Goal: Task Accomplishment & Management: Manage account settings

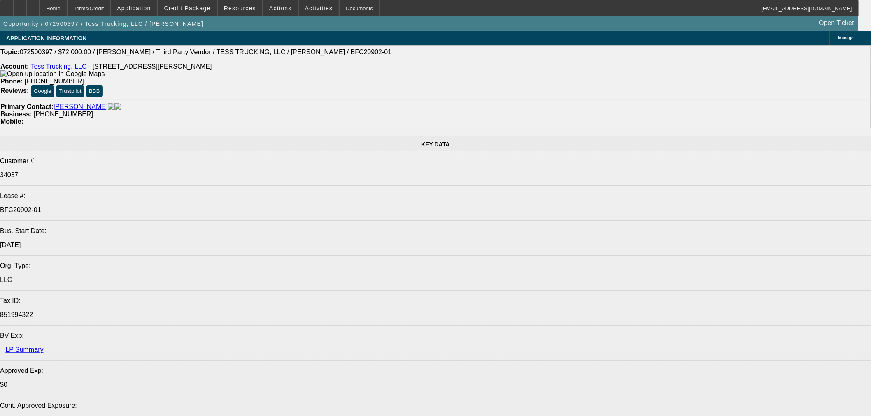
select select "0"
select select "2"
select select "0"
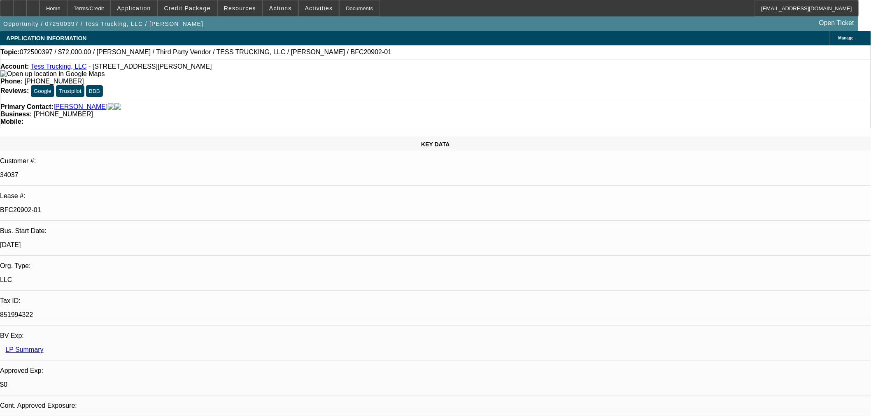
select select "1"
select select "0"
select select "2"
select select "0"
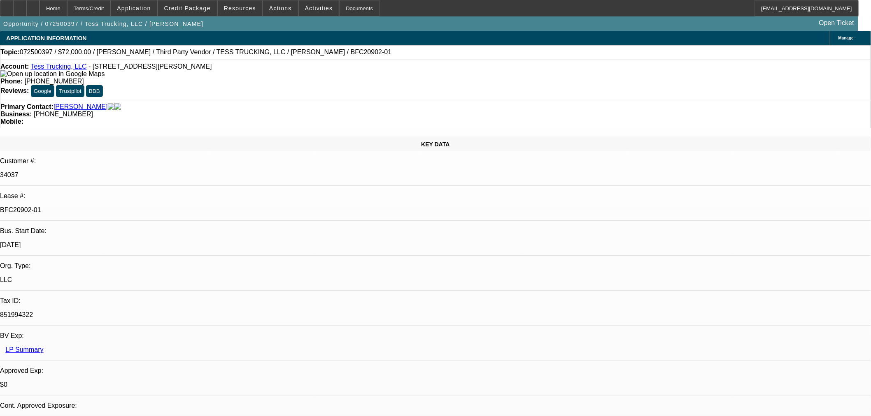
select select "1"
select select "0"
select select "2"
select select "0"
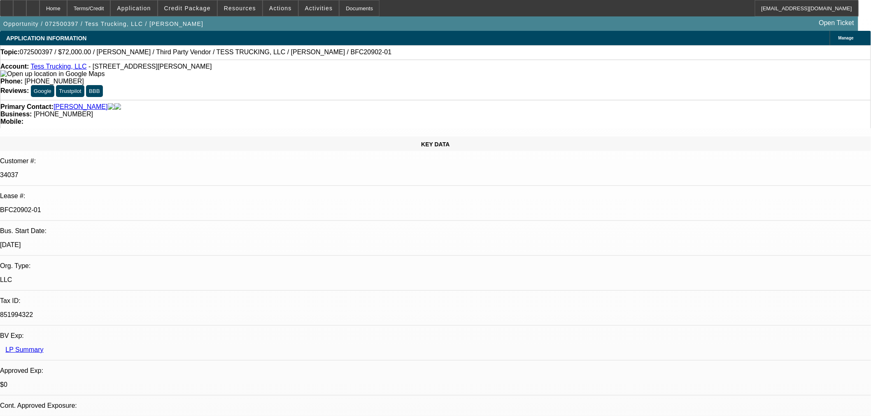
select select "1"
select select "0"
select select "2"
select select "0"
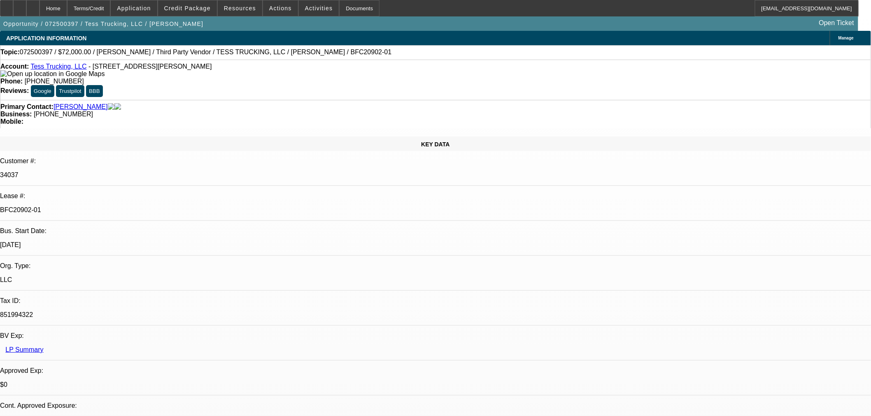
select select "1"
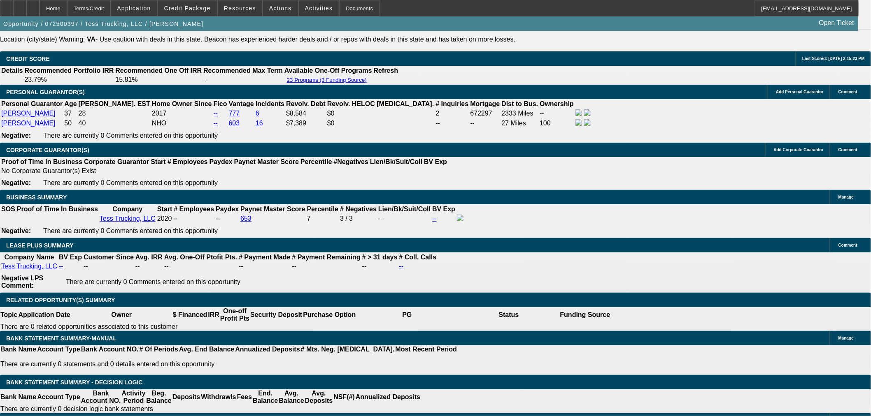
scroll to position [1280, 0]
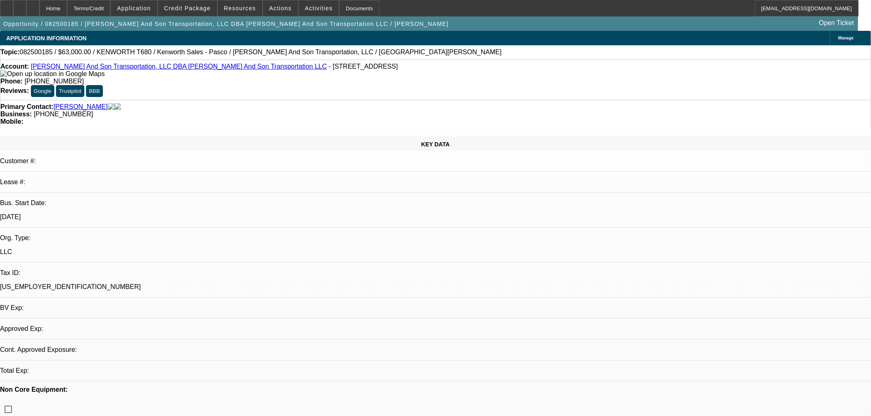
select select "0"
select select "2"
select select "0"
select select "6"
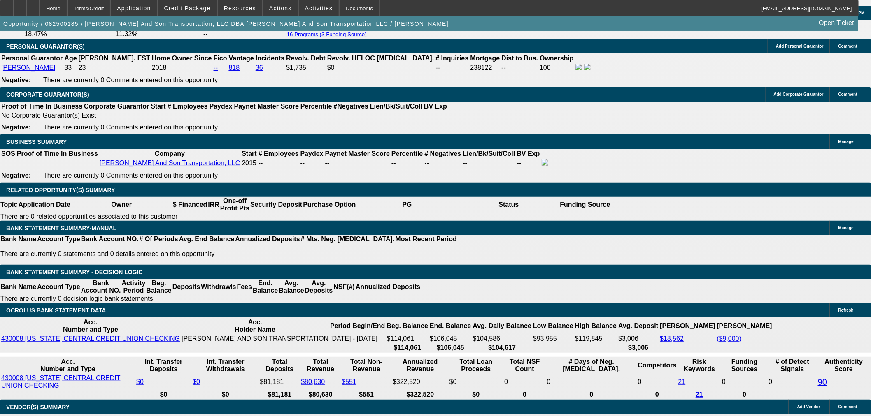
scroll to position [1371, 0]
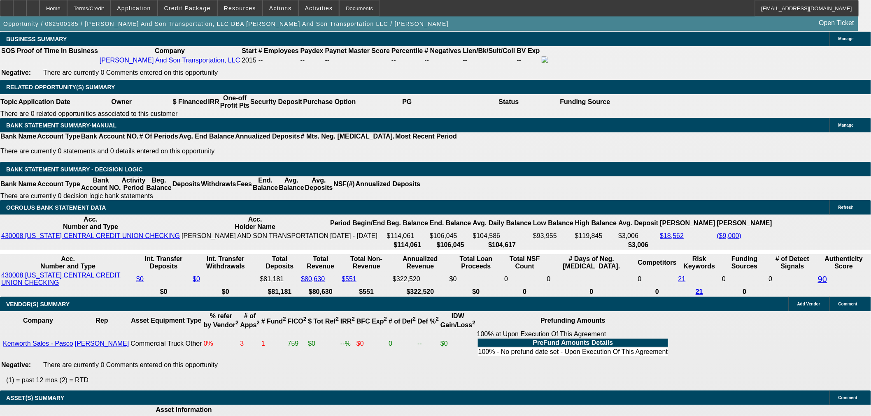
select select "4"
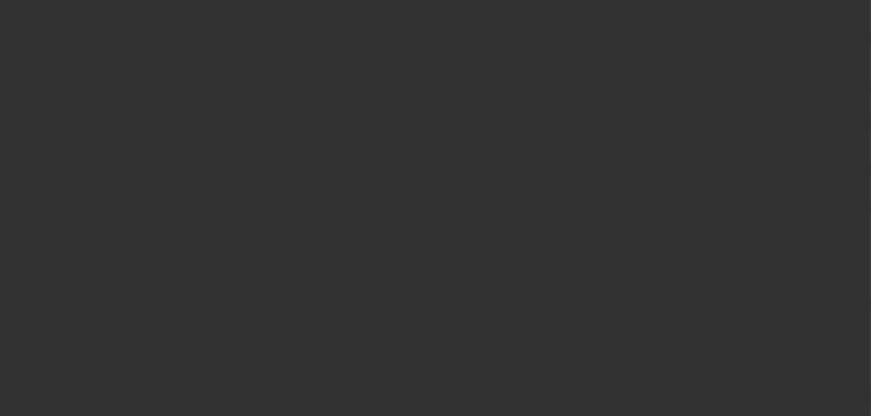
scroll to position [0, 0]
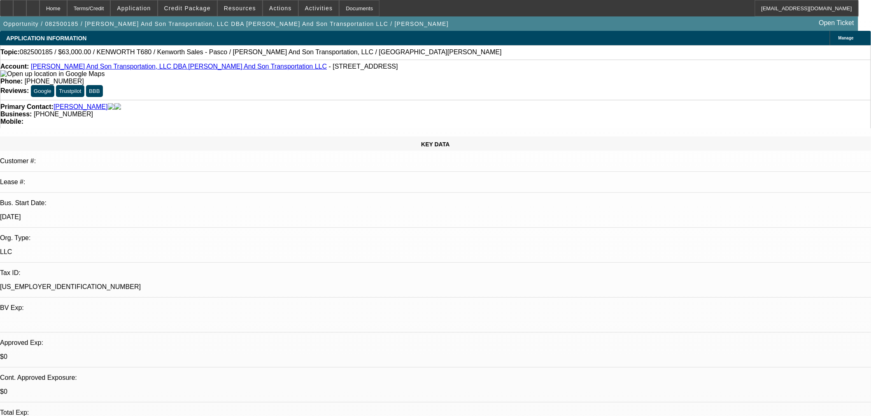
click at [696, 295] on span "8" at bounding box center [693, 295] width 15 height 15
type input "8/8/2025"
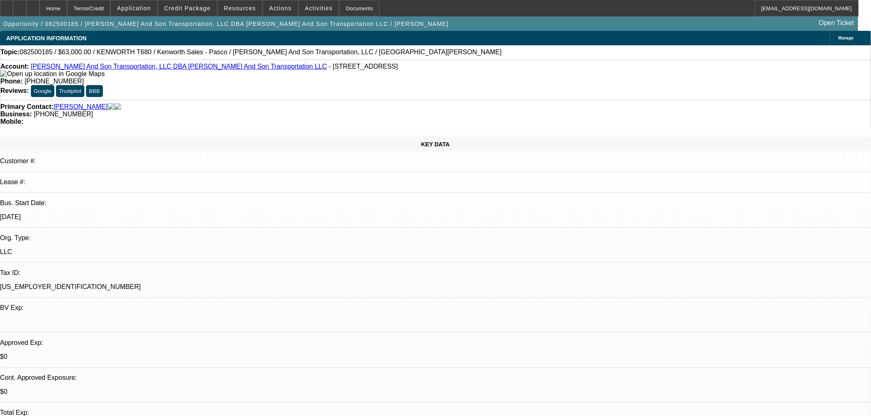
type input "11:18"
paste textarea "We have given your request careful consideration, and regret that we are unable…"
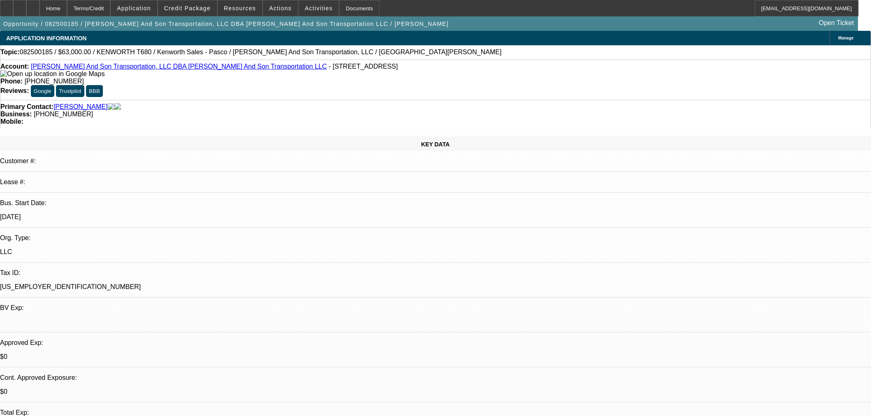
type textarea "DECLINED BY MITSU: "We have given your request careful consideration, and regre…"
type input "08:25"
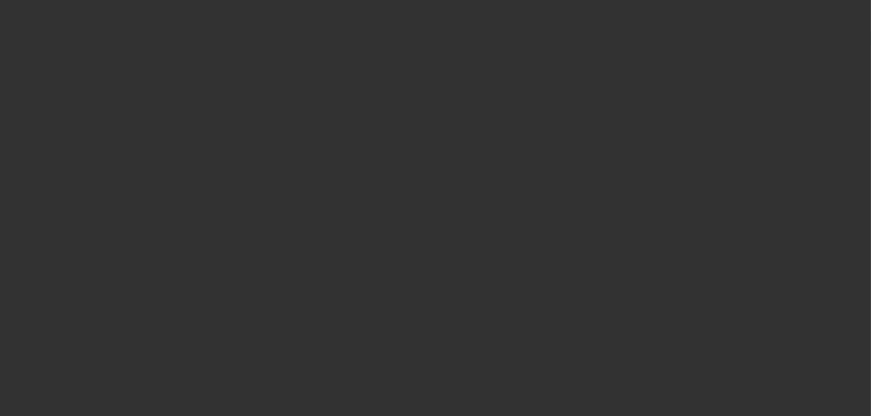
select select "0"
select select "2"
select select "0"
select select "6"
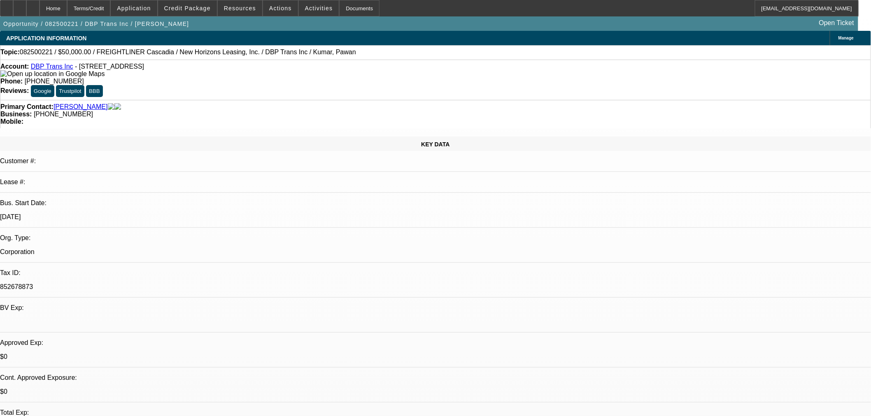
select select "0"
select select "2"
select select "0.1"
select select "4"
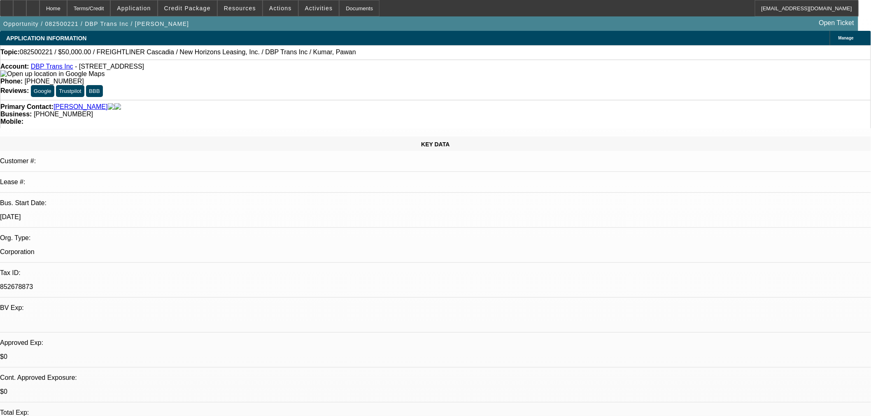
select select "0"
select select "2"
select select "0.1"
select select "4"
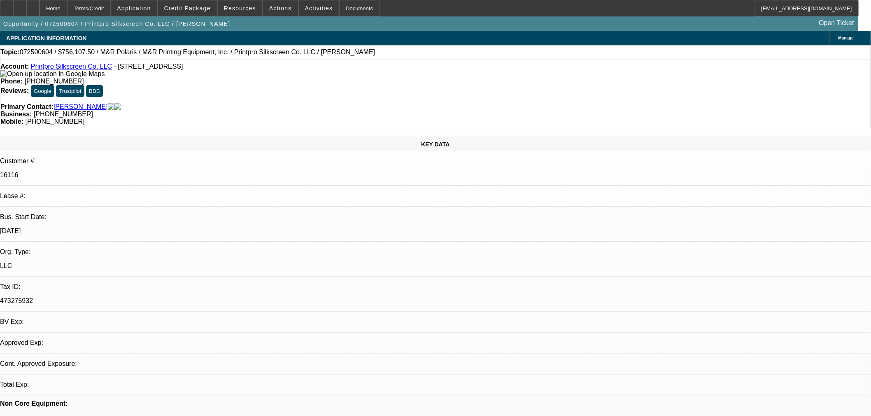
select select "0"
select select "2"
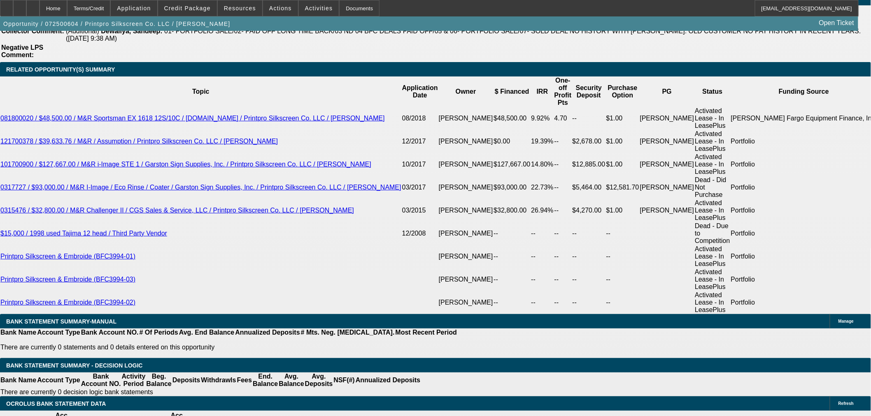
scroll to position [1414, 0]
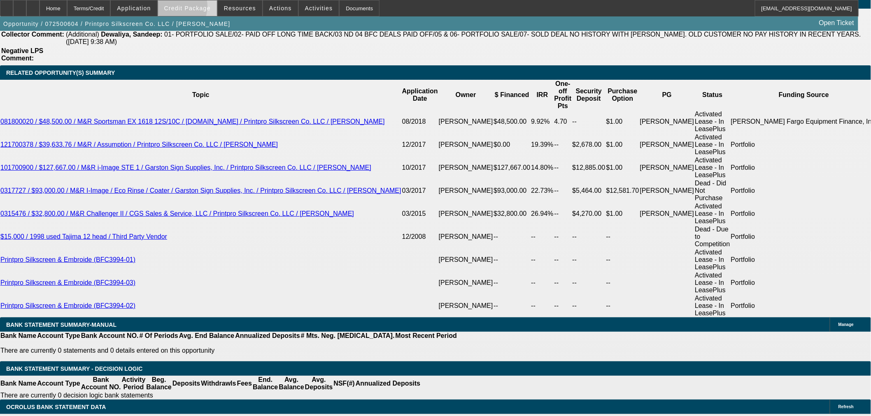
click at [184, 8] on span "Credit Package" at bounding box center [187, 8] width 46 height 7
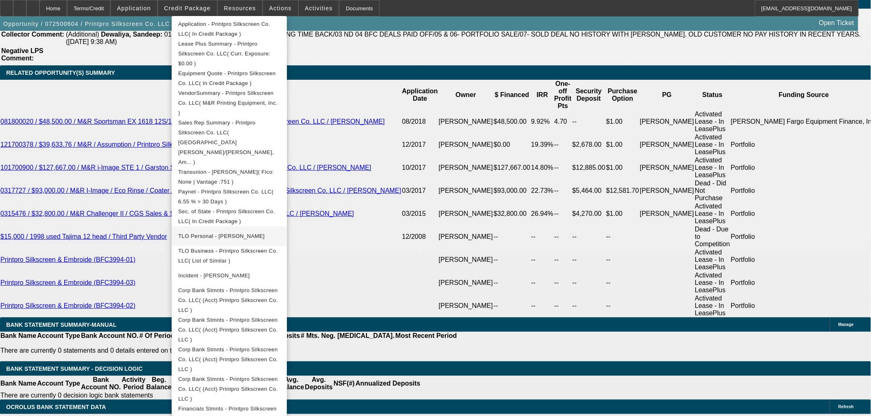
scroll to position [216, 0]
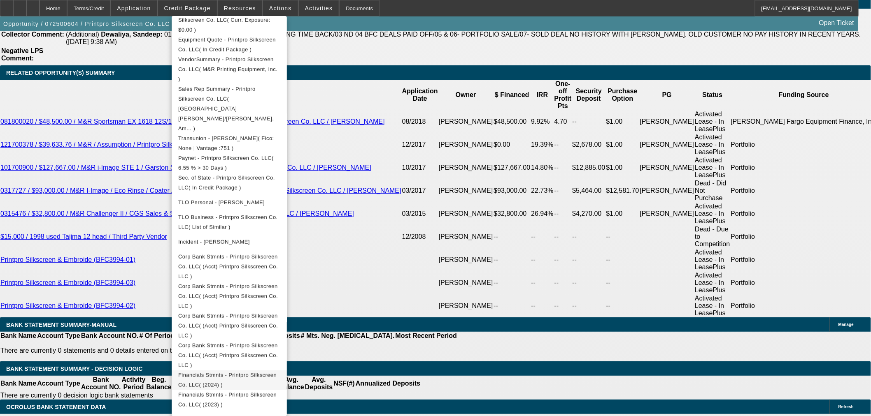
click at [287, 370] on button "Financials Stmnts - Printpro Silkscreen Co. LLC( (2024) )" at bounding box center [229, 380] width 115 height 20
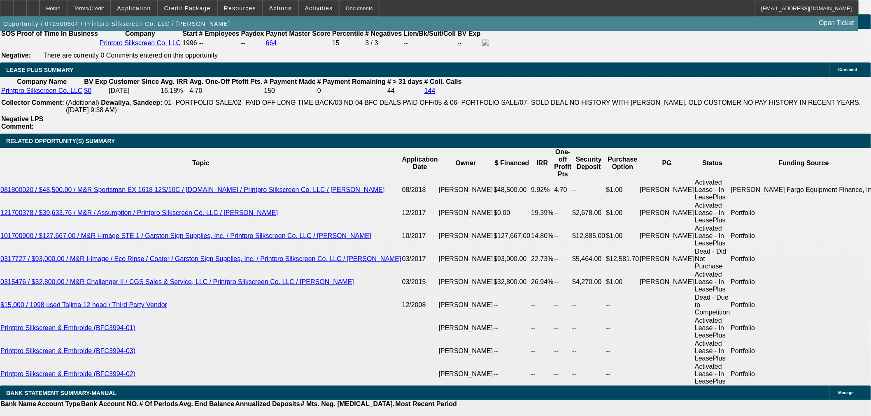
scroll to position [1505, 0]
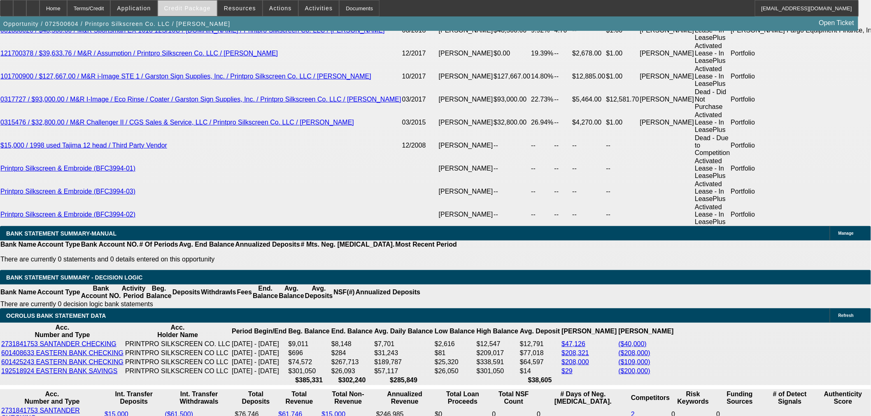
click at [179, 2] on span at bounding box center [187, 8] width 59 height 20
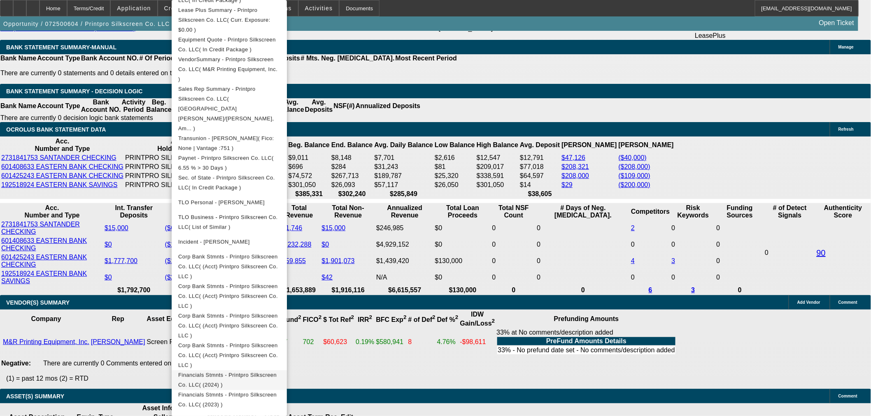
scroll to position [1692, 0]
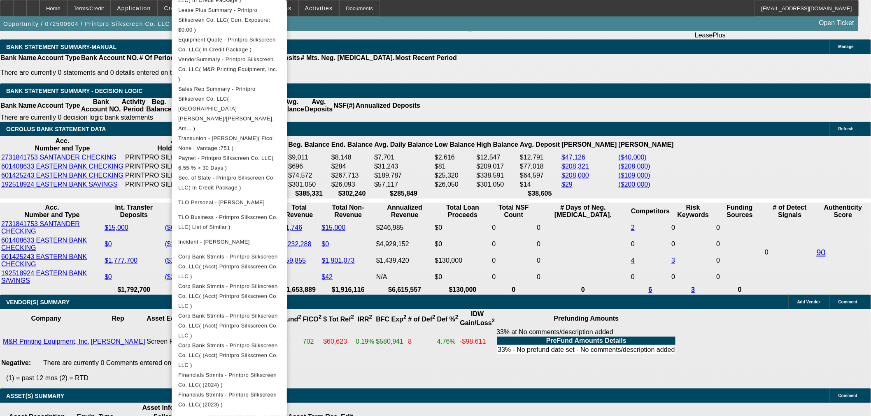
click at [93, 276] on div at bounding box center [435, 208] width 871 height 416
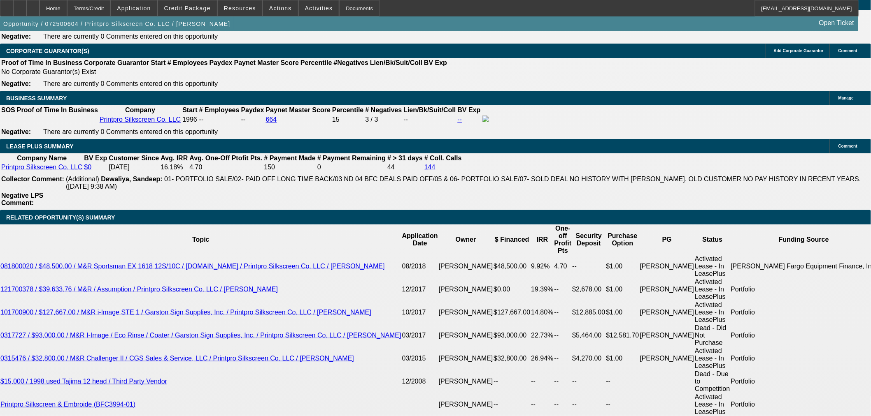
scroll to position [1418, 0]
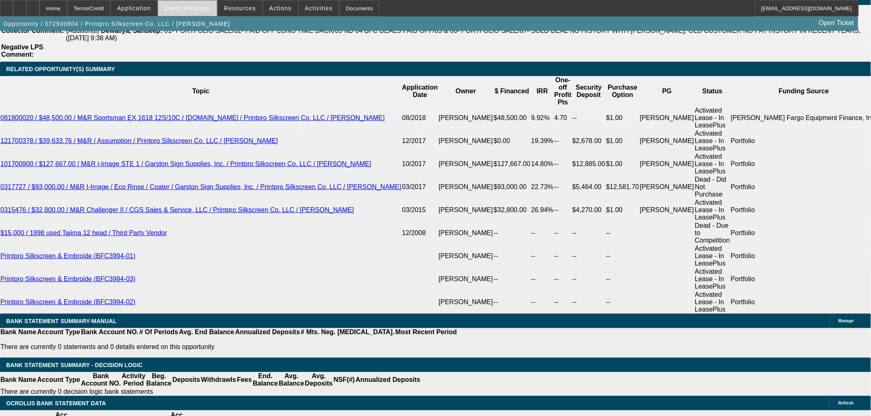
click at [179, 9] on span "Credit Package" at bounding box center [187, 8] width 46 height 7
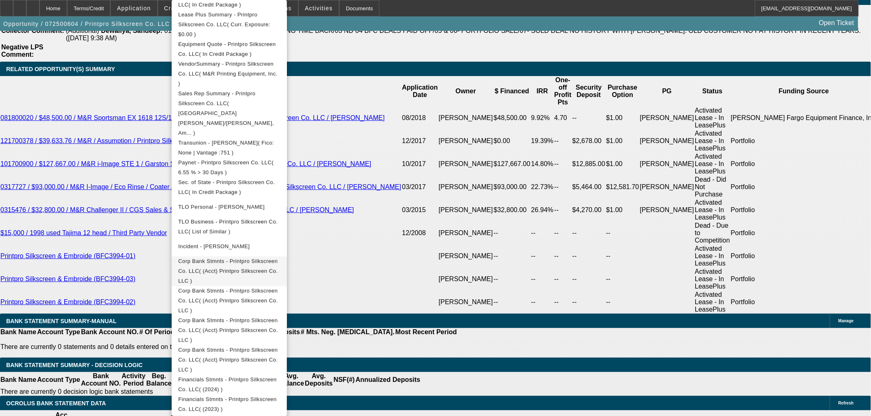
scroll to position [200, 0]
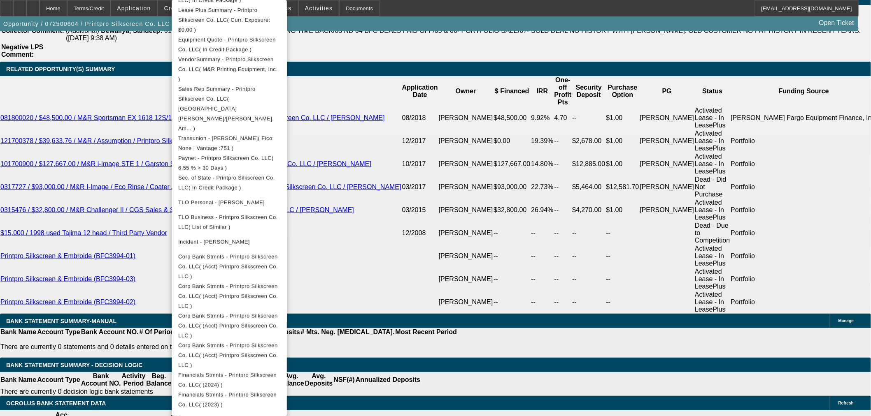
click at [110, 217] on div at bounding box center [435, 208] width 871 height 416
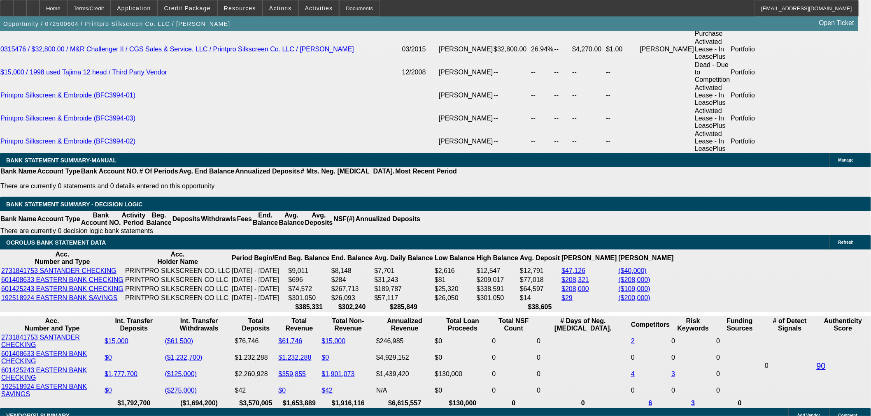
scroll to position [1692, 0]
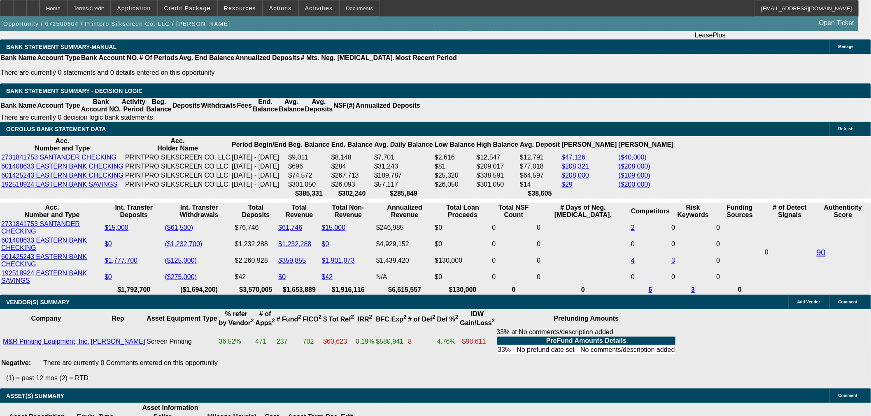
select select "6"
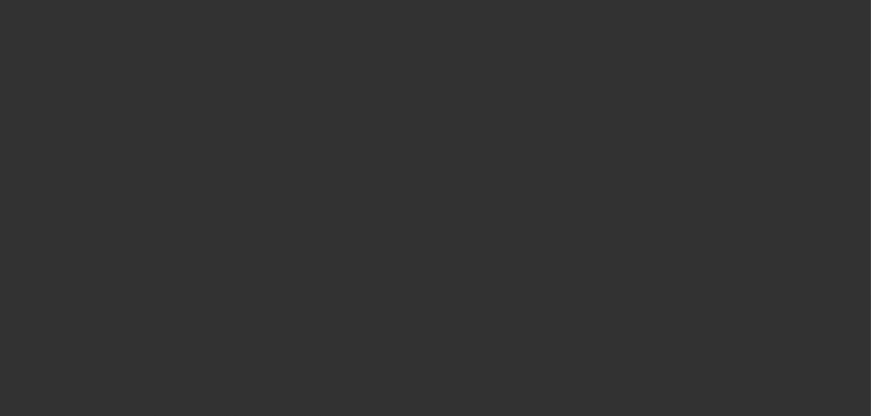
scroll to position [0, 0]
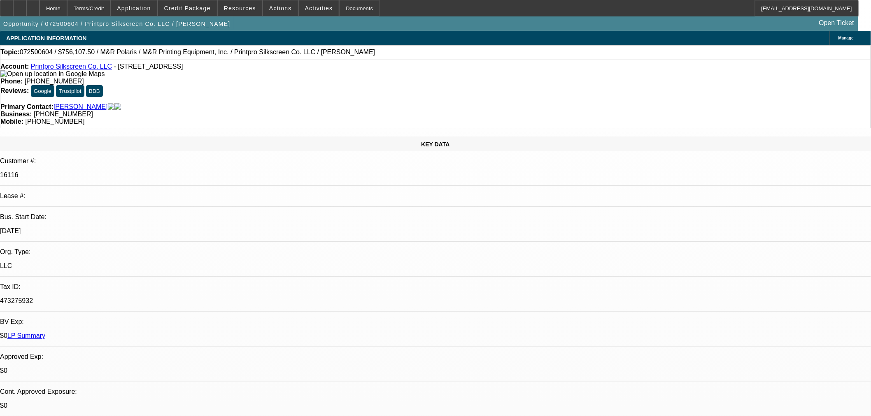
type textarea "w"
drag, startPoint x: 807, startPoint y: 108, endPoint x: 676, endPoint y: 117, distance: 131.6
type textarea "Will need 2025 Interims added."
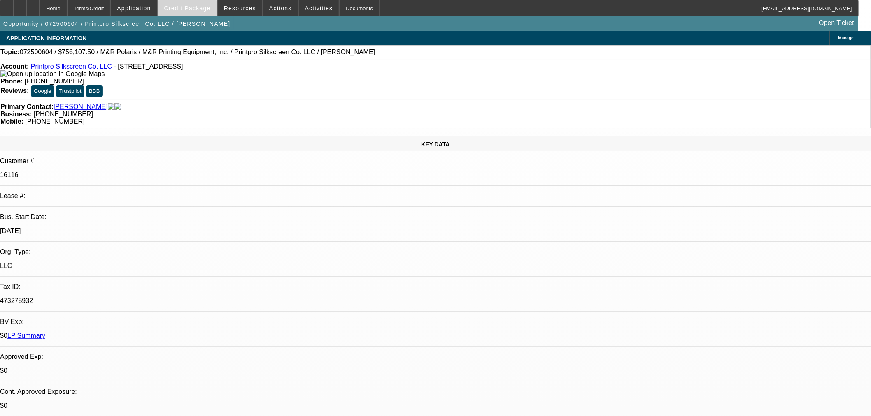
click at [208, 10] on span "Credit Package" at bounding box center [187, 8] width 46 height 7
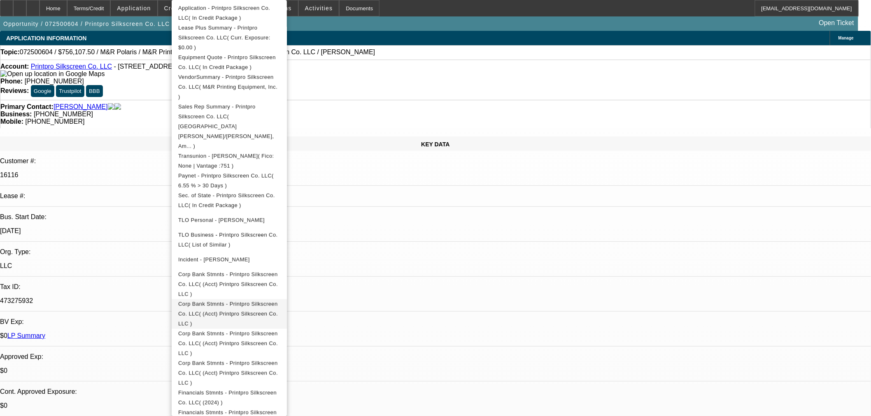
scroll to position [200, 0]
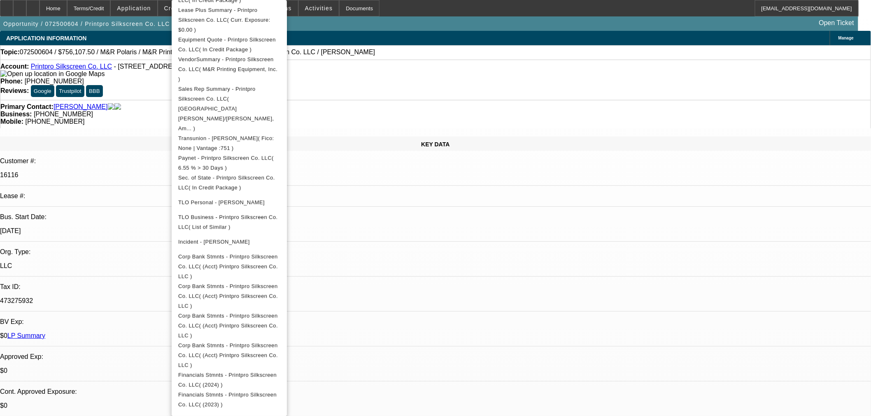
click at [674, 113] on div at bounding box center [435, 208] width 871 height 416
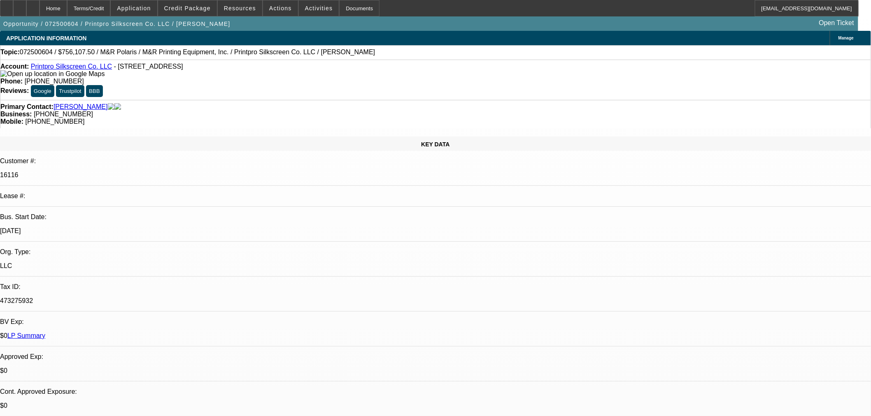
checkbox input "true"
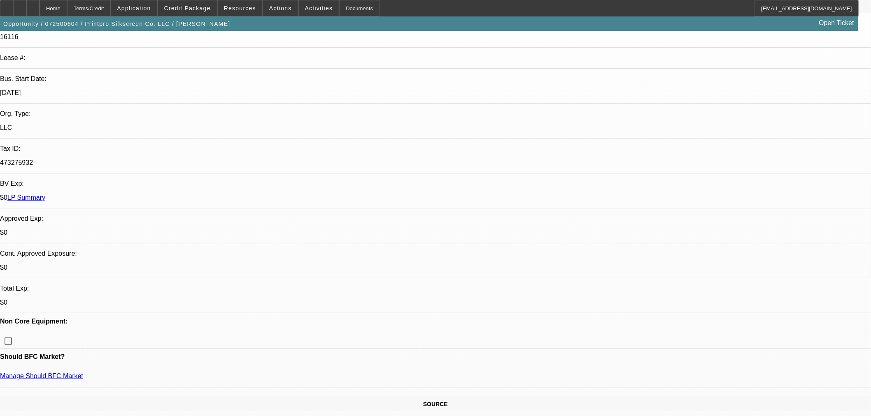
scroll to position [0, 0]
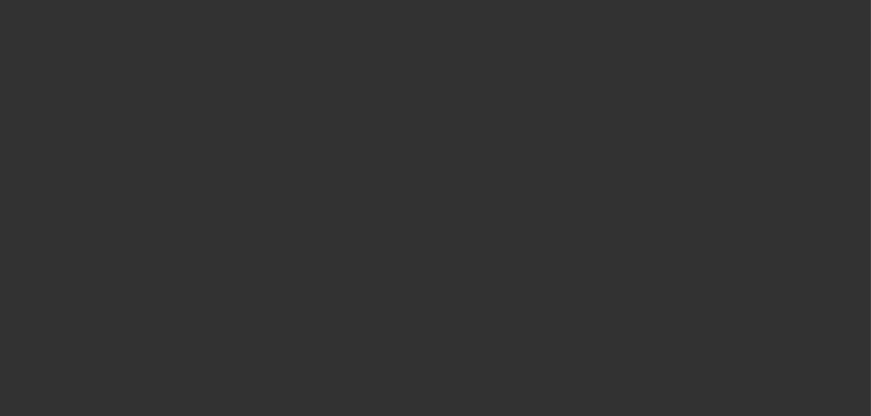
select select "0"
select select "2"
select select "0"
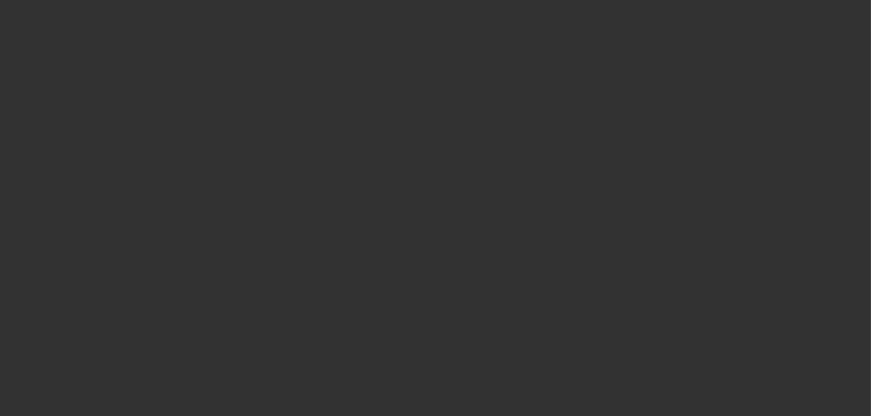
select select "0"
select select "2"
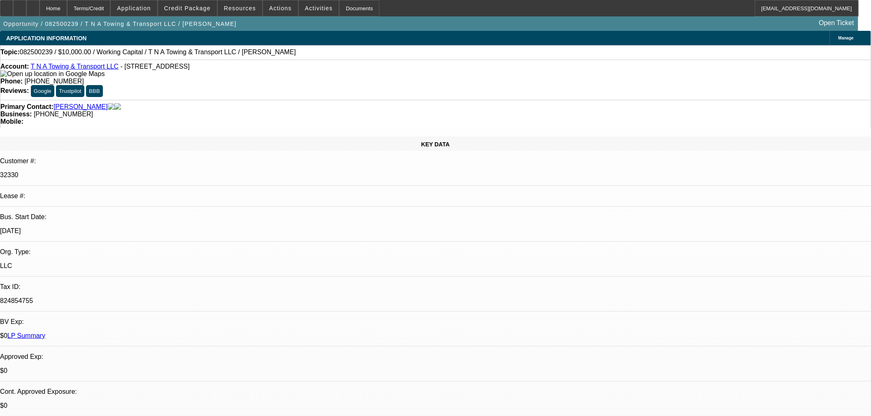
select select "0"
select select "2"
select select "0.1"
select select "4"
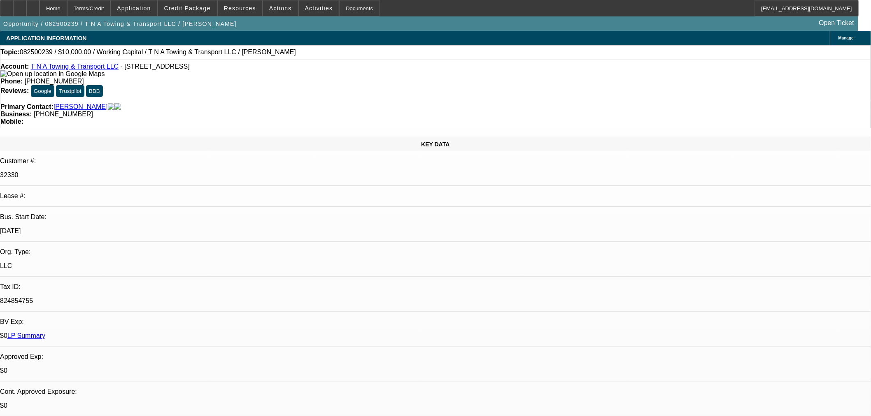
scroll to position [274, 0]
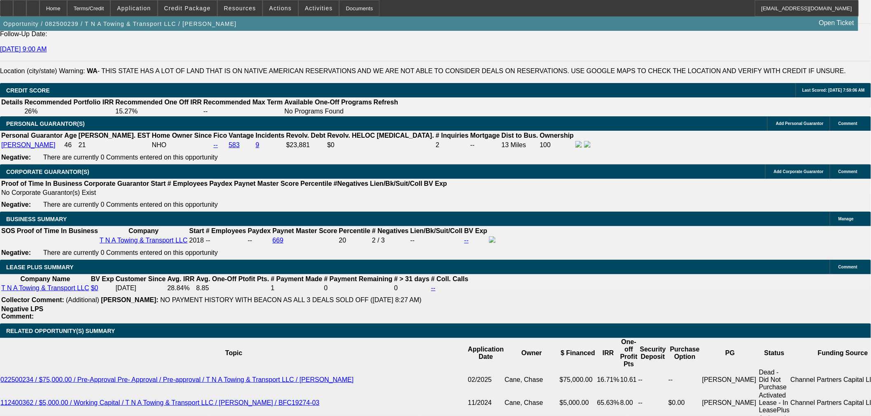
scroll to position [1143, 0]
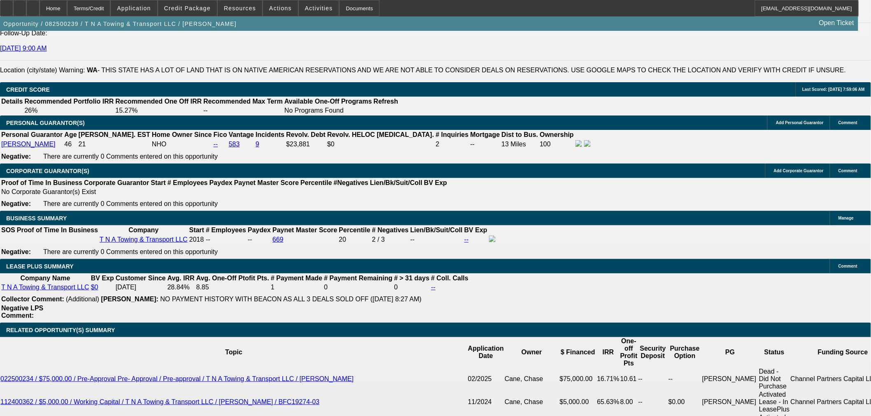
type input "UNKNOWN"
type input "10"
type input "$20,416.66"
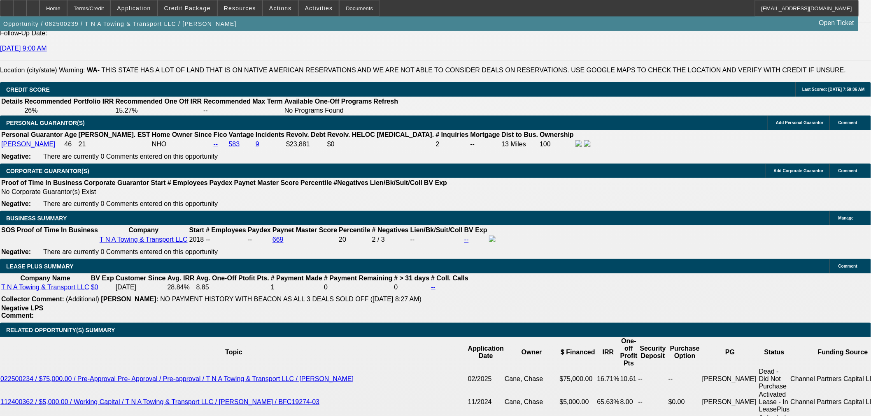
type input "$10,208.33"
type input "$2,236.24"
type input "$1,118.12"
type input "10"
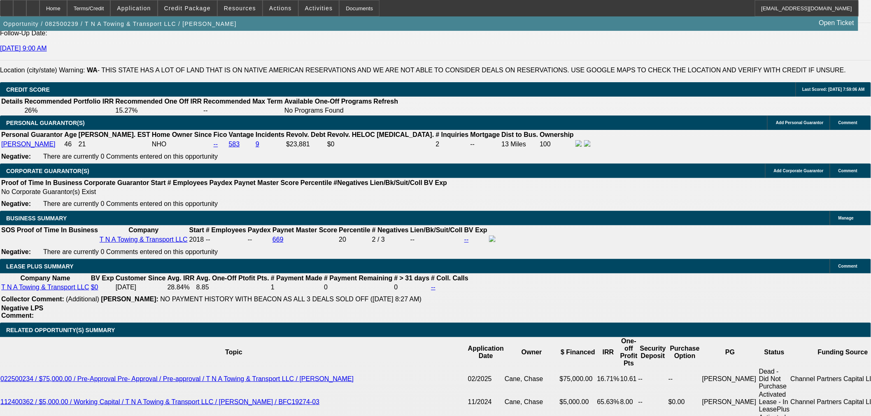
type input "1"
type input "$2.00"
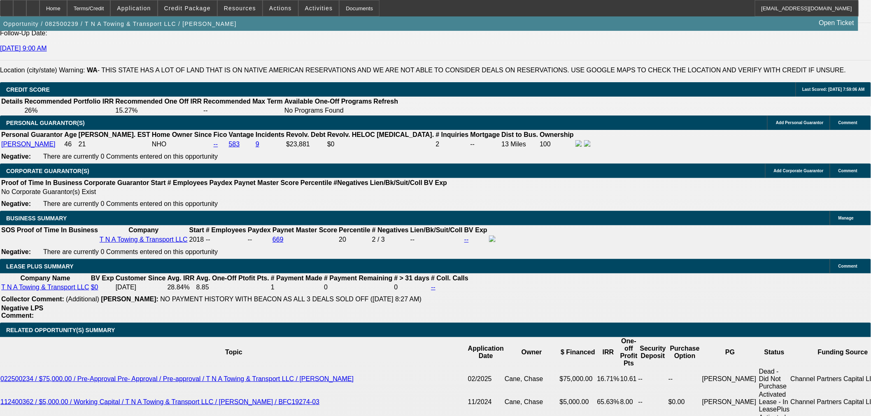
type input "1379"
type input "$2,758.00"
type input "75.8"
type input "1379.99"
type input "$2,759.98"
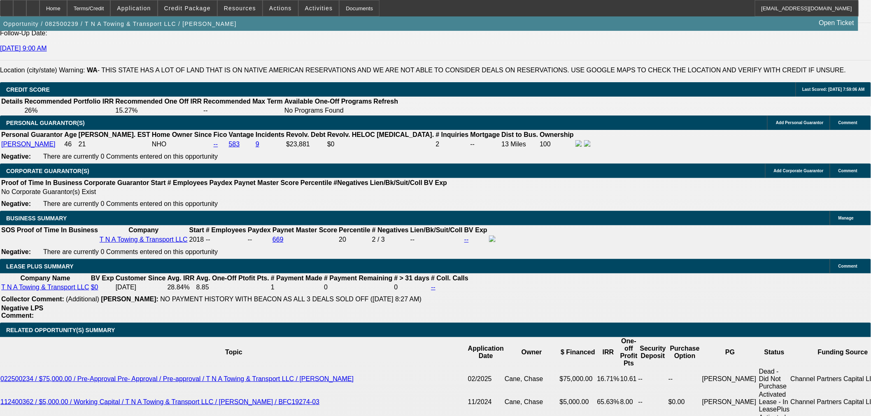
type input "76"
type input "1379."
type input "$2,758.00"
type input "75.9"
type input "1379"
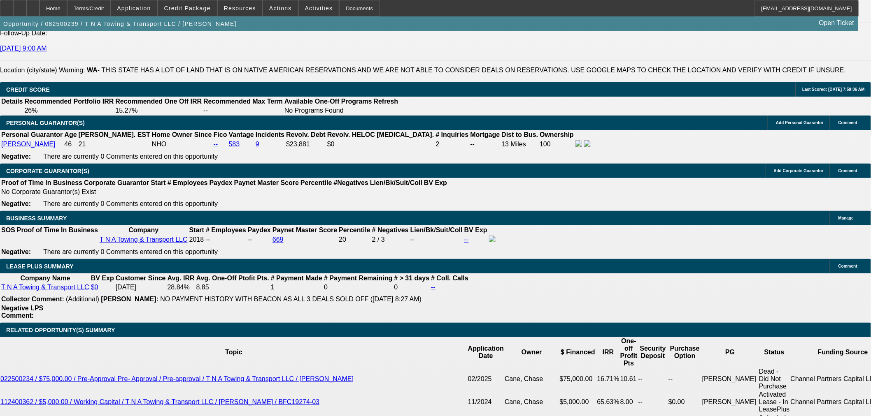
type input "75.8"
type input "137"
type input "$274.00"
type input "1378"
type input "$2,756.00"
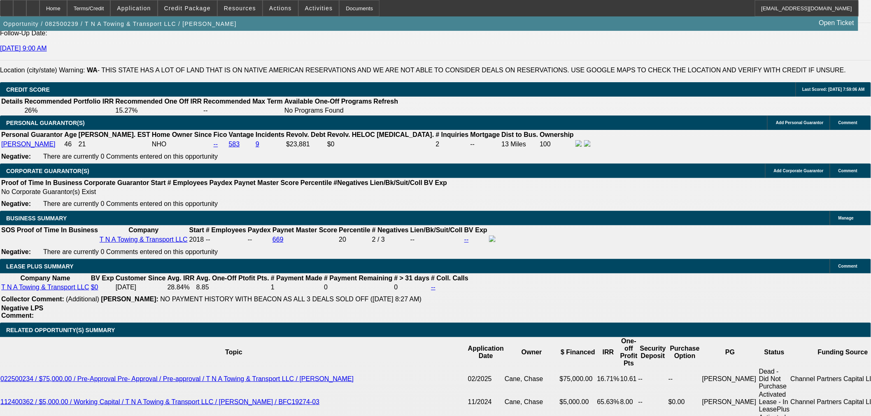
type input "75.6"
type input "137"
type input "$274.00"
type input "1380"
type input "$2,760.00"
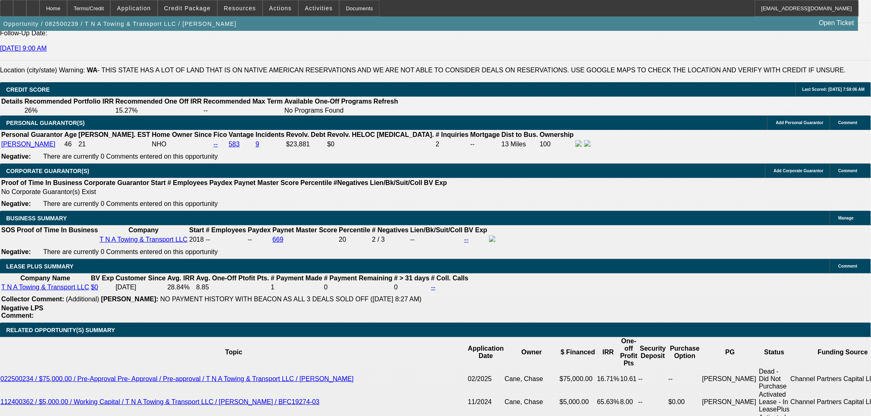
type input "76"
type input "$1,380.00"
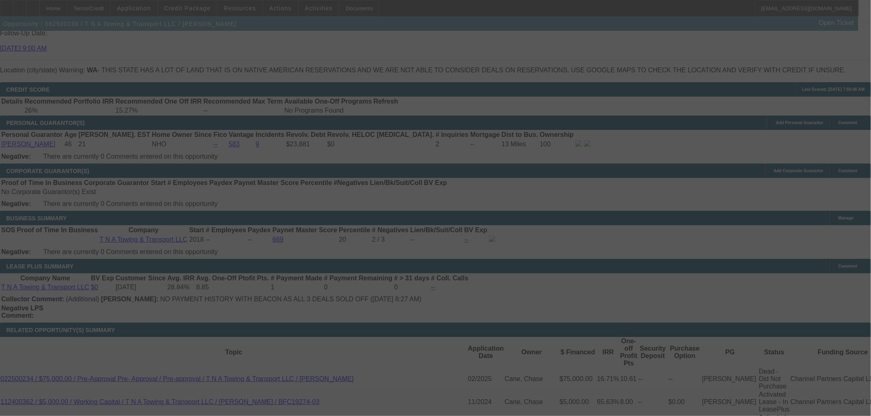
select select "0"
select select "2"
select select "0.1"
select select "4"
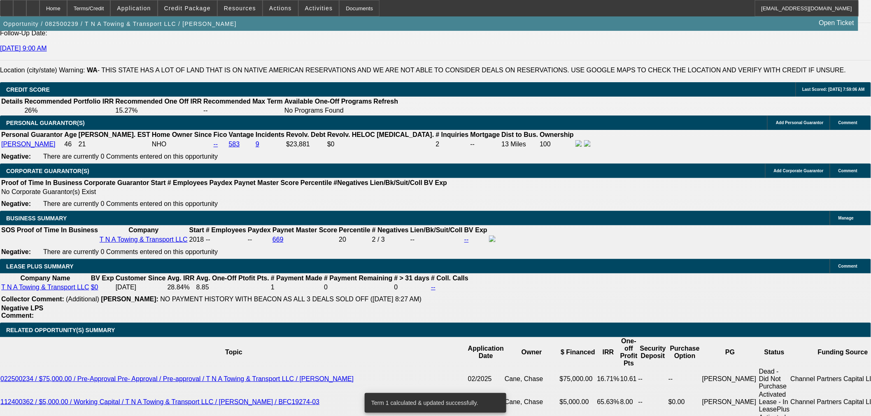
type input "13"
type input "$26.00"
type input "UNKNOWN"
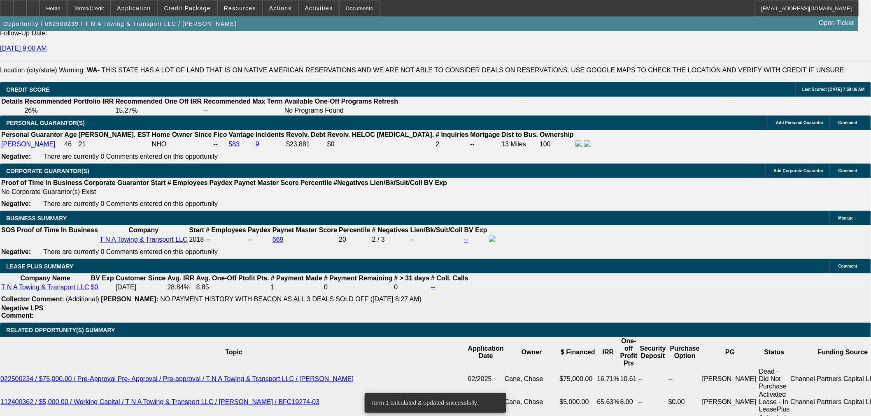
type input "1379"
type input "$2,758.00"
type input "75.8"
type input "1379.99"
type input "$2,759.98"
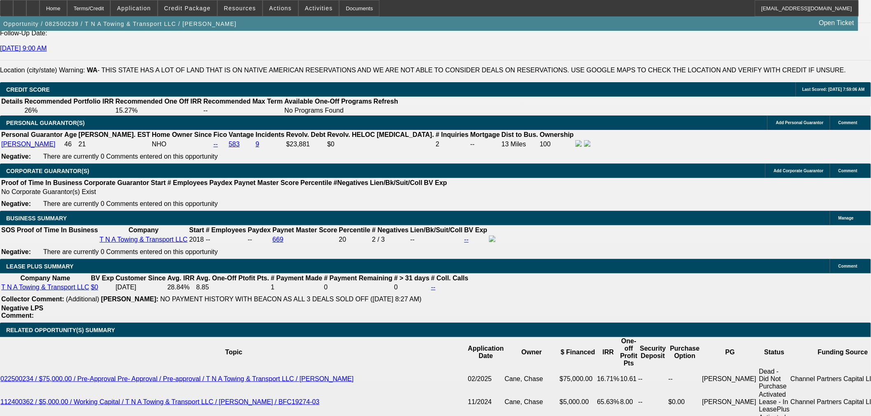
type input "76"
type input "$1,379.99"
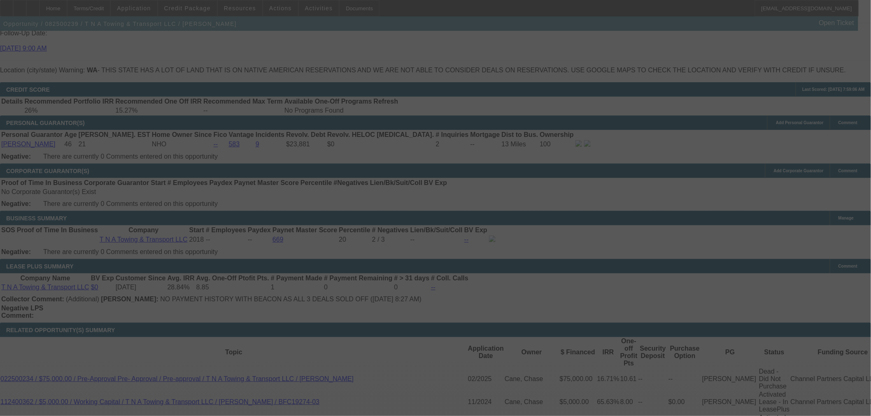
select select "0"
select select "2"
select select "0.1"
select select "4"
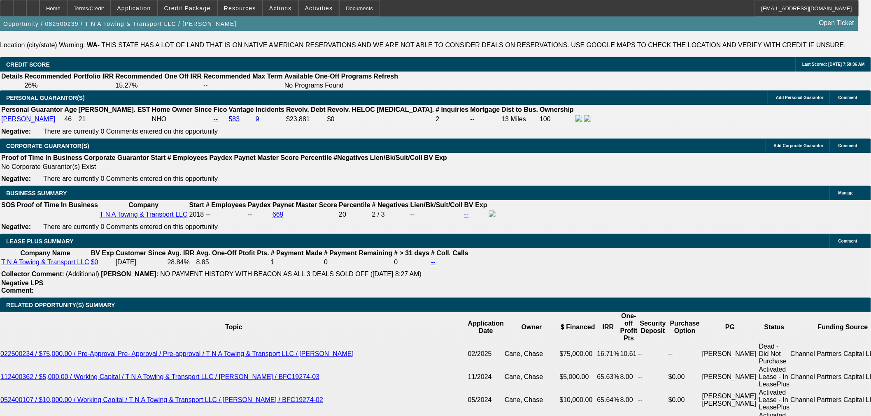
scroll to position [1188, 0]
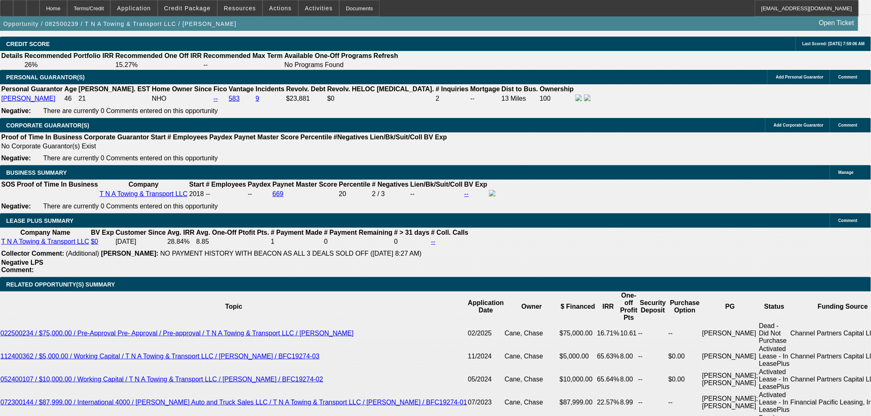
select select "0"
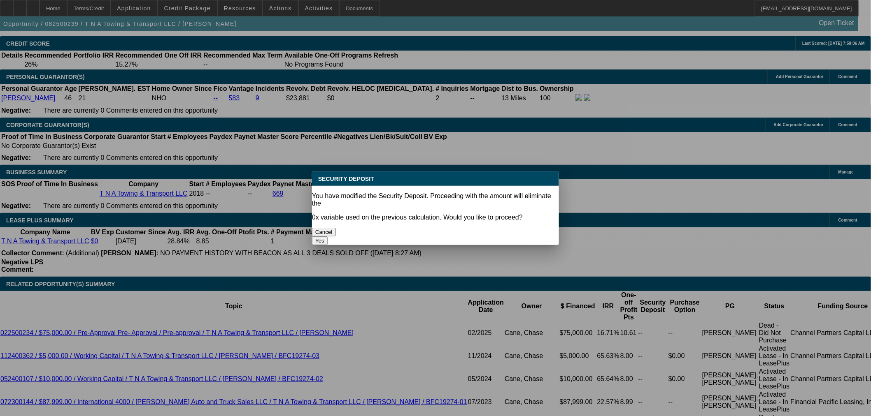
scroll to position [0, 0]
drag, startPoint x: 495, startPoint y: 223, endPoint x: 487, endPoint y: 221, distance: 7.6
click at [328, 237] on button "Yes" at bounding box center [320, 241] width 16 height 9
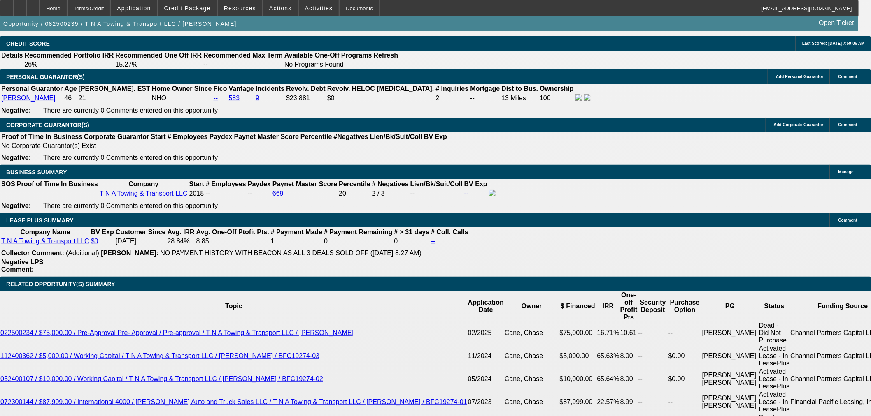
type input "$0.00"
type input "UNKNOWN"
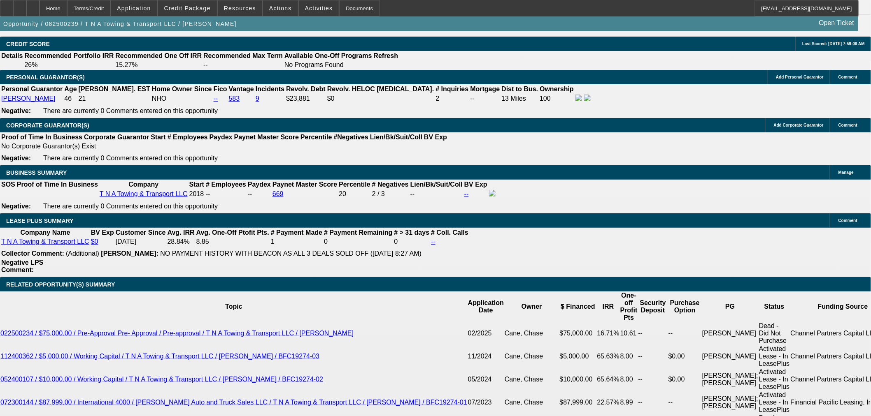
select select "0"
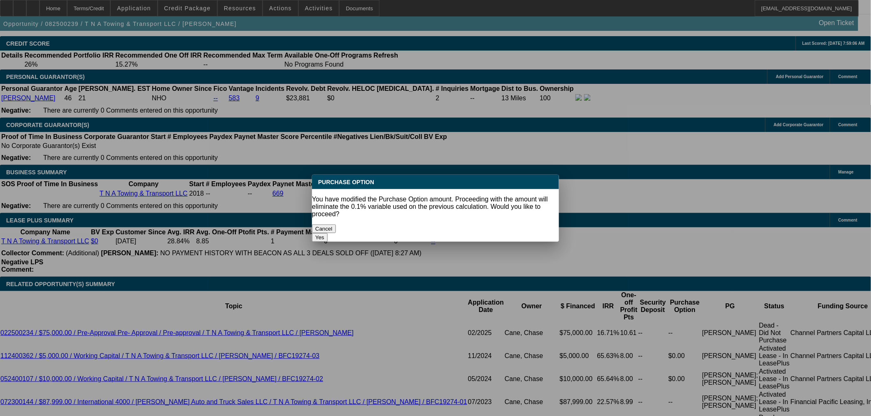
scroll to position [0, 0]
click at [328, 233] on button "Yes" at bounding box center [320, 237] width 16 height 9
type input "$0.00"
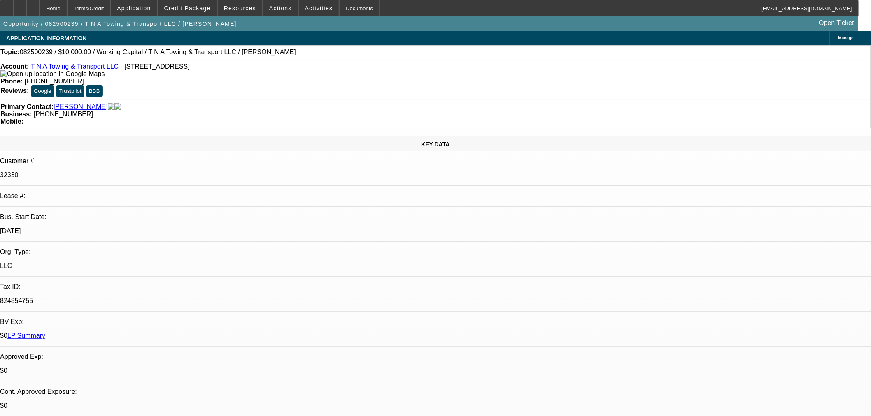
scroll to position [1188, 0]
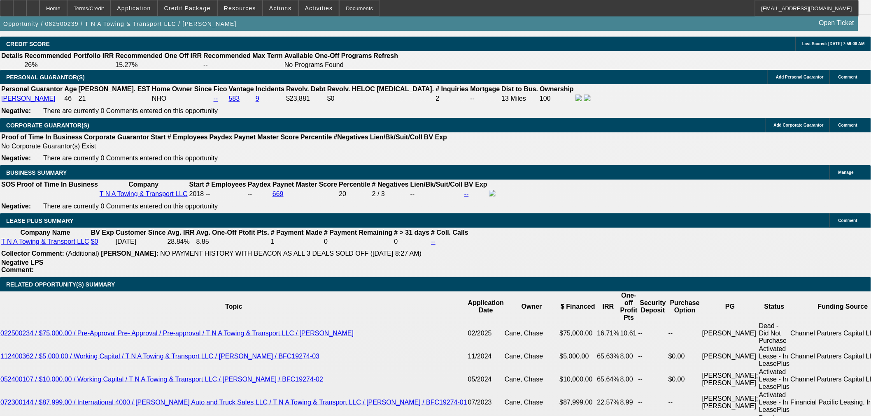
select select "6"
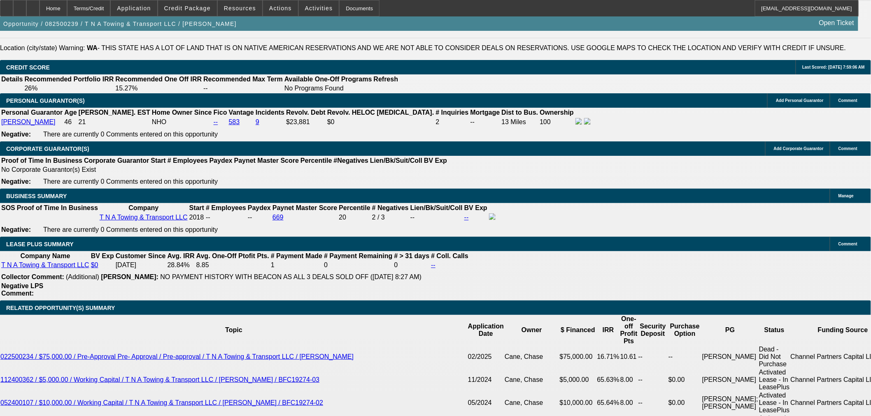
scroll to position [1143, 0]
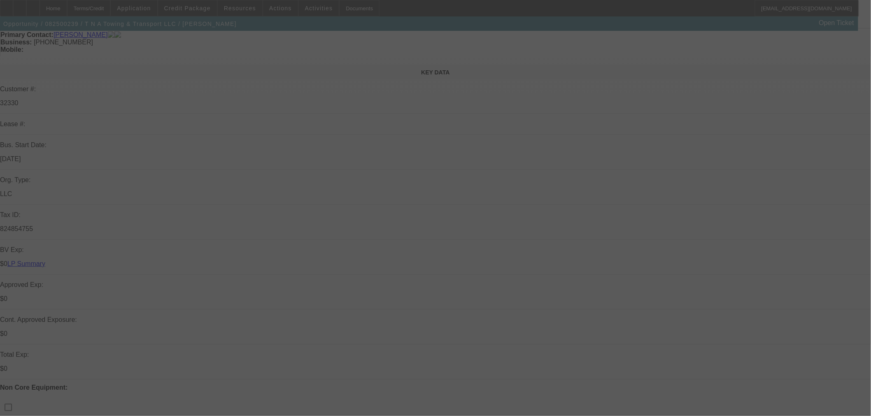
scroll to position [0, 0]
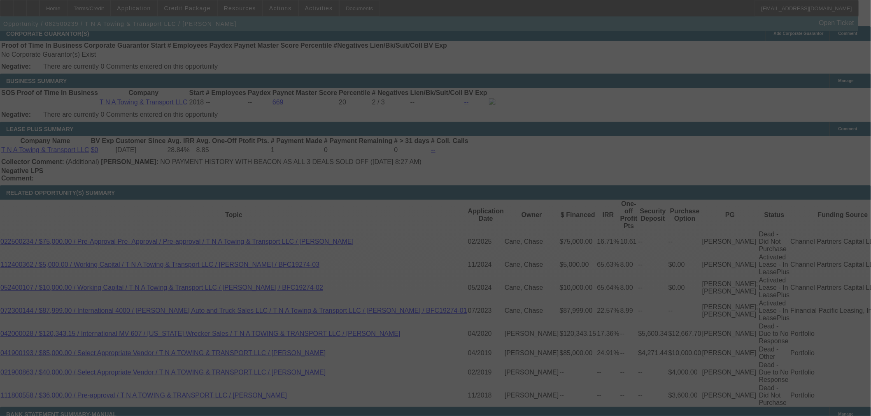
select select "0"
select select "2"
select select "0"
select select "6"
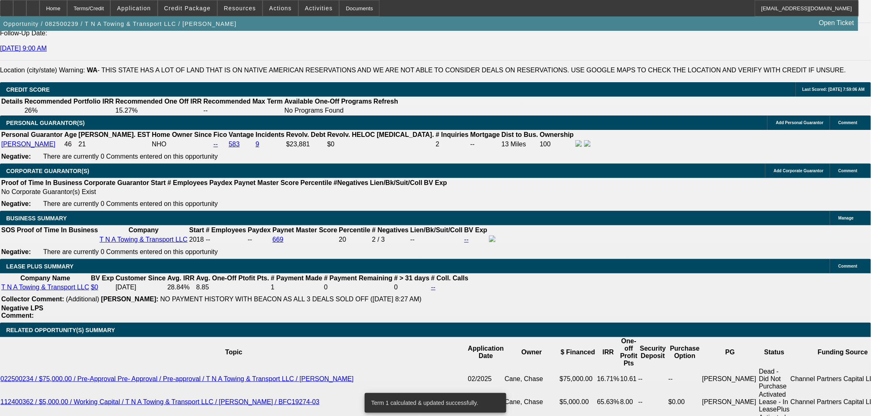
scroll to position [1138, 0]
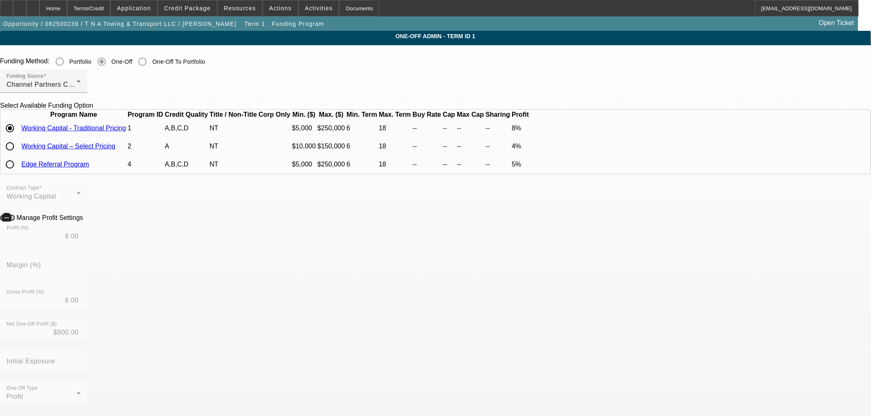
click at [15, 226] on span "button" at bounding box center [6, 218] width 16 height 16
click at [81, 242] on input "8.00" at bounding box center [44, 237] width 74 height 10
type input "6"
type input "6.00"
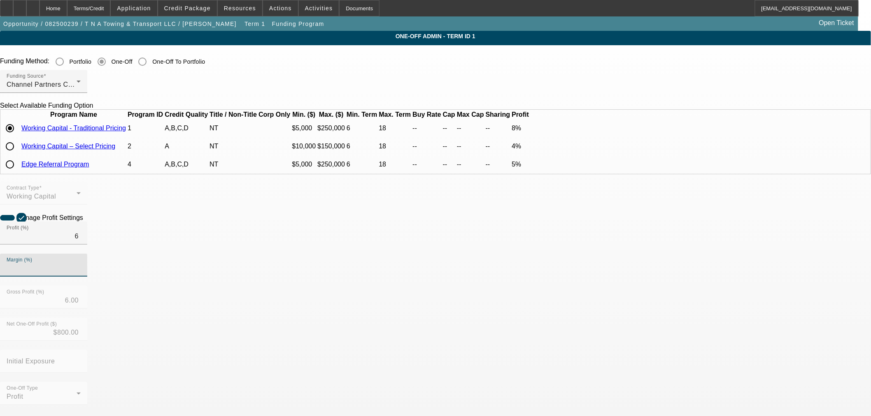
click at [286, 222] on div "Manage Profit Settings" at bounding box center [435, 218] width 871 height 8
click at [85, 221] on icon at bounding box center [85, 217] width 0 height 7
type input "6.00"
type input "$600.00"
click at [67, 3] on div "Home" at bounding box center [54, 8] width 28 height 16
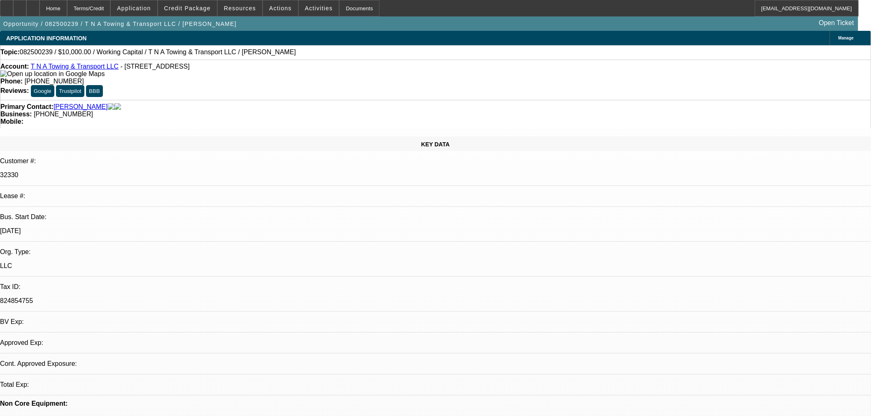
select select "0"
select select "2"
select select "0"
select select "6"
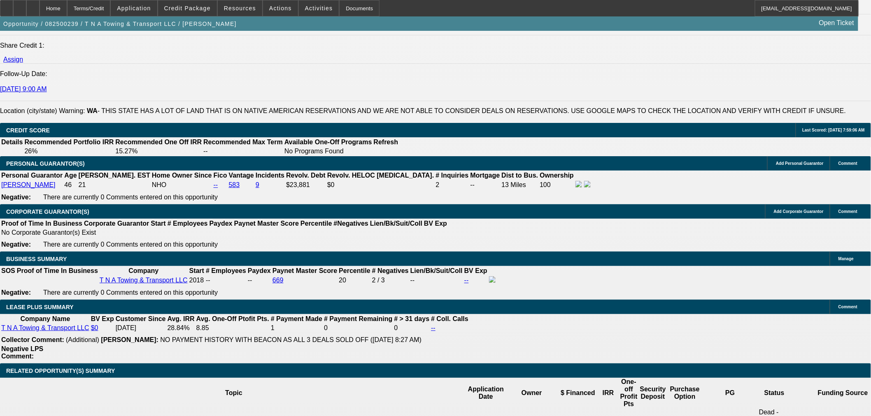
scroll to position [1097, 0]
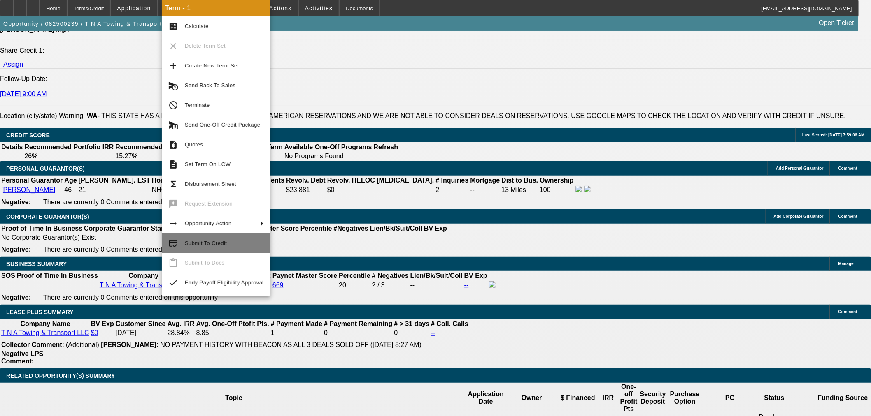
click at [229, 247] on span "Submit To Credit" at bounding box center [224, 244] width 79 height 10
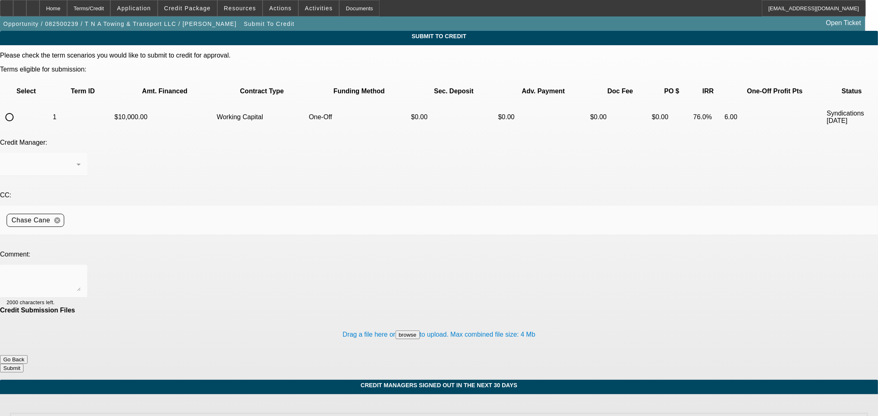
click at [28, 356] on button "Go Back" at bounding box center [14, 360] width 28 height 9
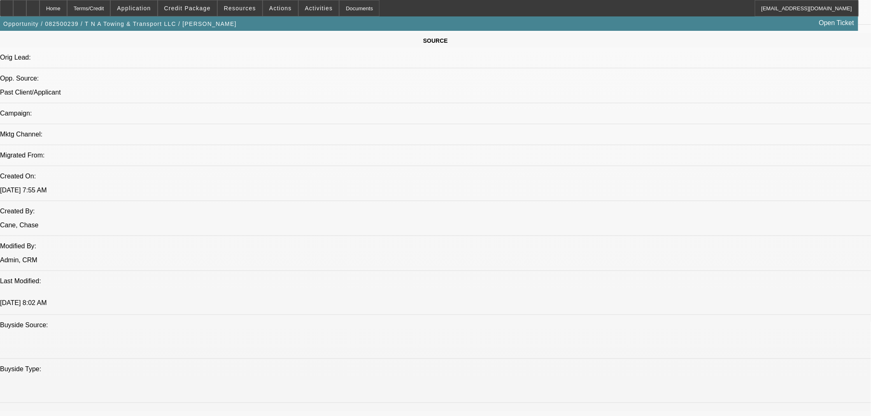
select select "0"
select select "2"
select select "0"
select select "6"
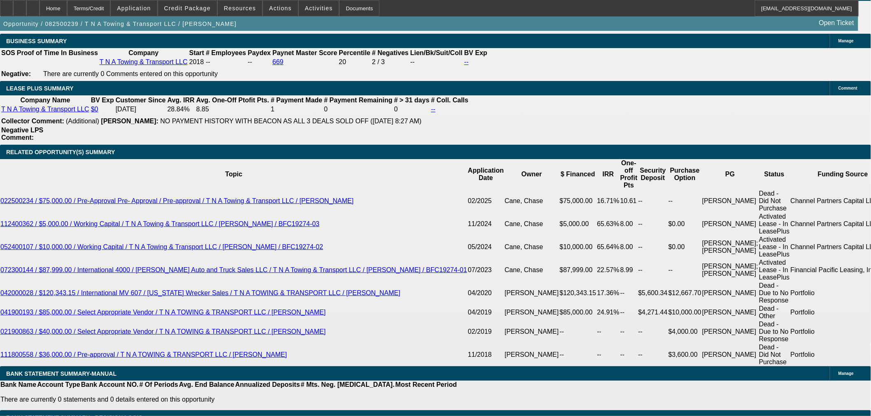
scroll to position [1047, 0]
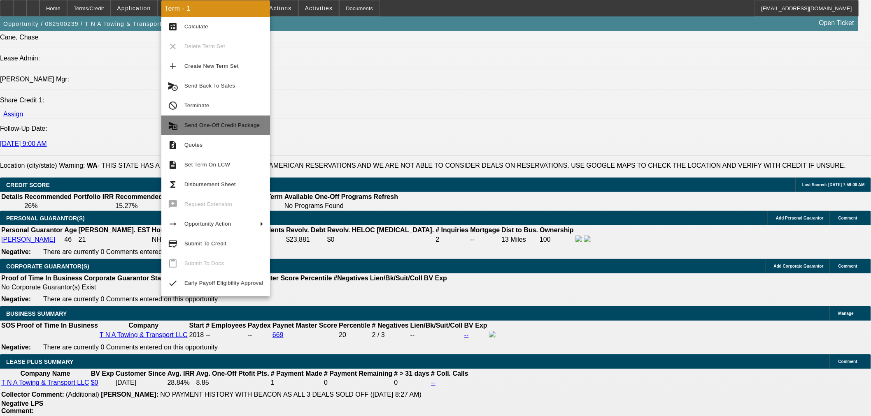
click at [256, 123] on span "Send One-Off Credit Package" at bounding box center [223, 126] width 79 height 10
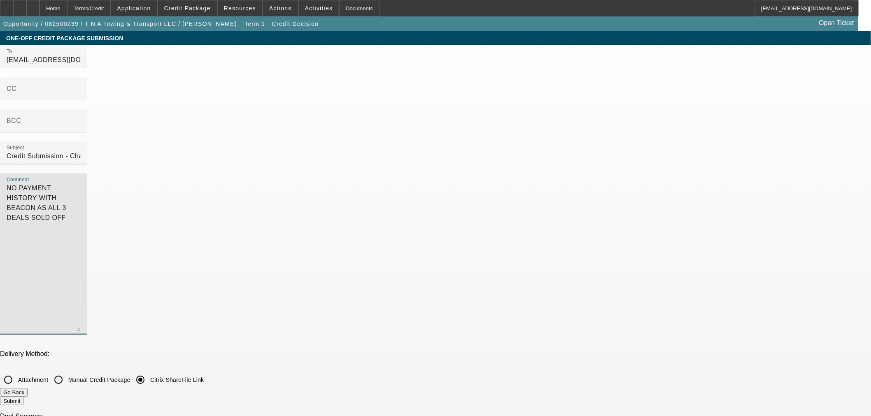
drag, startPoint x: 592, startPoint y: 123, endPoint x: 157, endPoint y: -52, distance: 468.2
click at [157, 0] on html "Home Terms/Credit Application Credit Package Resources Actions Activities Docum…" at bounding box center [435, 208] width 871 height 416
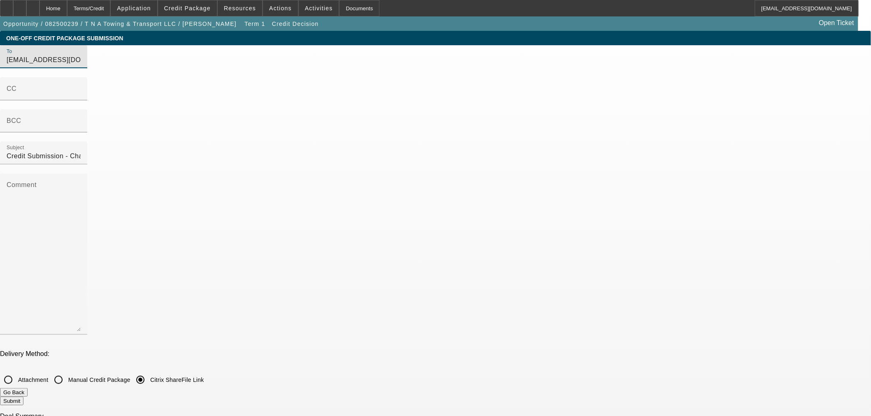
drag, startPoint x: 58, startPoint y: 18, endPoint x: -65, endPoint y: -3, distance: 124.7
click at [0, 0] on html "Home Terms/Credit Application Credit Package Resources Actions Activities Docum…" at bounding box center [435, 208] width 871 height 416
type input "garida"
click at [48, 376] on label "Attachment" at bounding box center [32, 380] width 32 height 8
click at [16, 372] on input "Attachment" at bounding box center [8, 380] width 16 height 16
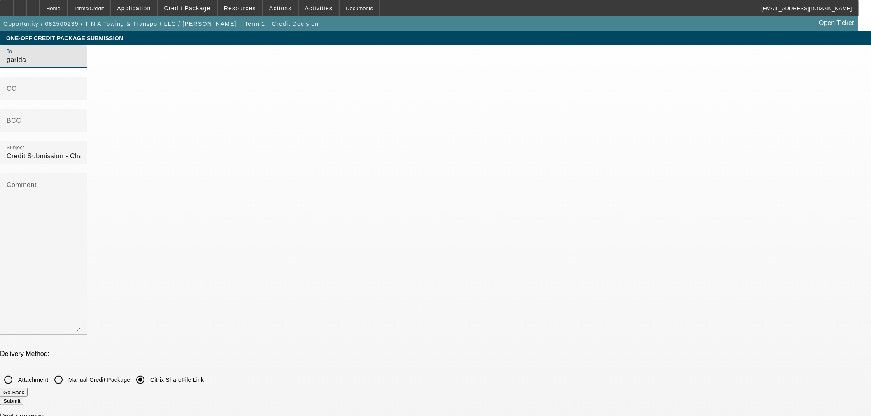
radio input "true"
click at [81, 65] on input "garida" at bounding box center [44, 60] width 74 height 10
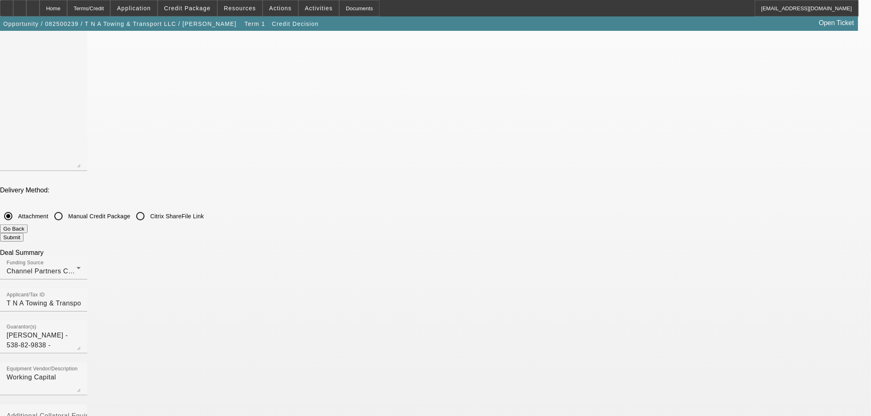
scroll to position [46, 0]
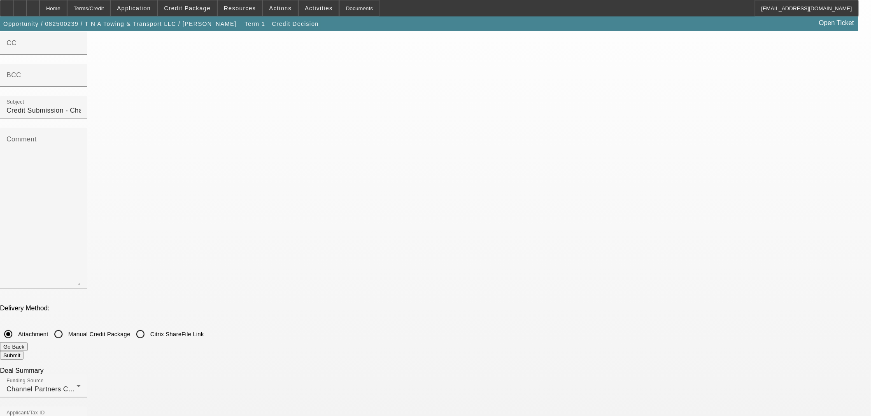
type input "[EMAIL_ADDRESS][DOMAIN_NAME]"
checkbox input "true"
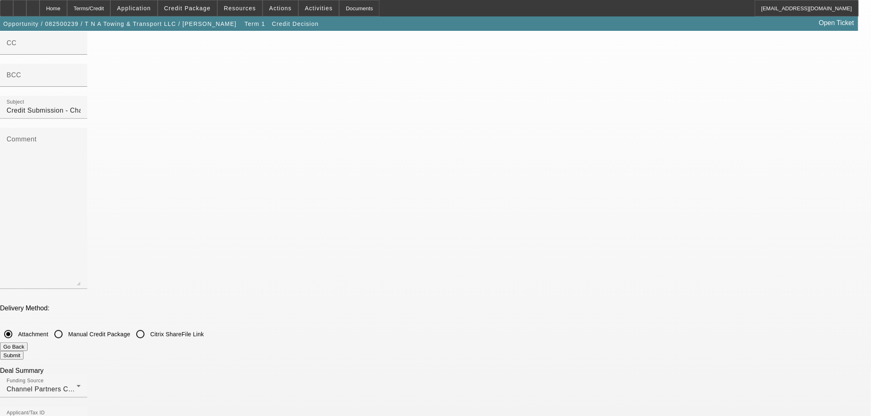
checkbox input "true"
checkbox input "false"
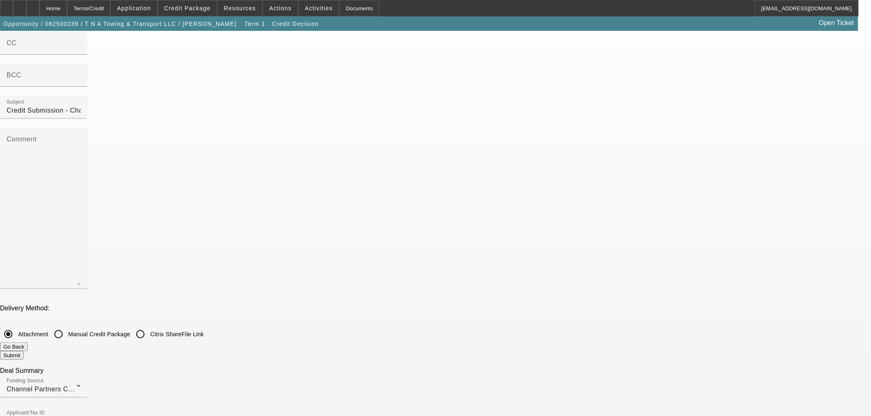
checkbox input "false"
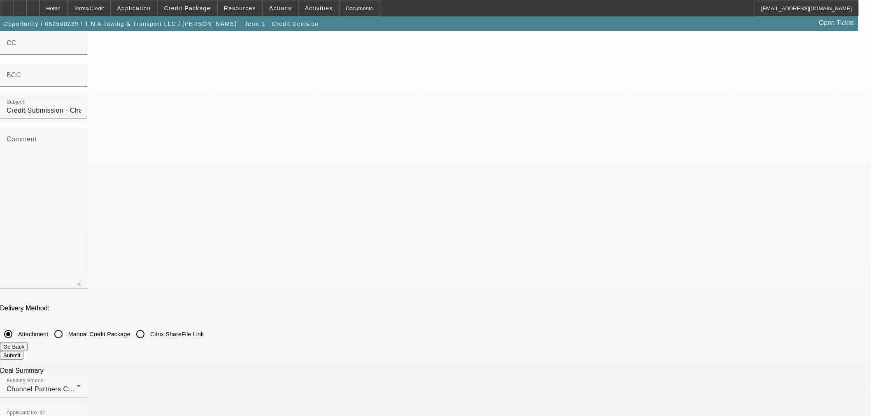
checkbox input "false"
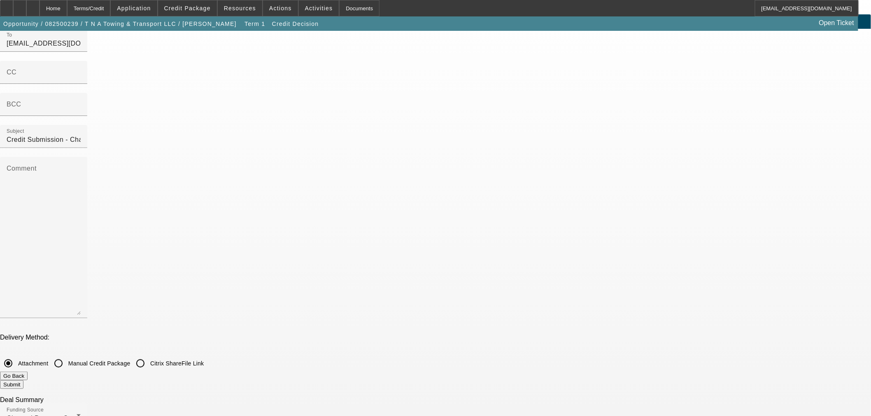
scroll to position [0, 0]
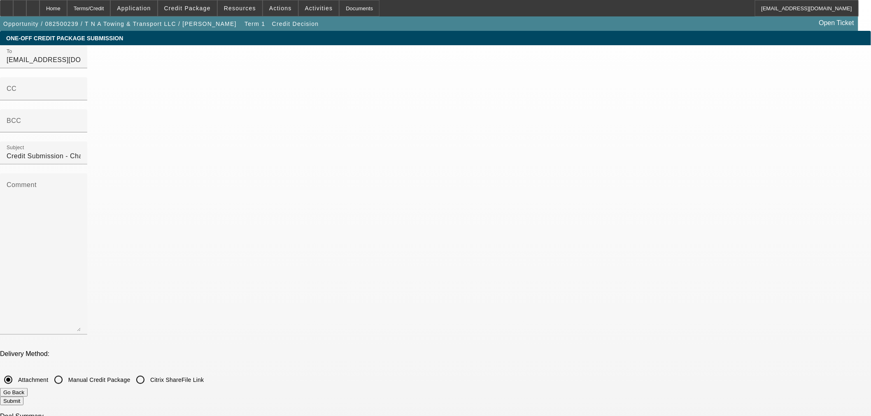
click at [23, 397] on button "Submit" at bounding box center [11, 401] width 23 height 9
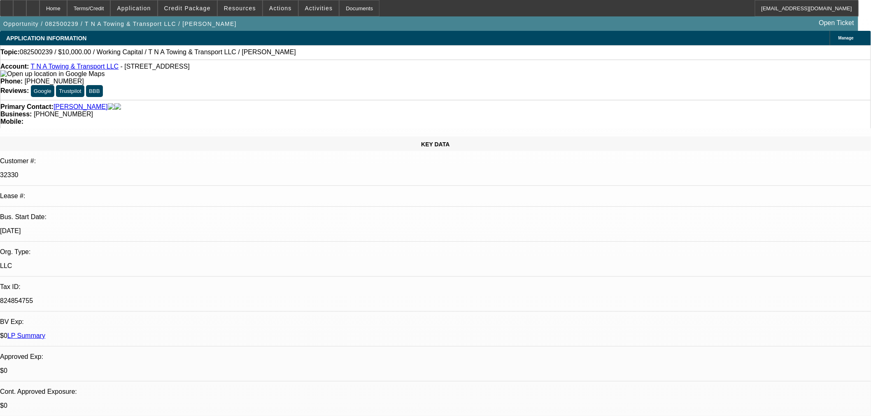
select select "0"
select select "2"
select select "0"
select select "6"
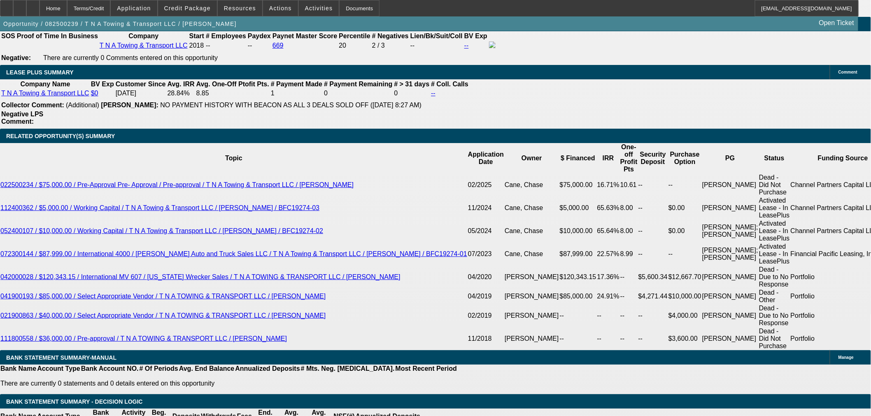
scroll to position [1371, 0]
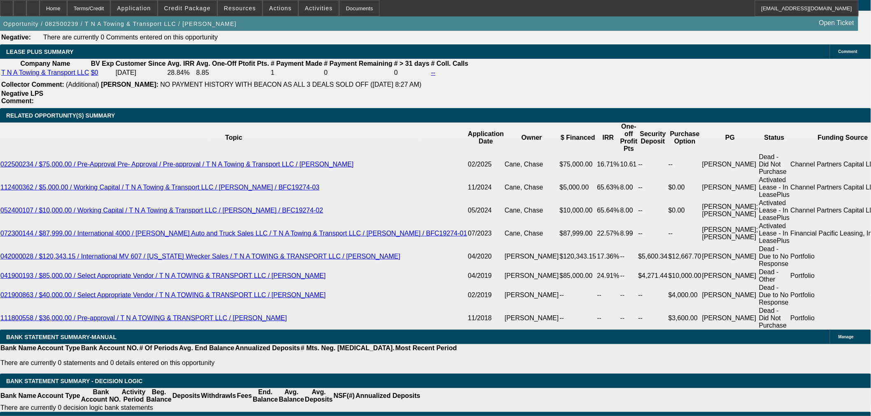
select select "3"
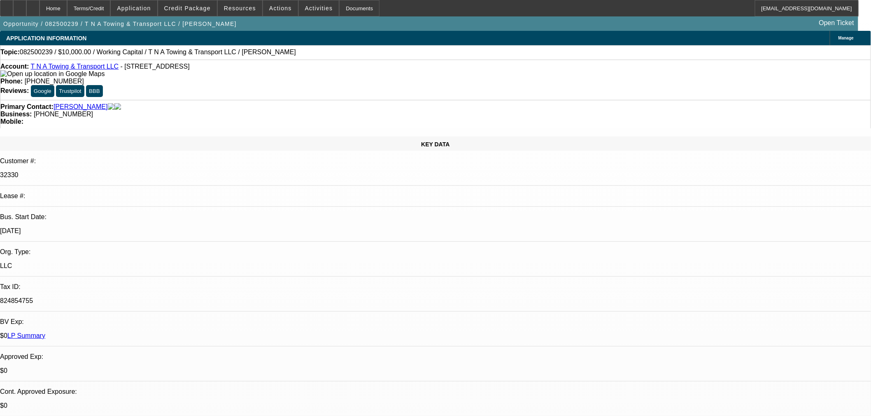
type input "9/10/2025"
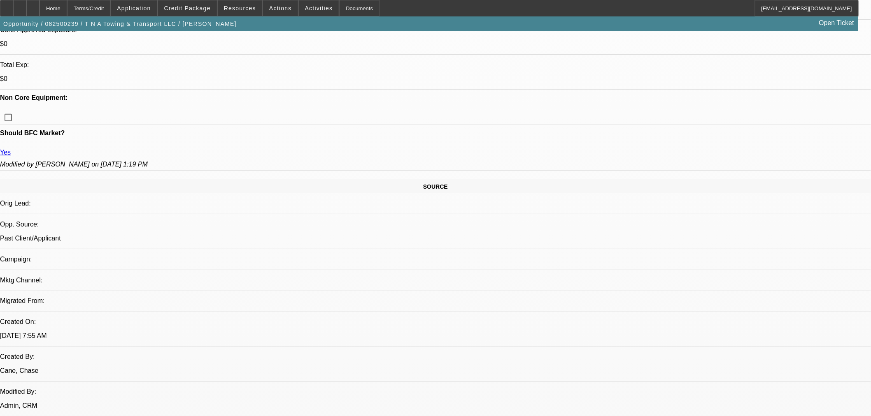
scroll to position [365, 0]
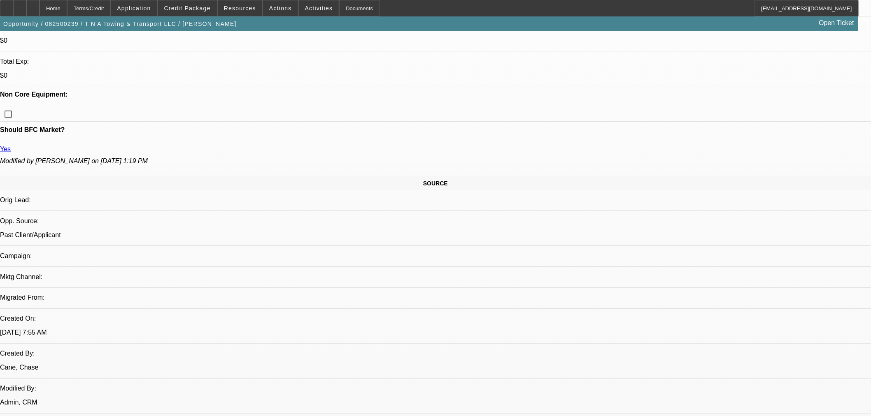
click at [618, 265] on mat-option "Regular Check" at bounding box center [644, 257] width 103 height 20
click at [644, 302] on span "Cashiers/Certified Check" at bounding box center [639, 304] width 78 height 10
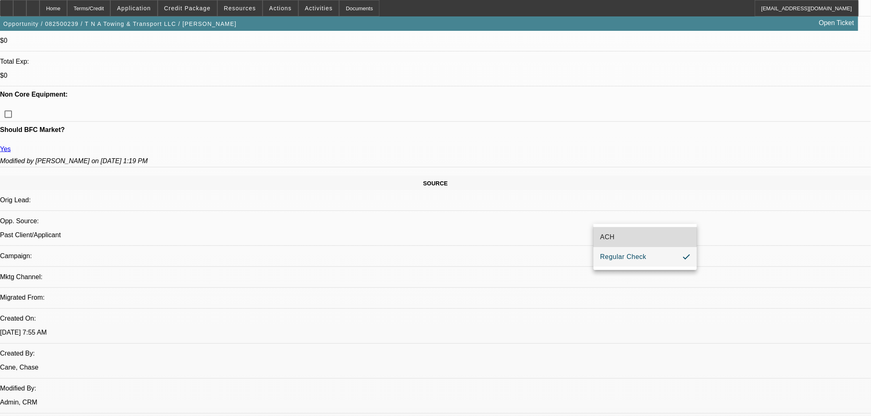
click at [627, 240] on mat-option "ACH" at bounding box center [644, 238] width 103 height 20
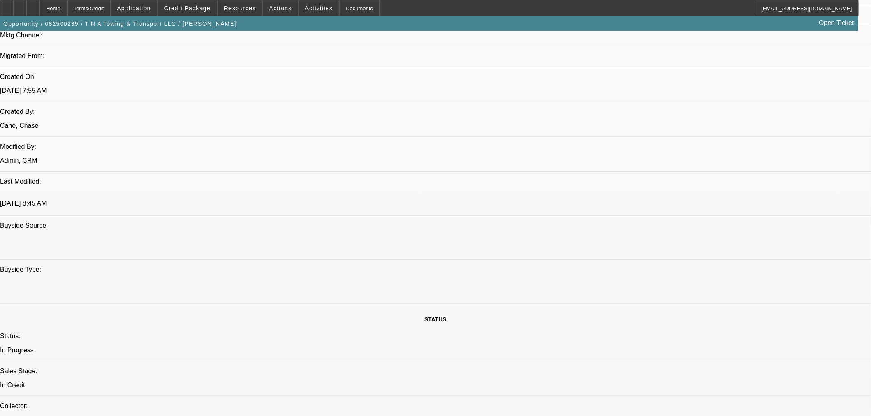
scroll to position [731, 0]
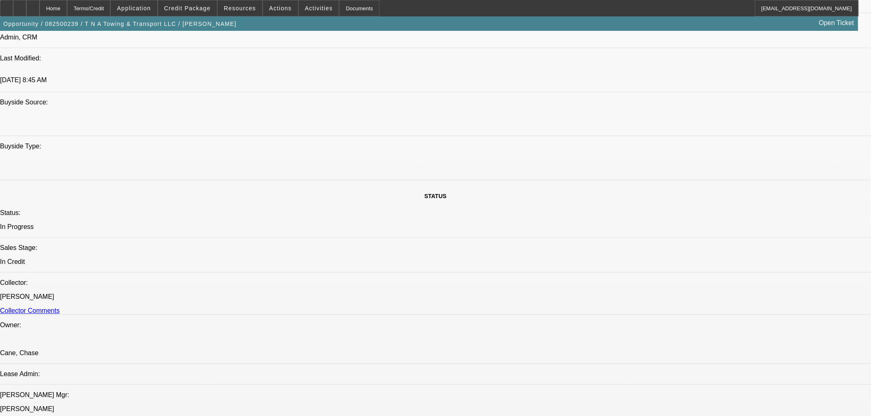
paste textarea "$10,000 10 mos / 43 pmts $320.93 / month 6% / $600"
type textarea "WC RENEWAL BY CPC: $10,000. 10 mos / 43 pmts. $320.93 / month. 6% / $600. CHASE…"
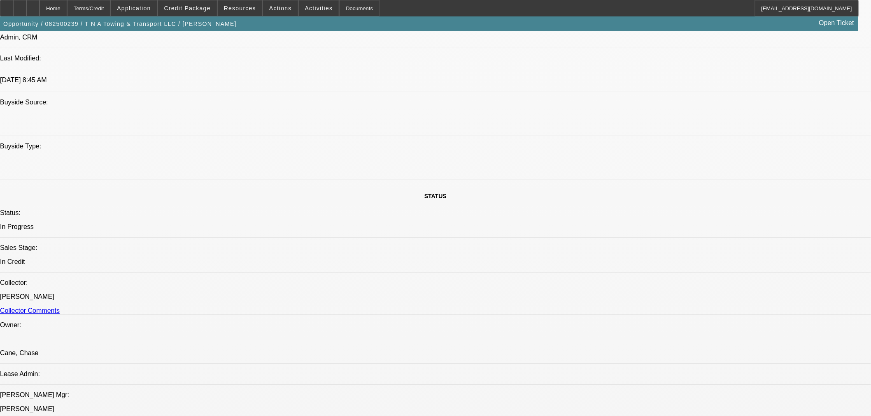
checkbox input "true"
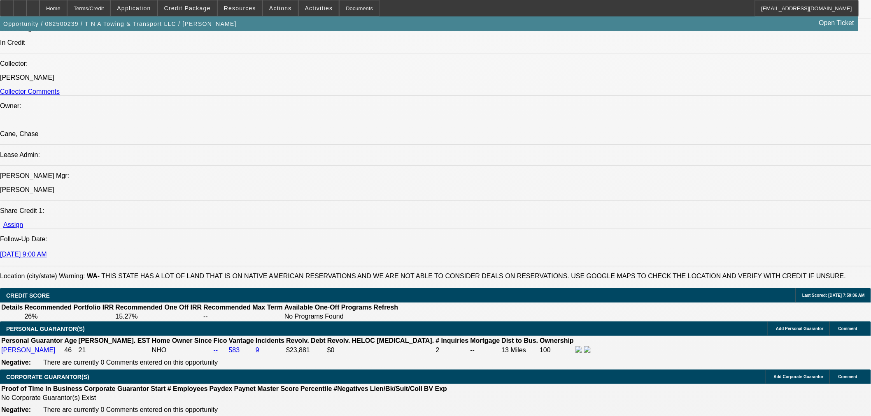
scroll to position [1006, 0]
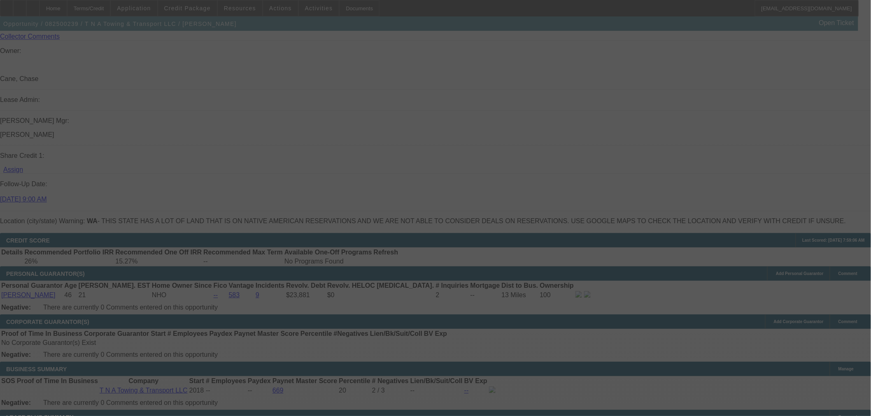
scroll to position [0, 0]
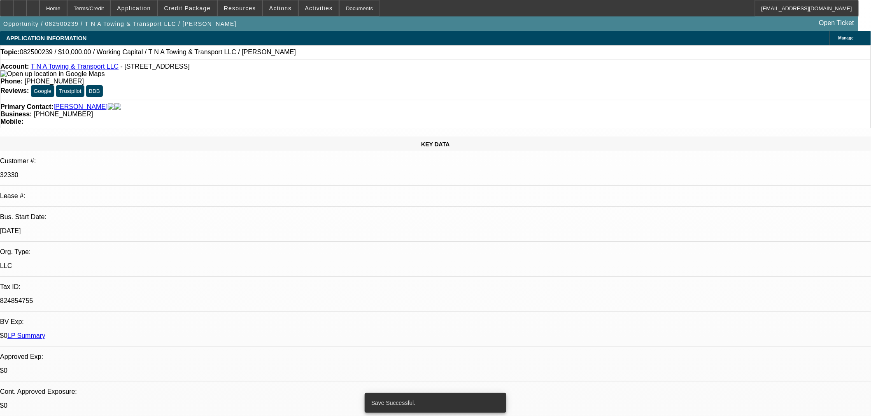
select select "0"
select select "2"
select select "0"
select select "6"
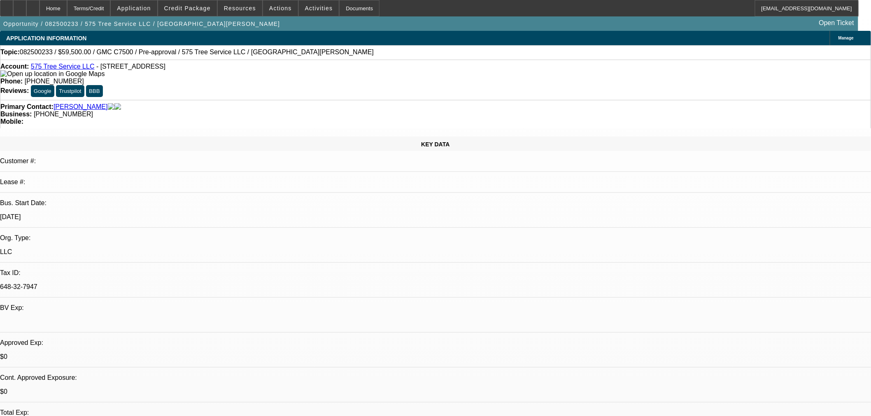
select select "0"
select select "6"
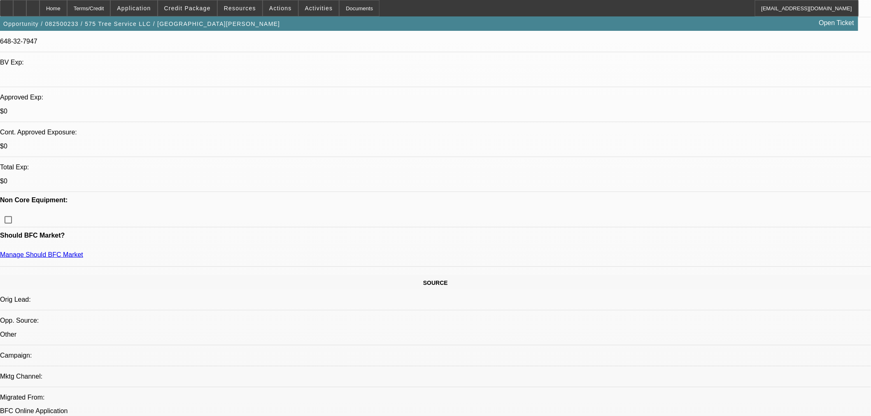
scroll to position [274, 0]
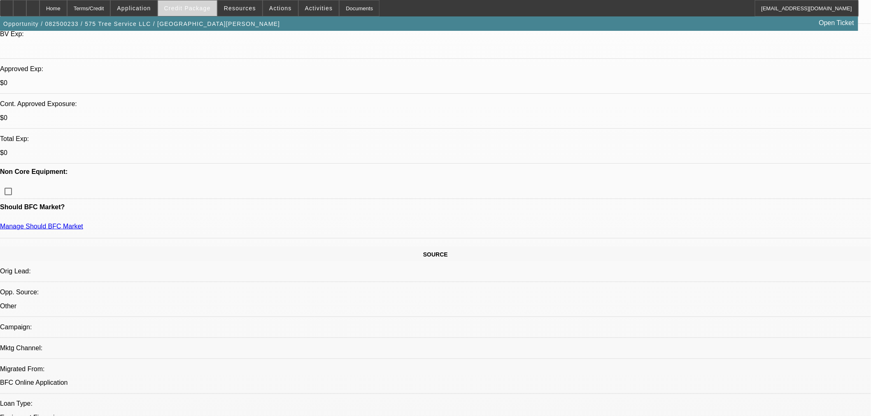
click at [197, 7] on span "Credit Package" at bounding box center [187, 8] width 46 height 7
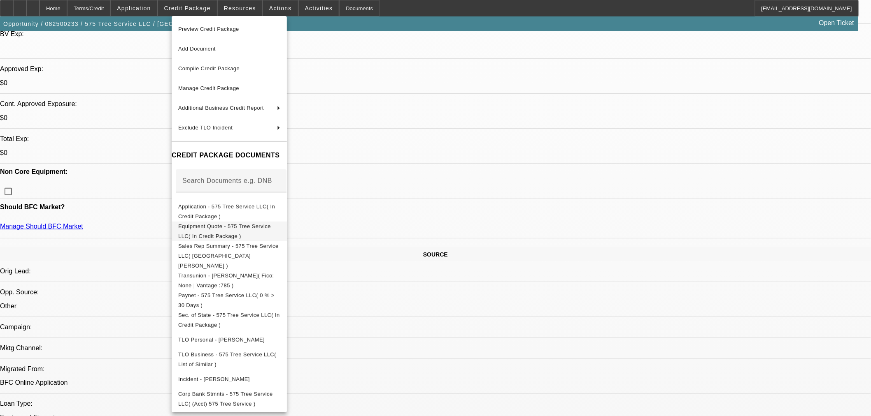
click at [285, 237] on button "Equipment Quote - 575 Tree Service LLC( In Credit Package )" at bounding box center [229, 231] width 115 height 20
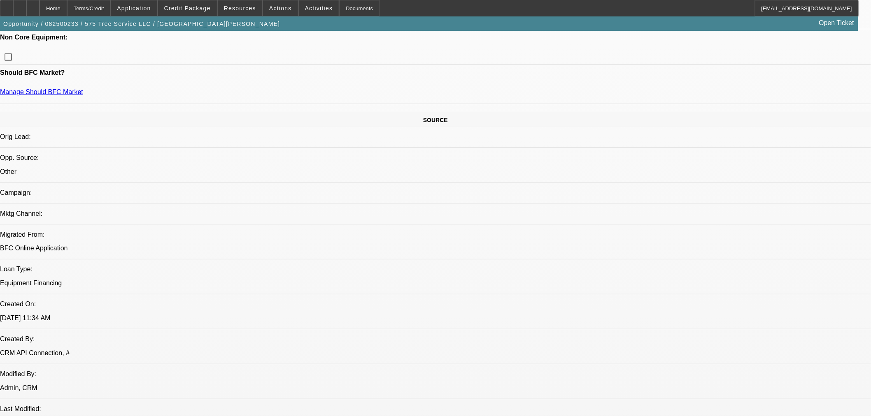
scroll to position [365, 0]
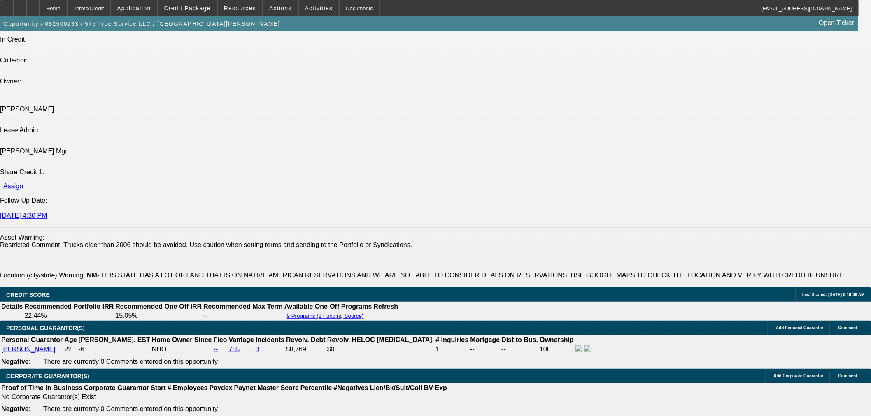
scroll to position [869, 0]
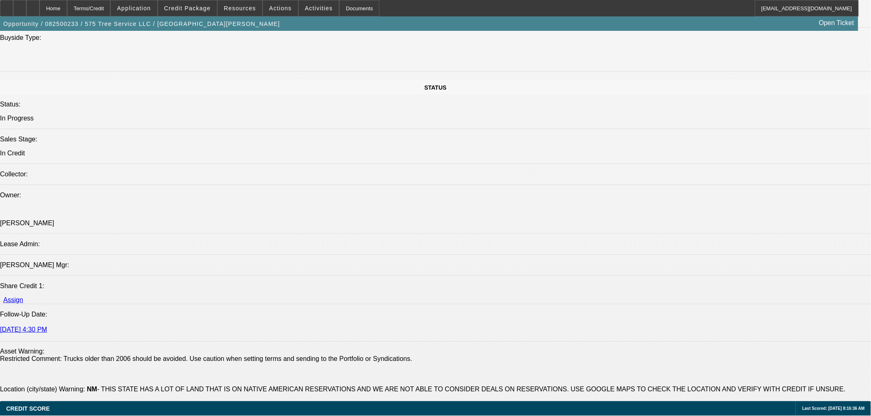
drag, startPoint x: 832, startPoint y: 159, endPoint x: 642, endPoint y: 158, distance: 190.1
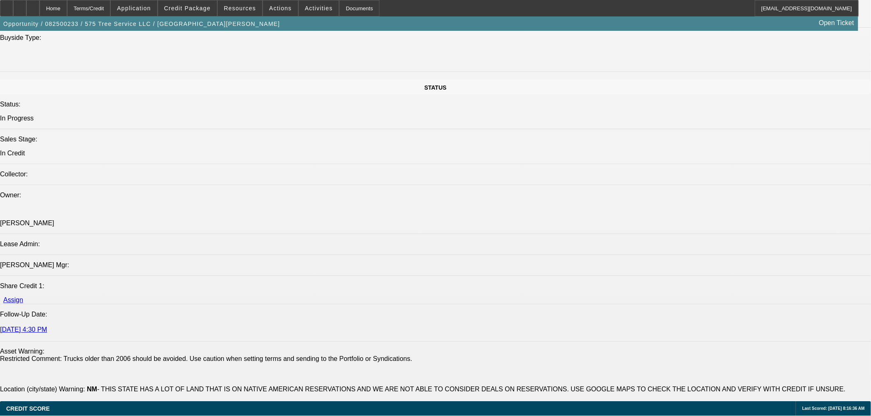
type textarea "HOPEFULLY HE HAS MORE CREDIT ON EXPERIAN BECAUSE MOST DON'T APPROVE MINIMAL TRA…"
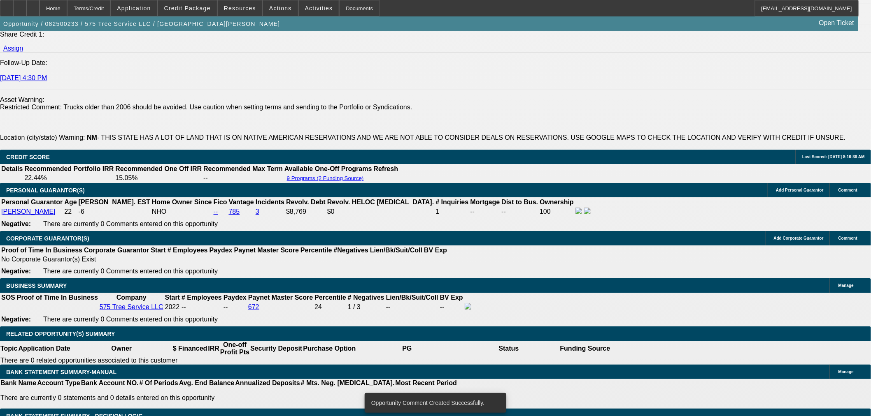
scroll to position [1143, 0]
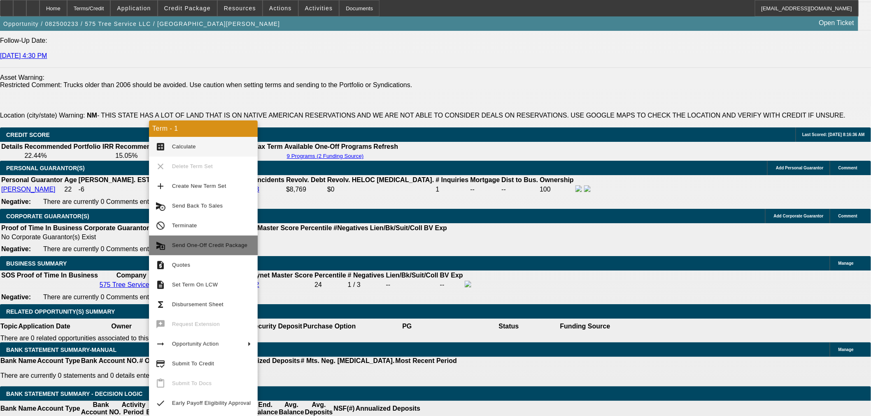
click at [210, 239] on button "send_and_archive Send One-Off Credit Package" at bounding box center [203, 246] width 109 height 20
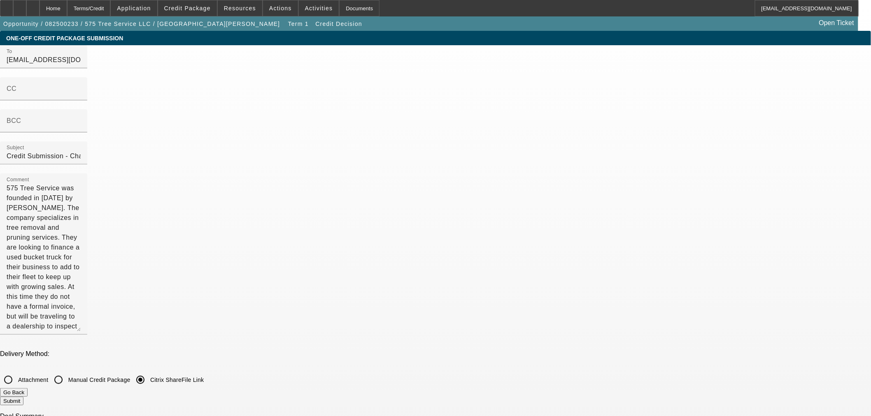
click at [23, 397] on button "Submit" at bounding box center [11, 401] width 23 height 9
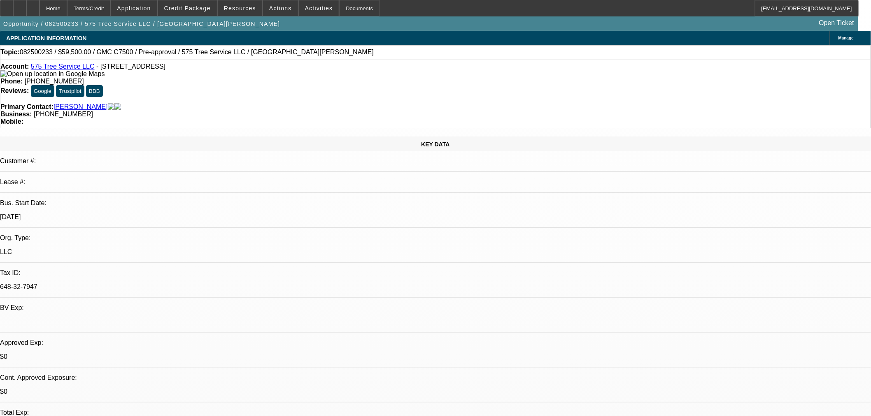
select select "0"
select select "6"
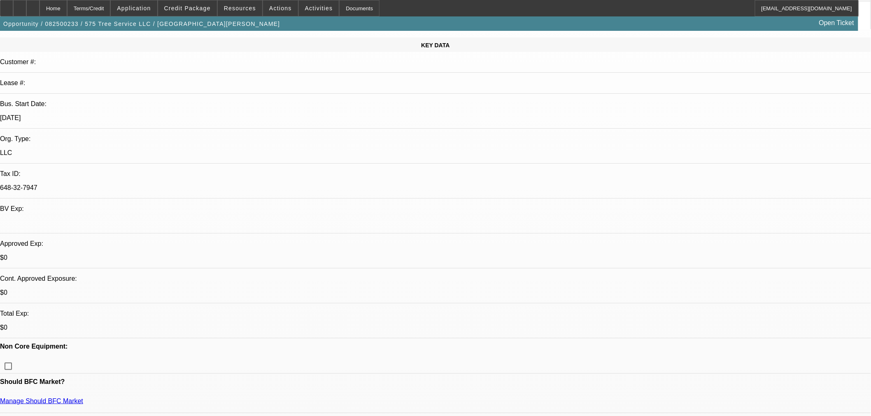
scroll to position [183, 0]
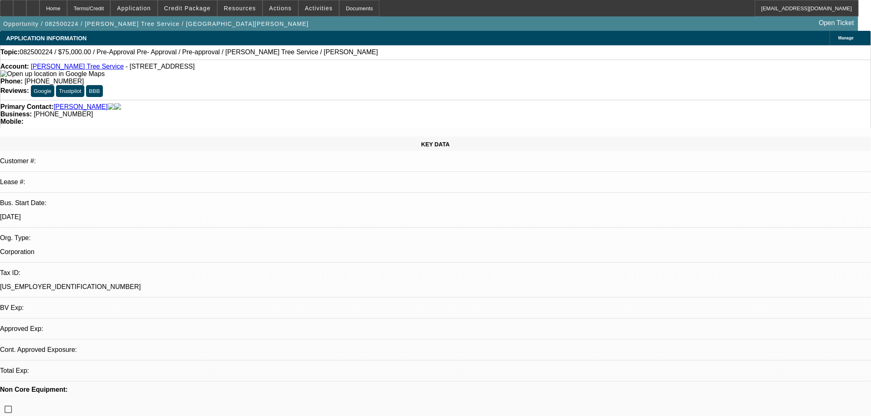
select select "0"
select select "3"
select select "0"
select select "6"
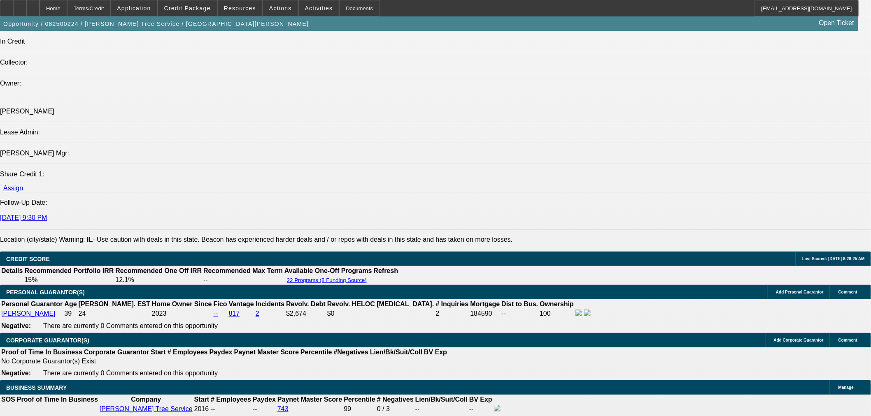
scroll to position [1051, 0]
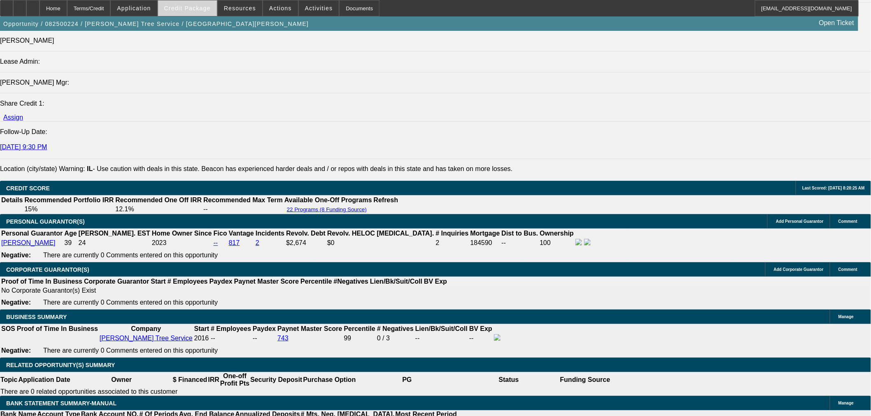
click at [194, 10] on span "Credit Package" at bounding box center [187, 8] width 46 height 7
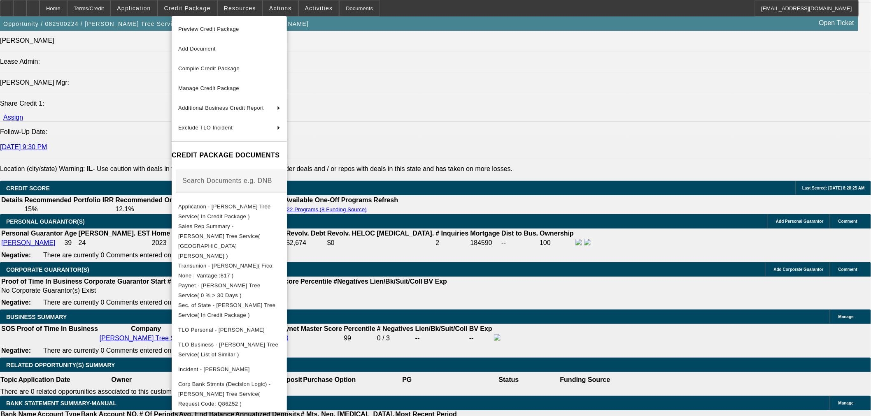
click at [473, 277] on div at bounding box center [435, 208] width 871 height 416
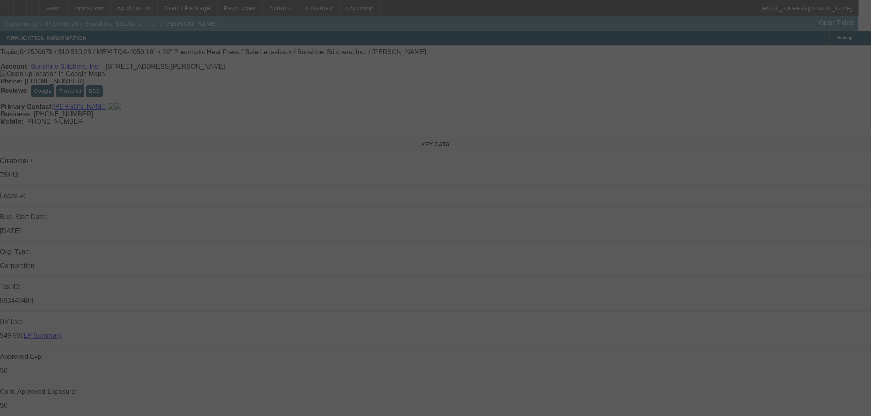
select select "0"
select select "6"
select select "0"
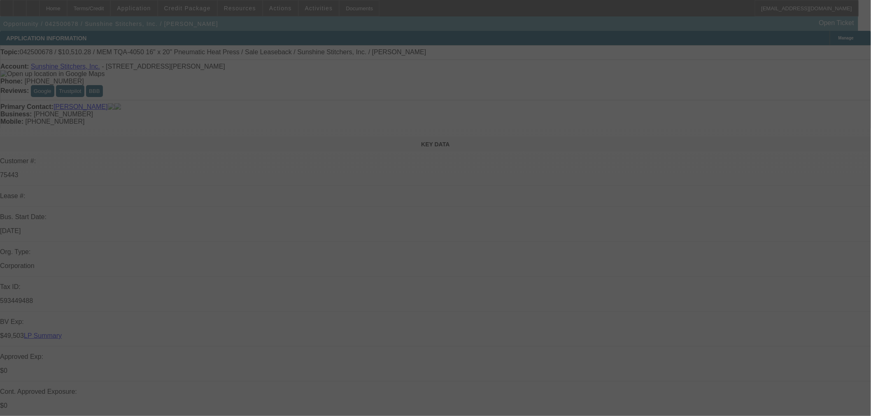
select select "0"
select select "6"
select select "0"
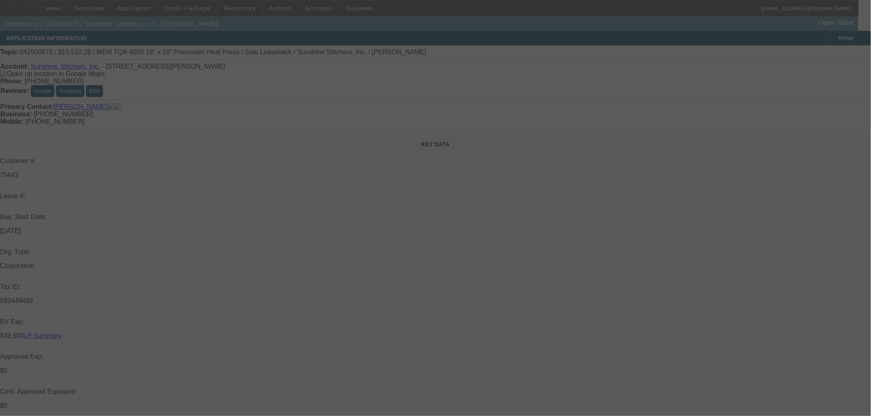
select select "0"
select select "6"
select select "0"
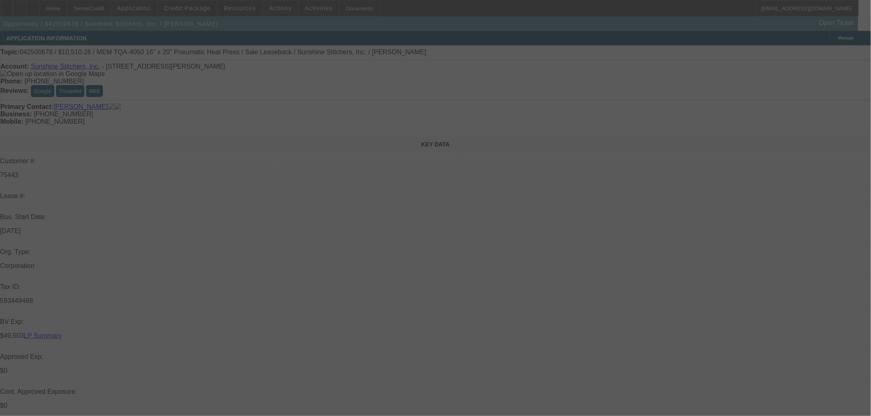
select select "6"
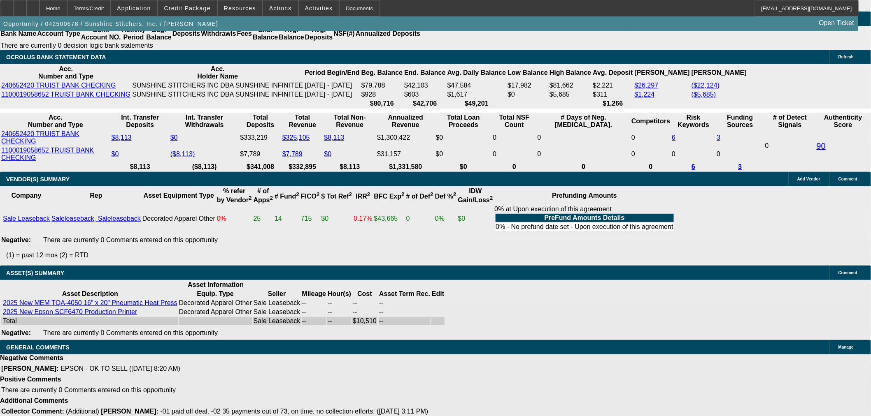
scroll to position [1825, 0]
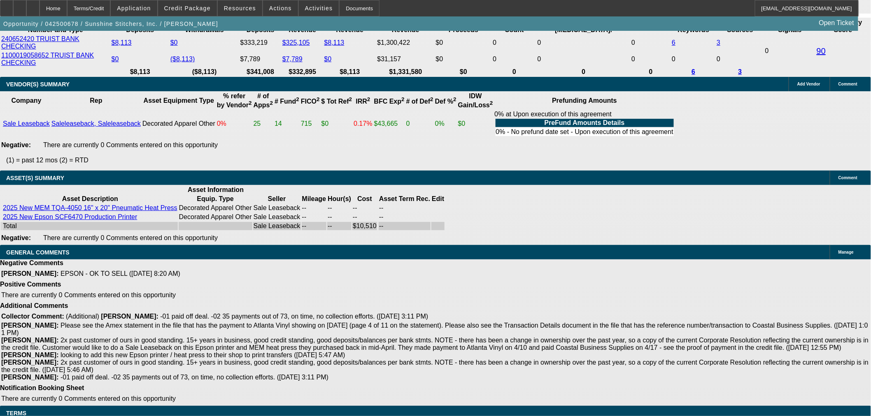
select select "3"
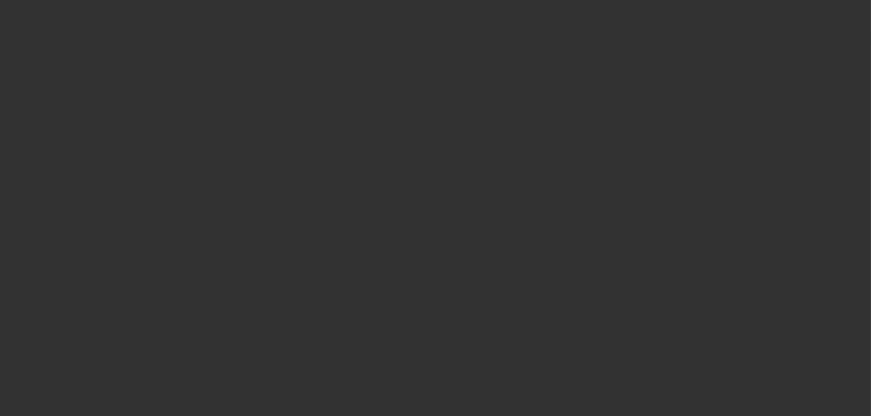
radio input "true"
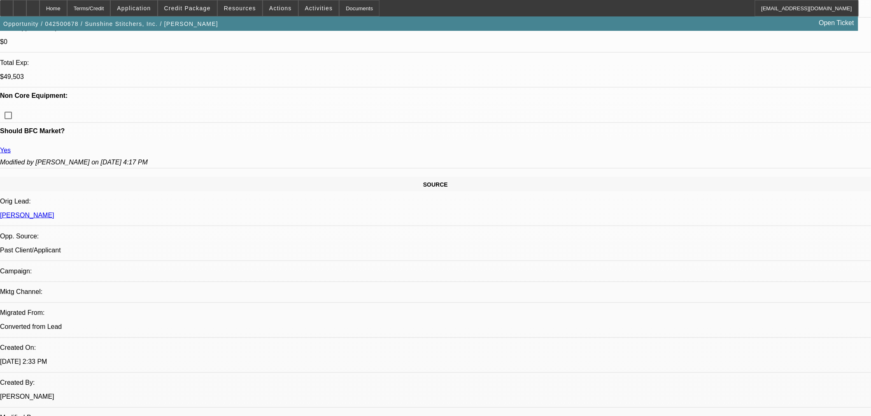
scroll to position [362, 0]
drag, startPoint x: 806, startPoint y: 192, endPoint x: 807, endPoint y: 196, distance: 4.3
click at [806, 192] on span "Previous month" at bounding box center [804, 193] width 16 height 16
click at [755, 293] on span "28" at bounding box center [753, 293] width 15 height 15
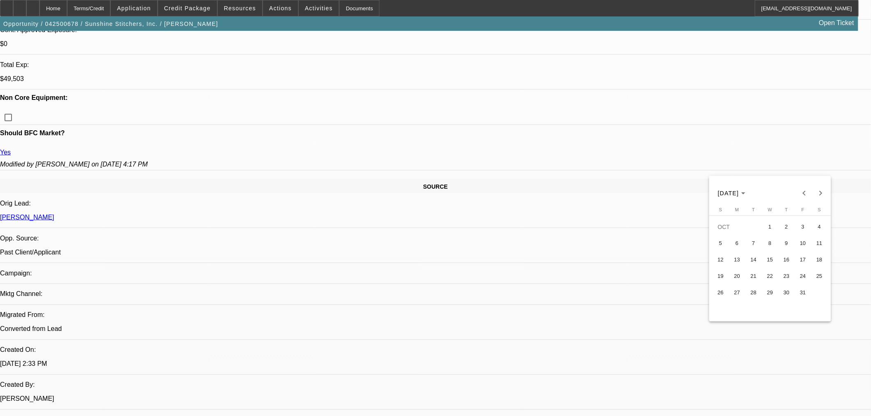
type input "10/28/2025"
click at [806, 223] on span "Previous month" at bounding box center [804, 225] width 16 height 16
click at [720, 344] on span "28" at bounding box center [720, 341] width 15 height 15
type input "9/28/2025"
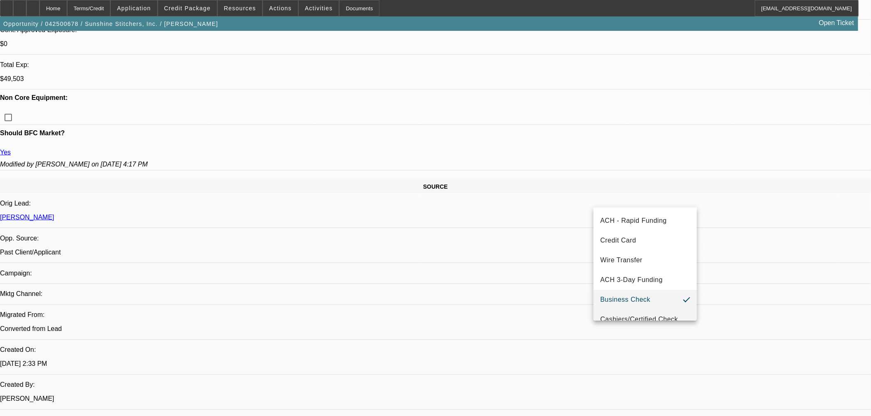
click at [648, 311] on mat-option "Cashiers/Certified Check" at bounding box center [644, 320] width 103 height 20
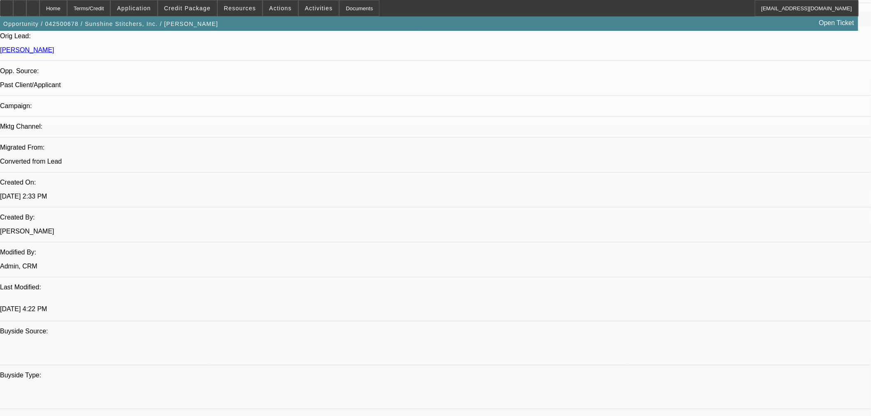
scroll to position [545, 0]
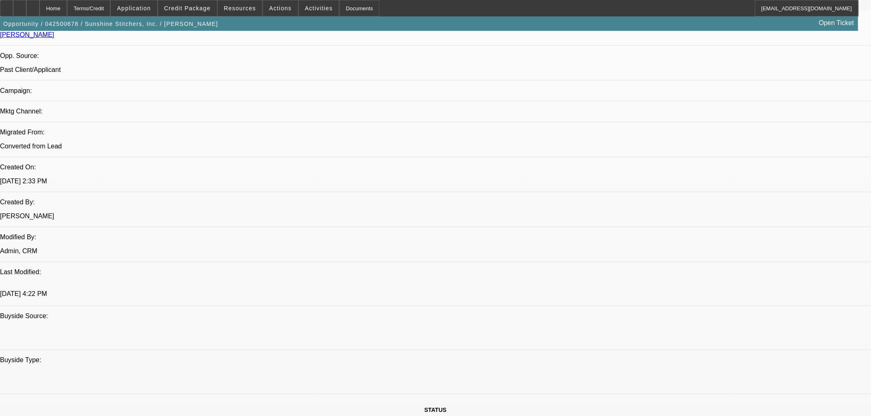
paste textarea "Equipment Description Epson SCF6470 Printer, TQA 4050 Heat Press Approval Amoun…"
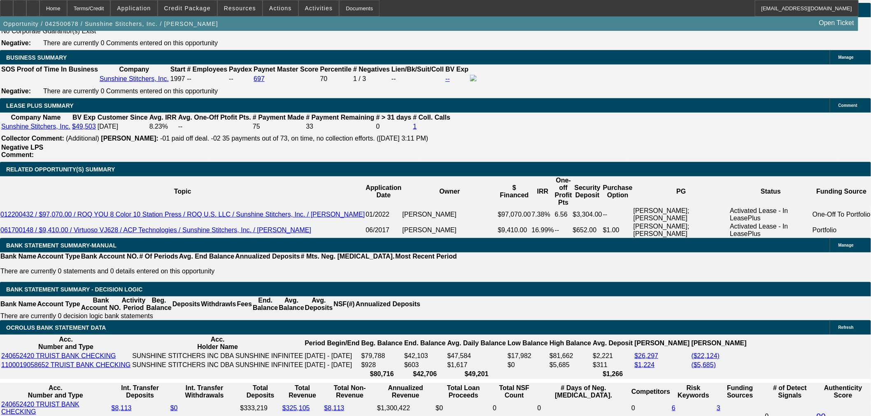
scroll to position [1825, 0]
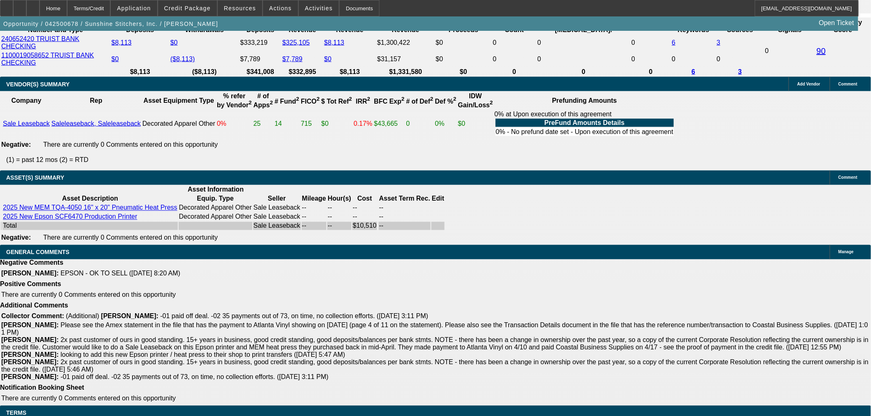
copy span "Equipment Description Epson SCF6470 Printer, TQA 4050 Heat Press. Approval Amou…"
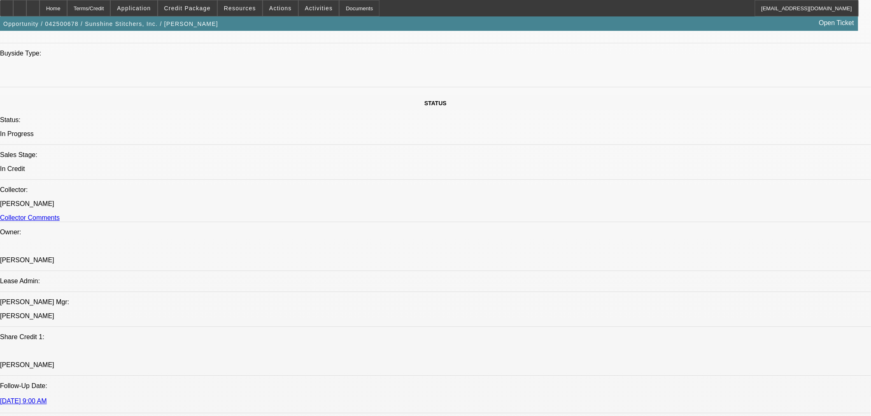
scroll to position [727, 0]
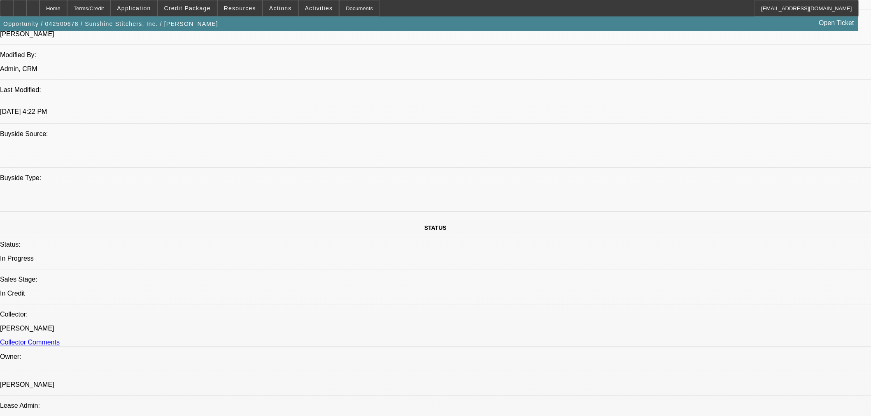
drag, startPoint x: 746, startPoint y: 177, endPoint x: 592, endPoint y: 161, distance: 154.8
paste textarea ". Approval Amount (10% Variance Allowed) $10,510.28. Advance Payments 2 Advance…"
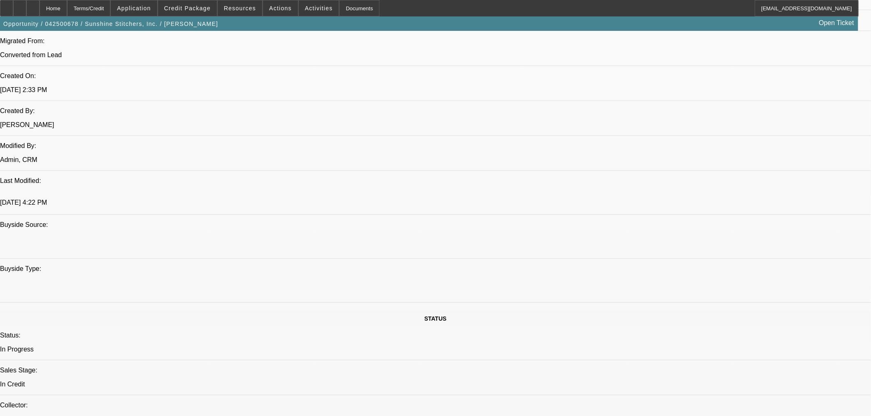
scroll to position [10, 0]
drag, startPoint x: 619, startPoint y: 283, endPoint x: 742, endPoint y: 278, distance: 123.5
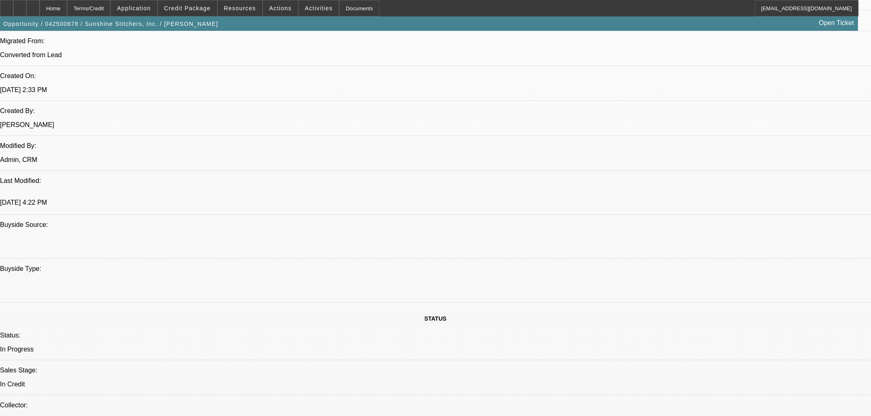
paste textarea "SLB CLEARED WITH CPC AS AN EXCEPTION"
drag, startPoint x: 741, startPoint y: 286, endPoint x: 623, endPoint y: 280, distance: 118.7
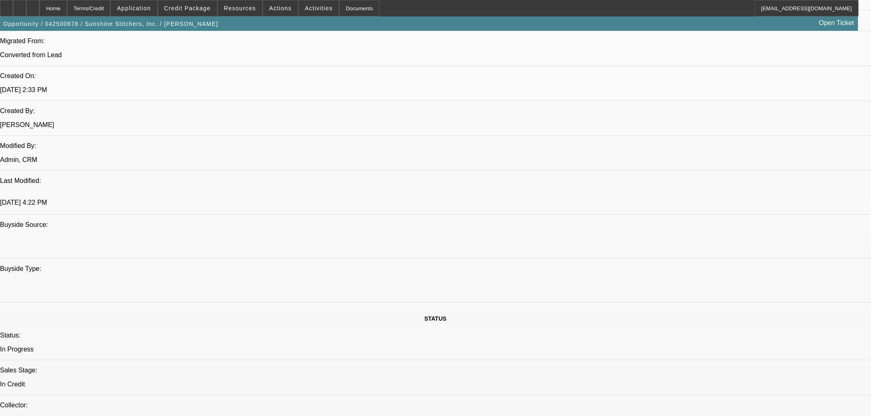
scroll to position [18, 0]
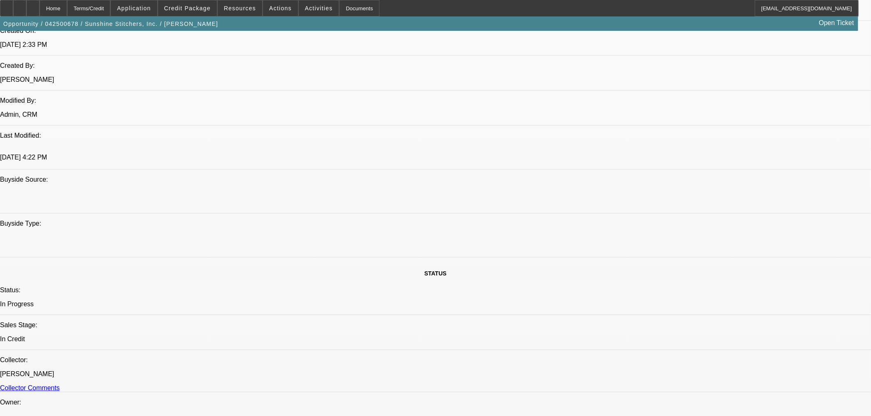
scroll to position [0, 0]
drag, startPoint x: 774, startPoint y: 196, endPoint x: 786, endPoint y: 202, distance: 14.0
type textarea "APPROVED BY CPCEF- SLB CLEARED WITH CPC AS AN EXCEPTION. SEE IRR CONDITION BELO…"
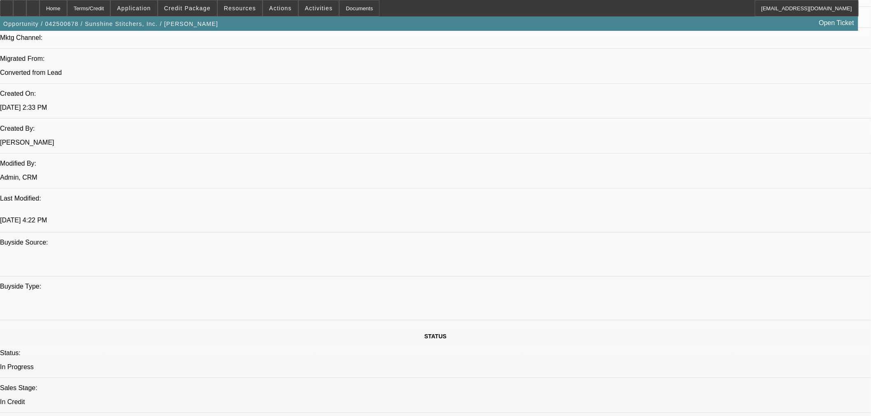
scroll to position [590, 0]
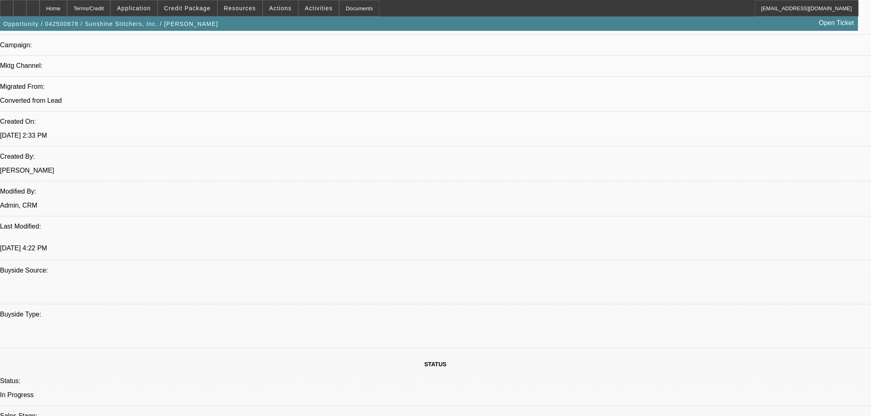
checkbox input "true"
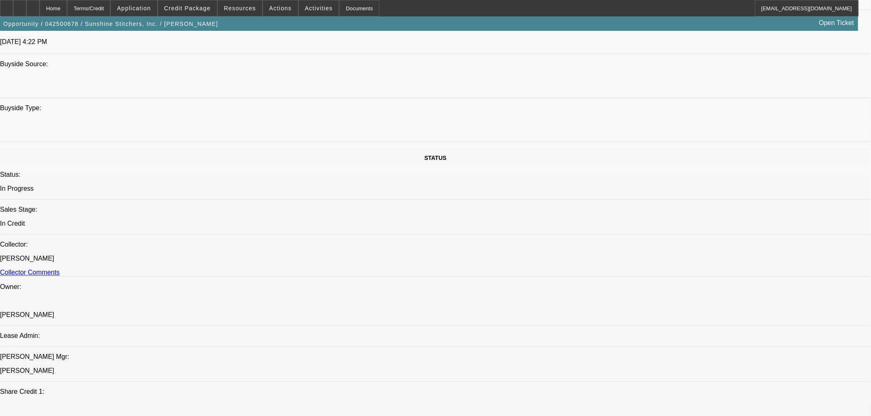
scroll to position [731, 0]
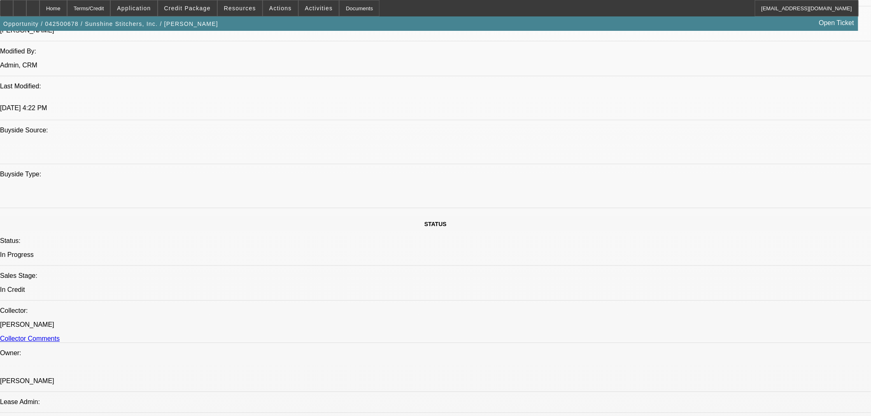
checkbox input "true"
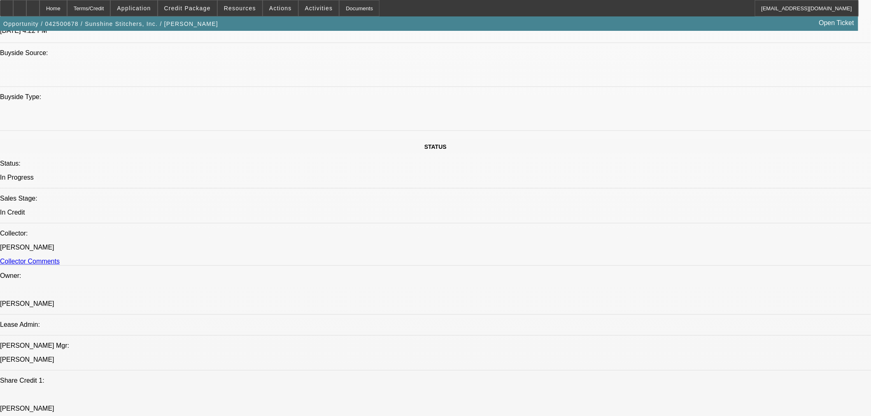
scroll to position [869, 0]
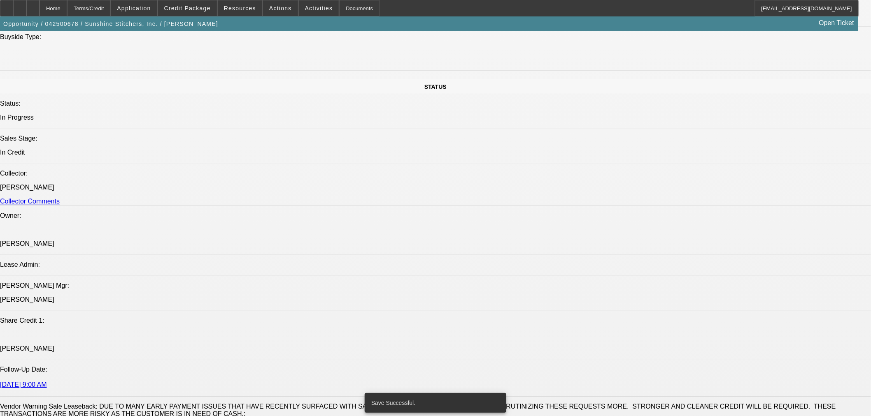
select select "0"
select select "6"
select select "0"
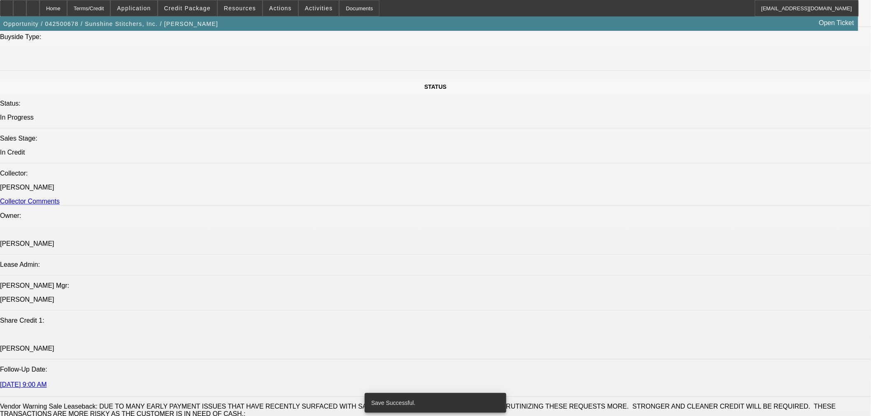
select select "0"
select select "6"
select select "0"
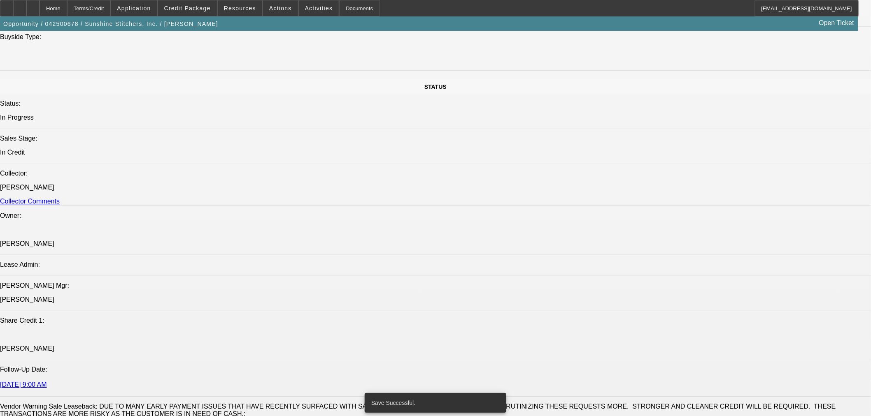
select select "0"
select select "6"
select select "0"
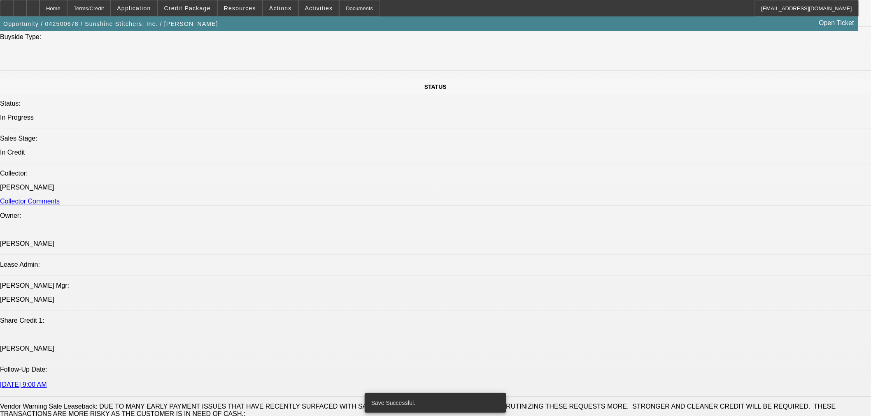
select select "6"
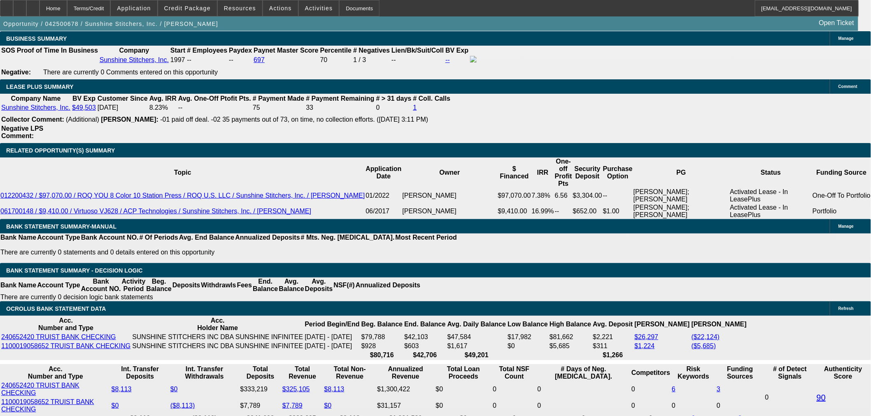
scroll to position [1554, 0]
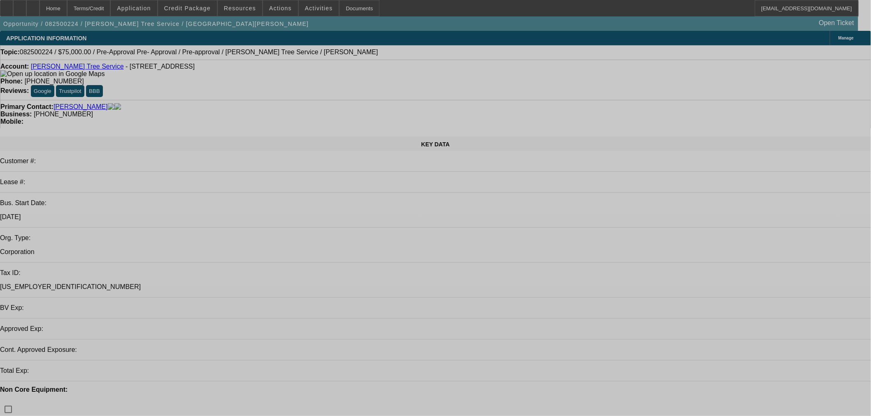
select select "0"
select select "3"
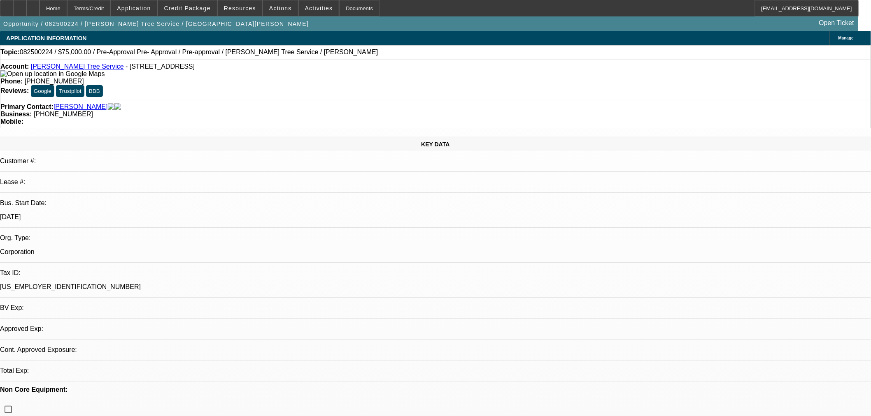
select select "0"
select select "6"
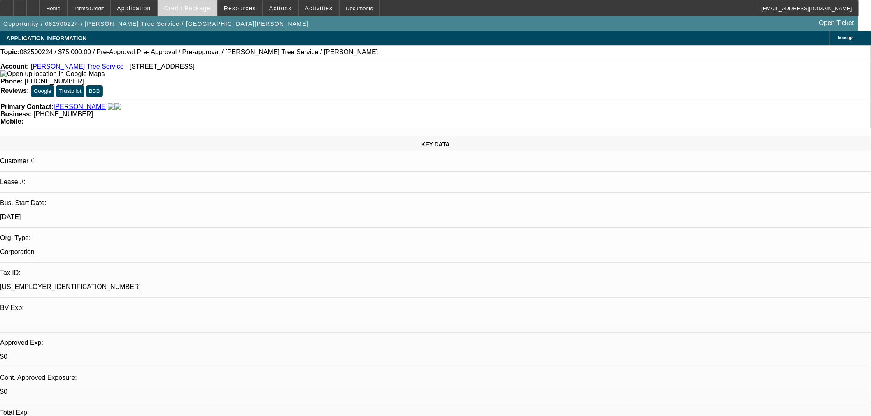
click at [182, 11] on span "Credit Package" at bounding box center [187, 8] width 46 height 7
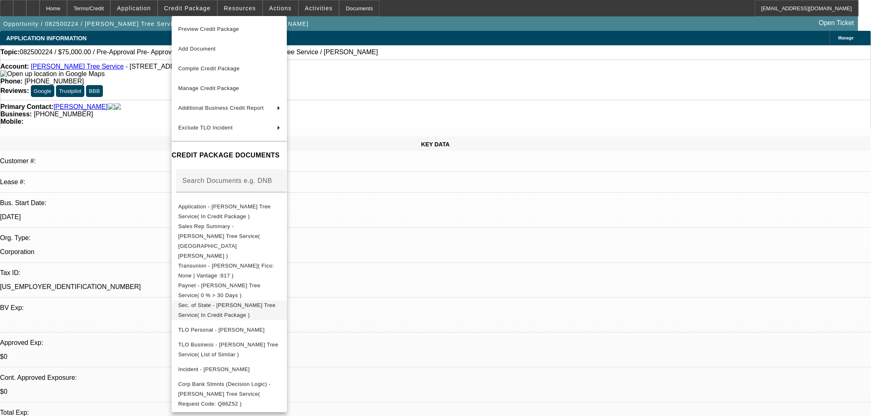
click at [215, 300] on button "Sec. of State - Cortes Tree Service( In Credit Package )" at bounding box center [229, 310] width 115 height 20
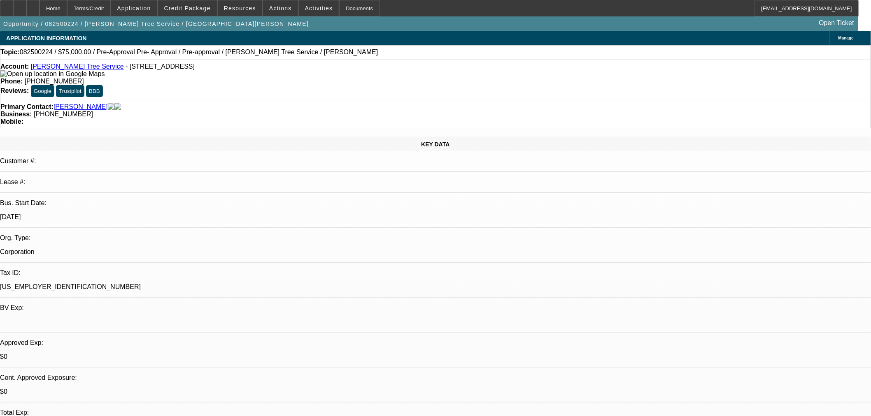
click at [830, 42] on div "Manage" at bounding box center [850, 38] width 41 height 14
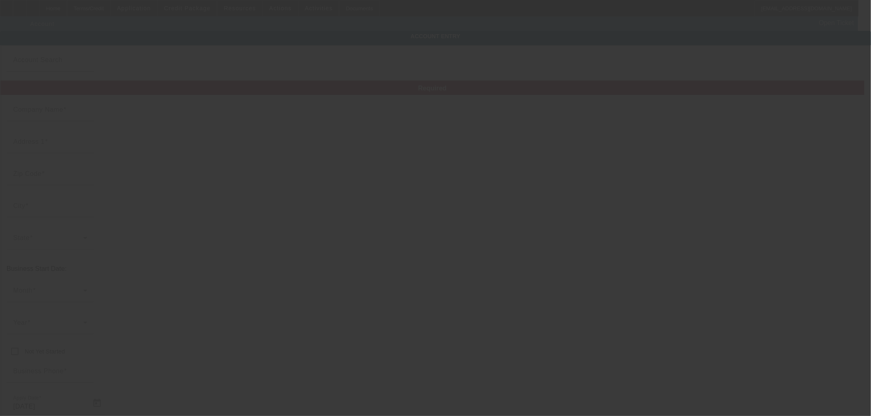
type input "Cortes Tree Service"
type input "476 Ashland Ave"
type input "60123"
type input "Elgin"
type input "(847) 608-7823"
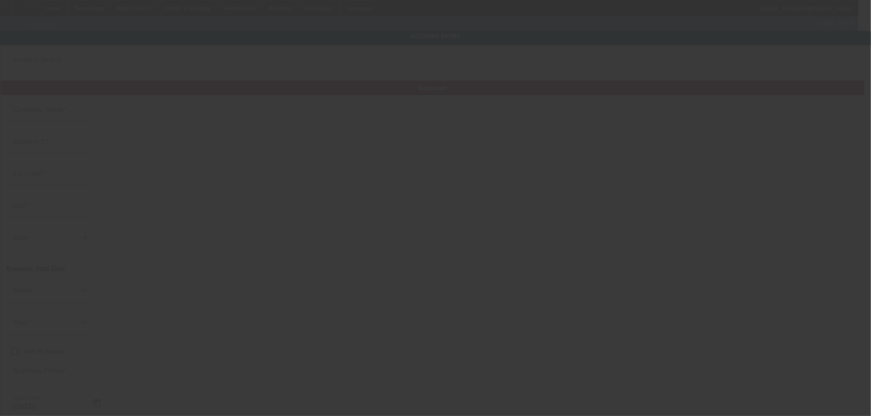
type input "cortestreeremoval@yahoo.com"
type input "83-3278596"
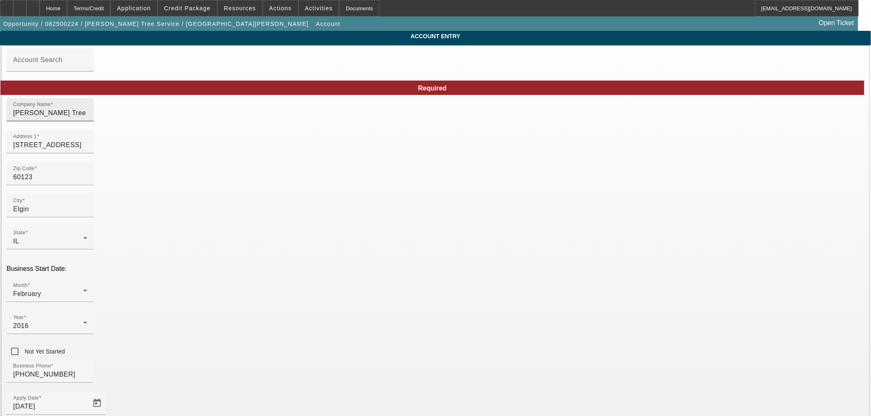
type input "8/8/2025"
click at [87, 118] on input "Cortes Tree Service" at bounding box center [50, 113] width 74 height 10
type input "Cortes Tree Services Inc."
click at [29, 323] on span "2016" at bounding box center [21, 326] width 16 height 7
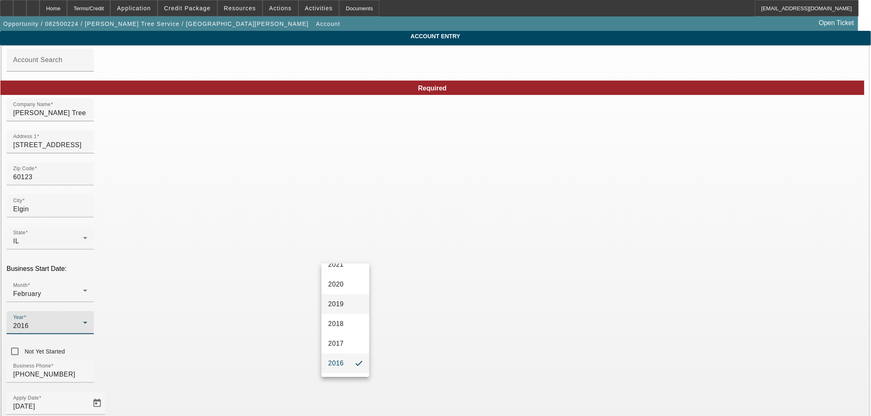
click at [337, 309] on span "2019" at bounding box center [336, 305] width 16 height 10
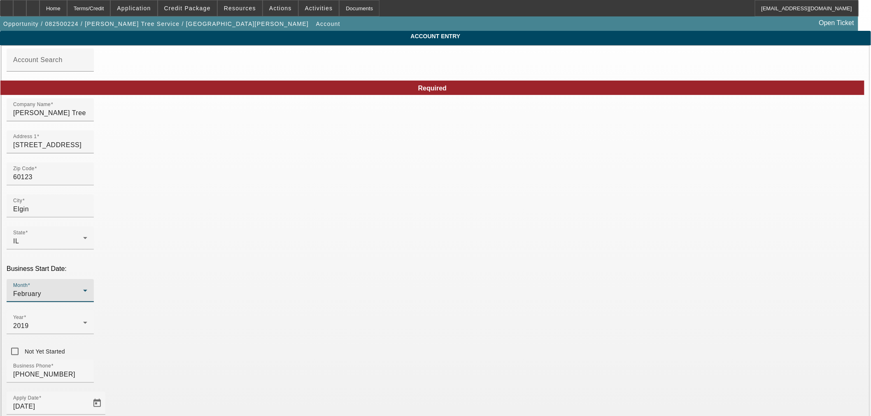
click at [83, 289] on div "February" at bounding box center [48, 294] width 70 height 10
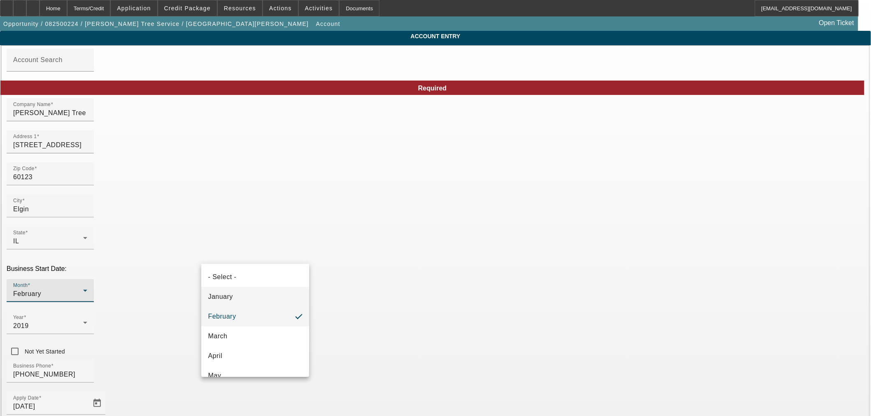
click at [239, 301] on mat-option "January" at bounding box center [255, 297] width 108 height 20
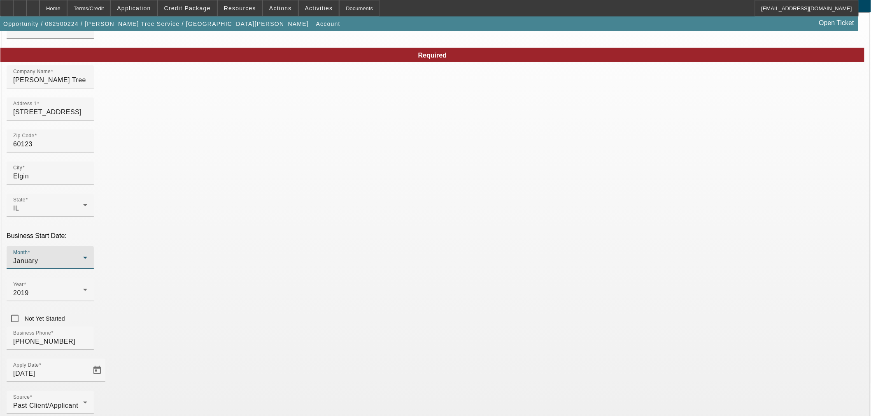
scroll to position [62, 0]
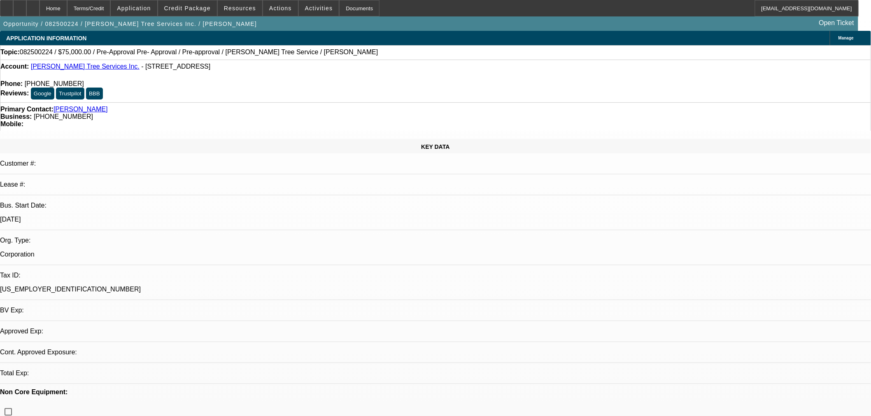
select select "0"
select select "3"
select select "0"
select select "6"
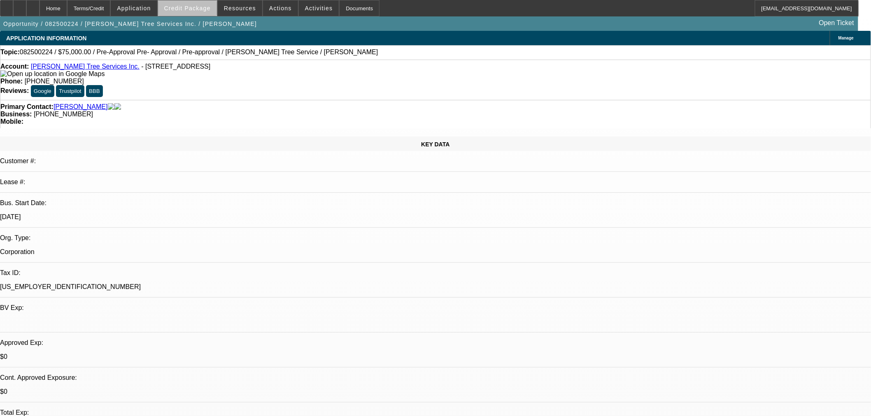
click at [204, 12] on span at bounding box center [187, 8] width 59 height 20
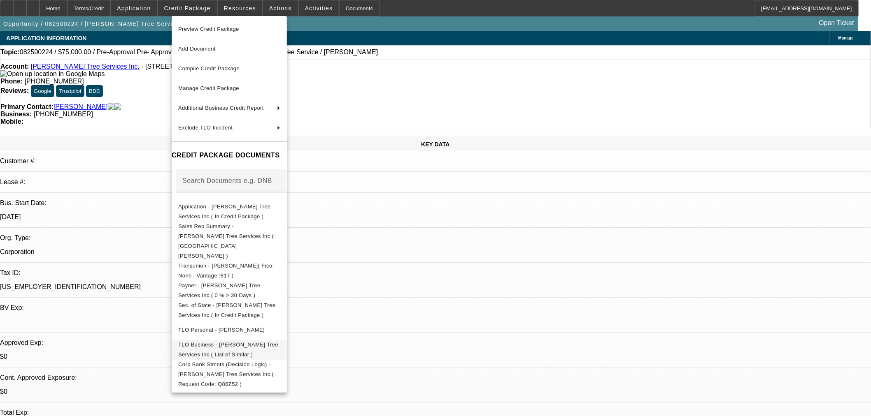
click at [219, 342] on span "TLO Business - Cortes Tree Services Inc.( List of Similar )" at bounding box center [228, 350] width 100 height 16
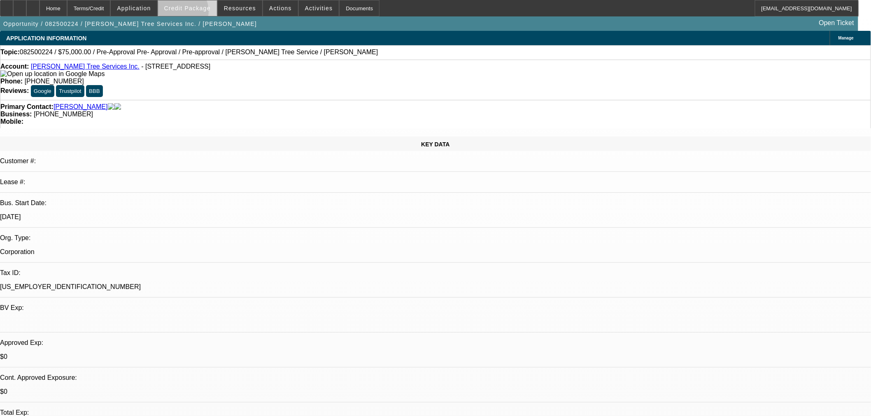
click at [191, 13] on span at bounding box center [187, 8] width 59 height 20
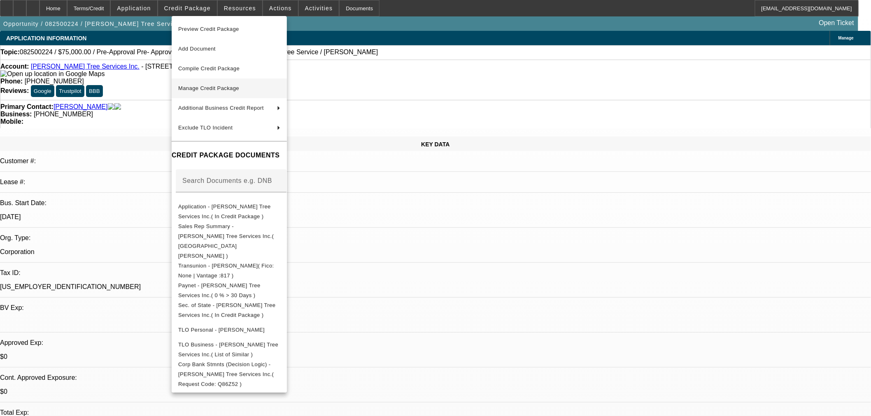
click at [202, 91] on span "Manage Credit Package" at bounding box center [208, 88] width 61 height 6
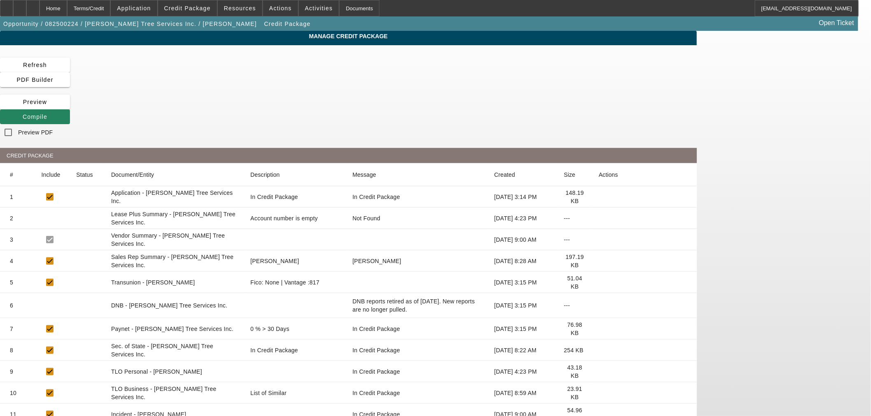
click at [599, 393] on icon at bounding box center [599, 393] width 0 height 0
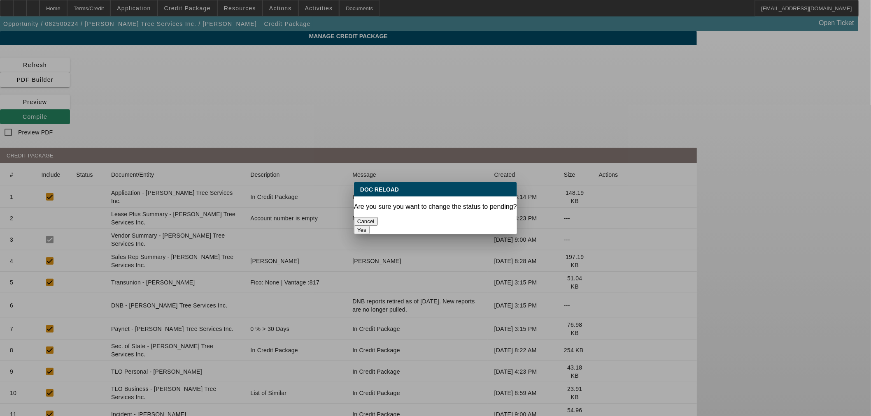
click at [369, 226] on button "Yes" at bounding box center [362, 230] width 16 height 9
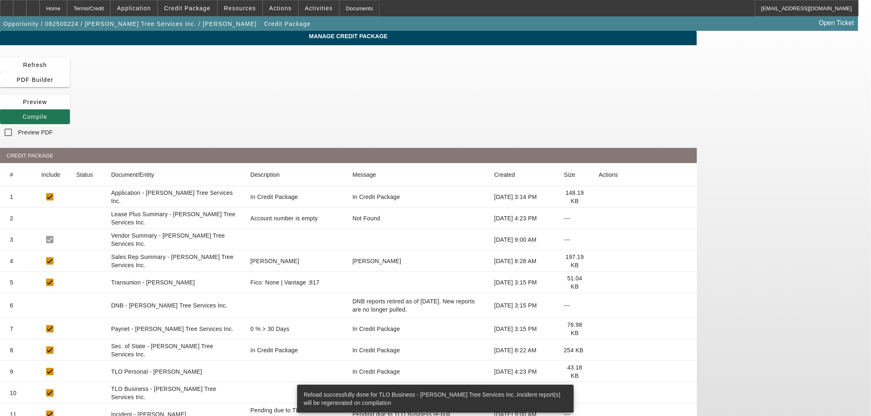
click at [47, 114] on span "Compile" at bounding box center [35, 117] width 25 height 7
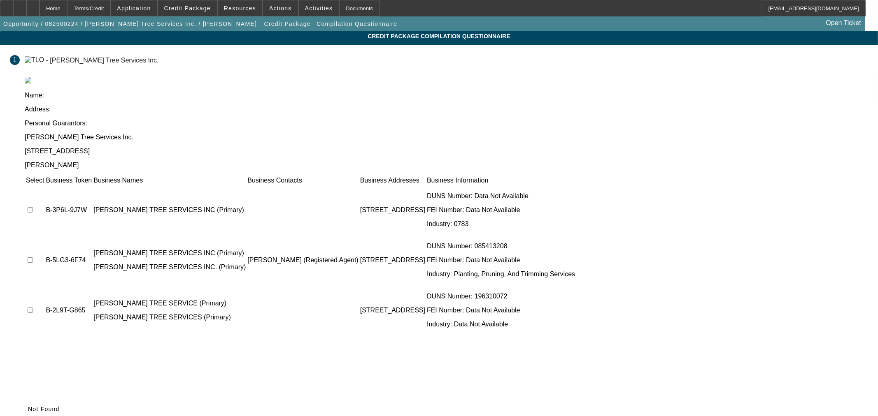
click at [44, 186] on td at bounding box center [35, 210] width 19 height 49
click at [33, 207] on input "checkbox" at bounding box center [30, 209] width 5 height 5
checkbox input "true"
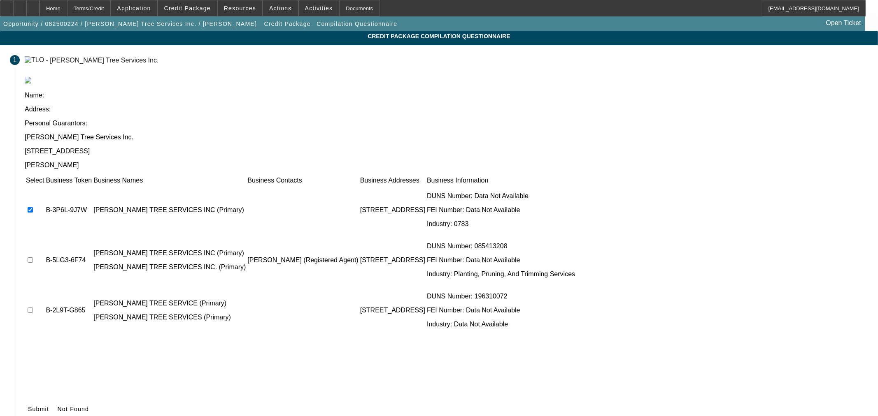
click at [33, 258] on input "checkbox" at bounding box center [30, 260] width 5 height 5
checkbox input "true"
click at [49, 406] on span "Submit" at bounding box center [38, 409] width 21 height 7
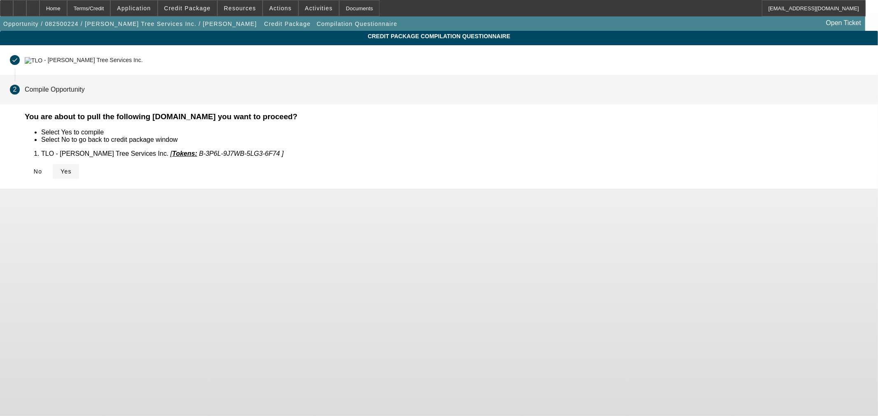
click at [72, 168] on span "Yes" at bounding box center [65, 171] width 11 height 7
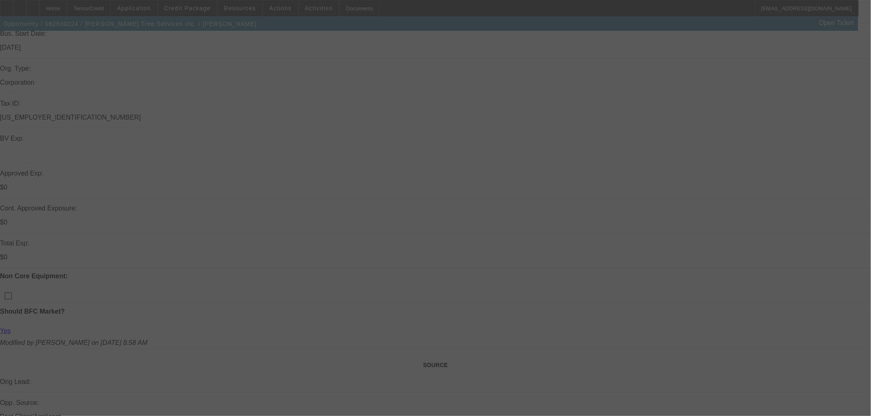
scroll to position [274, 0]
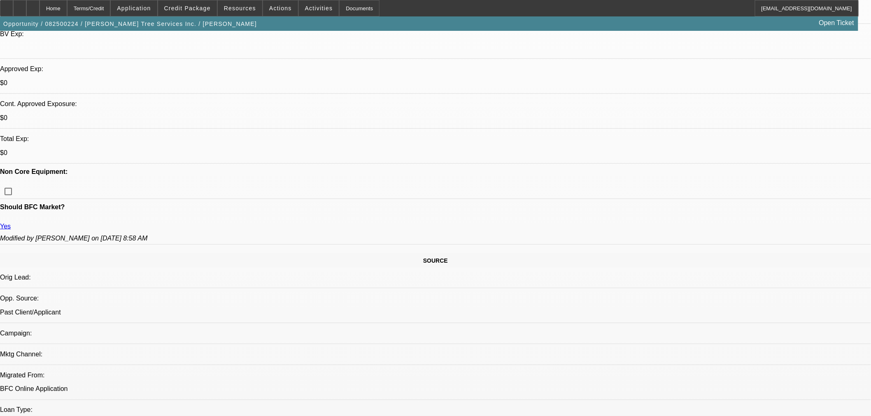
select select "0"
select select "3"
select select "0"
select select "6"
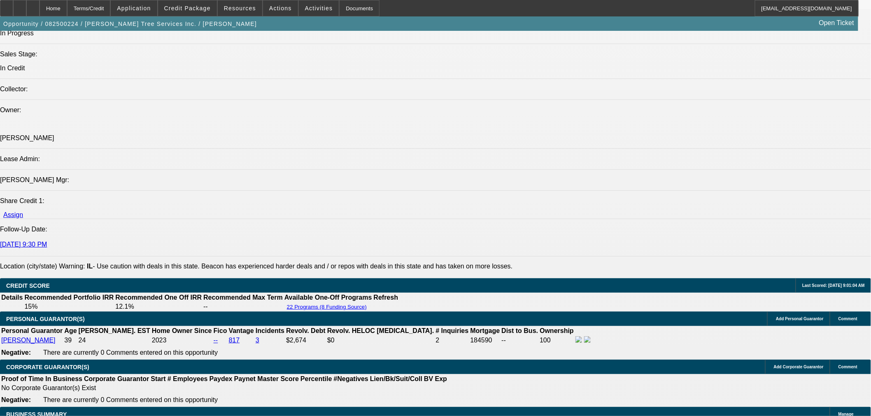
scroll to position [973, 0]
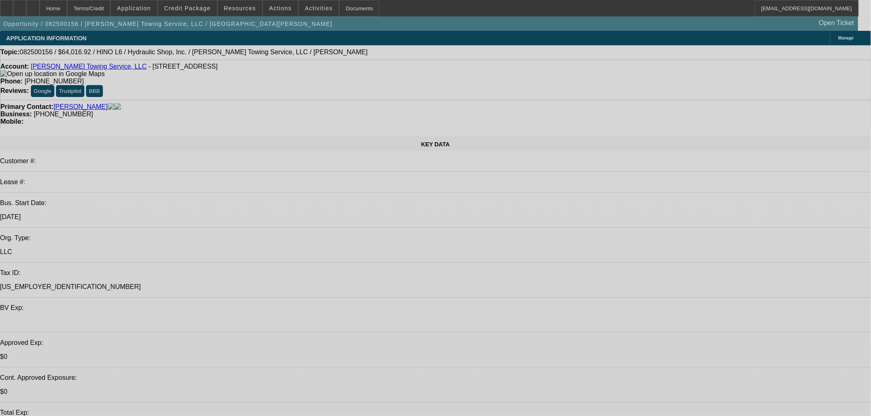
select select "0"
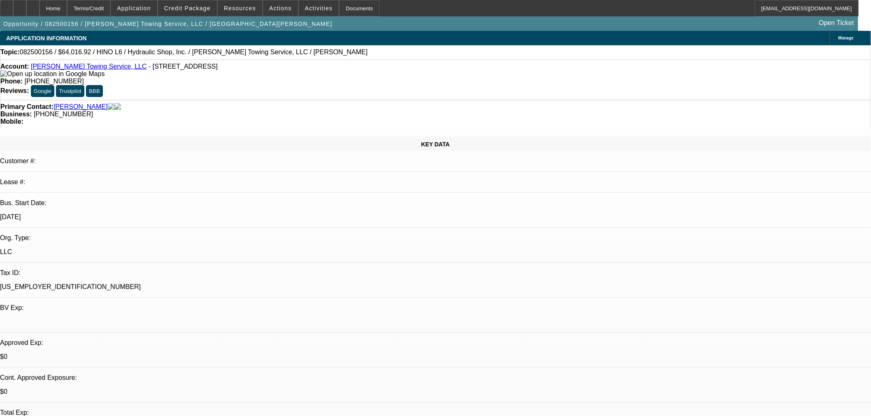
select select "6"
select select "0"
select select "6"
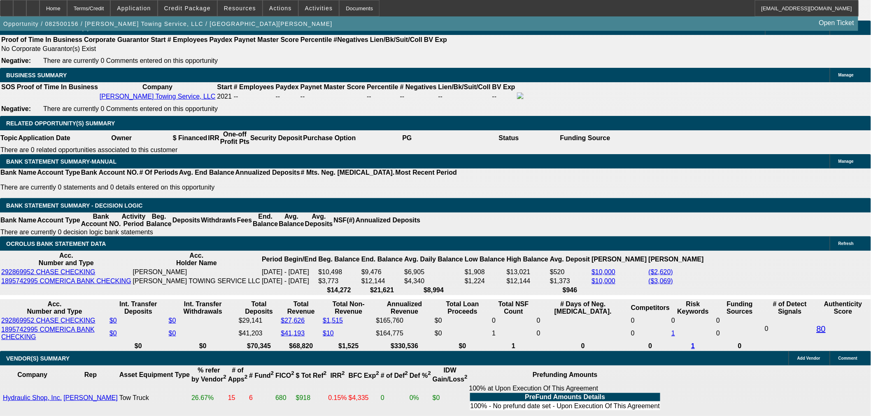
scroll to position [1229, 0]
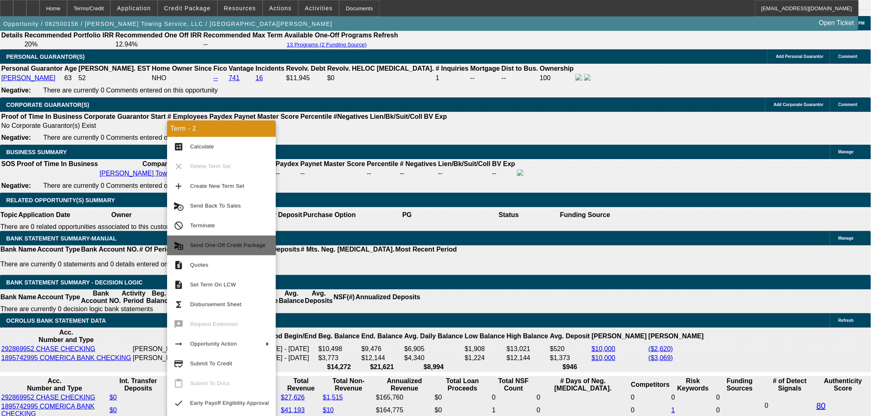
click at [231, 245] on span "Send One-Off Credit Package" at bounding box center [227, 245] width 75 height 6
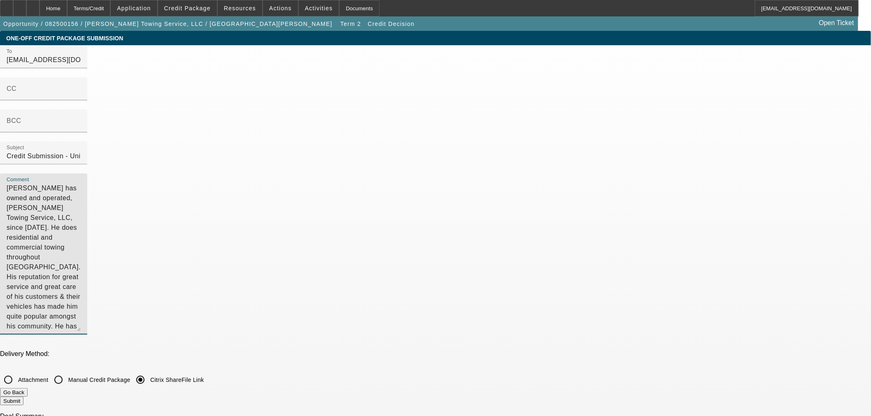
click at [81, 184] on textarea "[PERSON_NAME] has owned and operated, [PERSON_NAME] Towing Service, LLC, since …" at bounding box center [44, 258] width 74 height 148
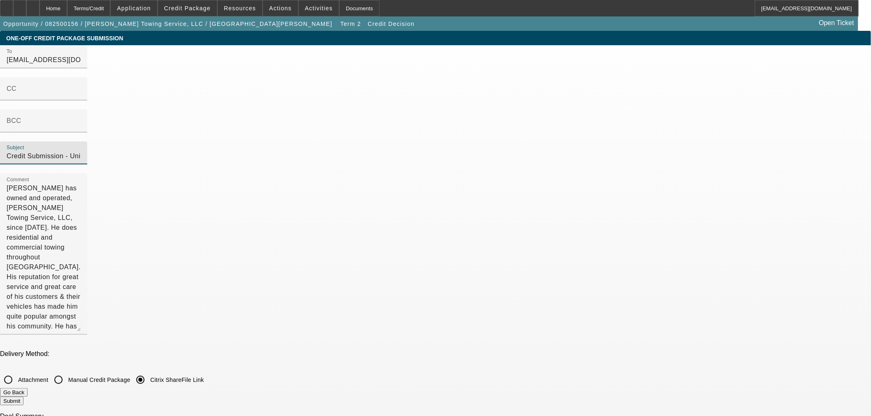
click at [81, 161] on input "Credit Submission - UniFi Equipment Finance, Inc. - [PERSON_NAME] Towing Servic…" at bounding box center [44, 156] width 74 height 10
type input "Brokered EFA in [GEOGRAPHIC_DATA] Credit Submission - UniFi Equipment Finance, …"
click at [81, 184] on textarea "[PERSON_NAME] has owned and operated, [PERSON_NAME] Towing Service, LLC, since …" at bounding box center [44, 258] width 74 height 148
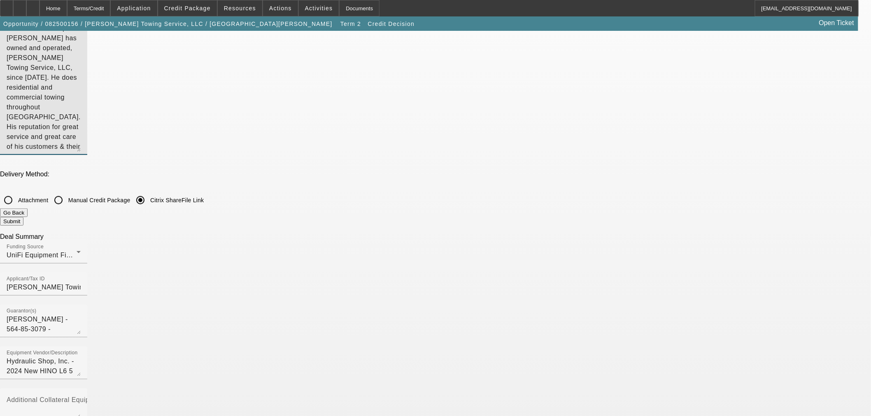
scroll to position [183, 0]
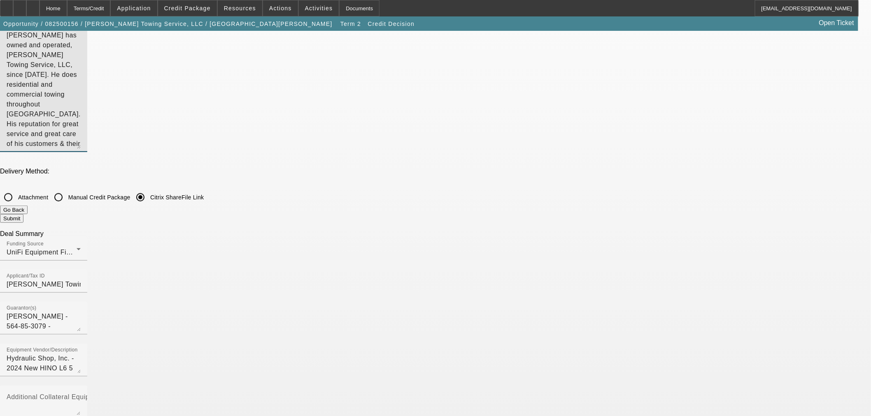
type textarea "Brokered EFA in [GEOGRAPHIC_DATA] on UniFi docs Request: [PERSON_NAME] has owne…"
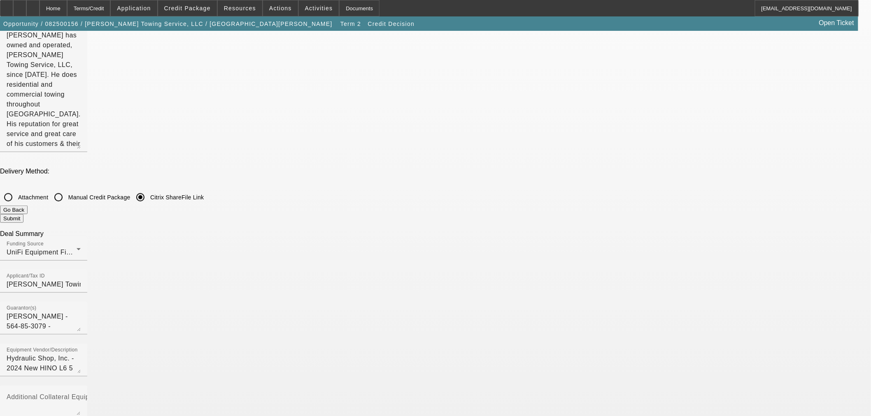
checkbox input "false"
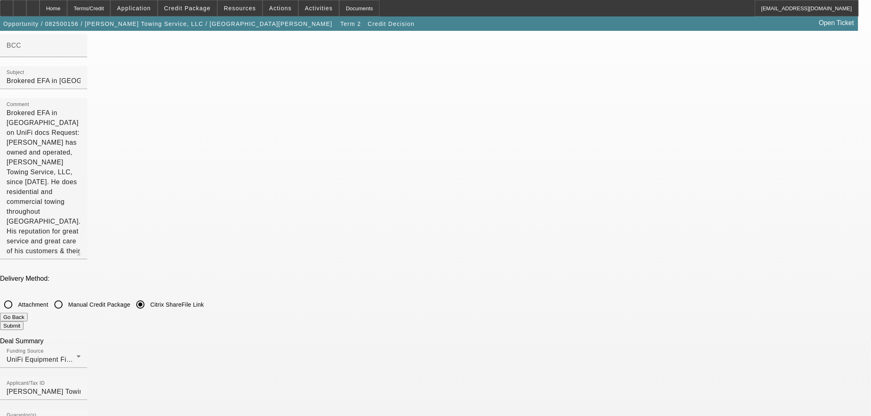
scroll to position [0, 0]
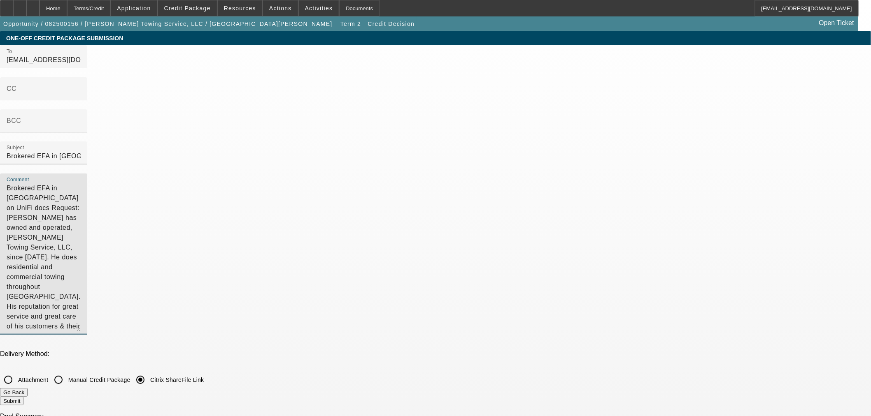
click at [81, 184] on textarea "Brokered EFA in [GEOGRAPHIC_DATA] on UniFi docs Request: [PERSON_NAME] has owne…" at bounding box center [44, 258] width 74 height 148
click at [81, 184] on textarea "Comment" at bounding box center [44, 258] width 74 height 148
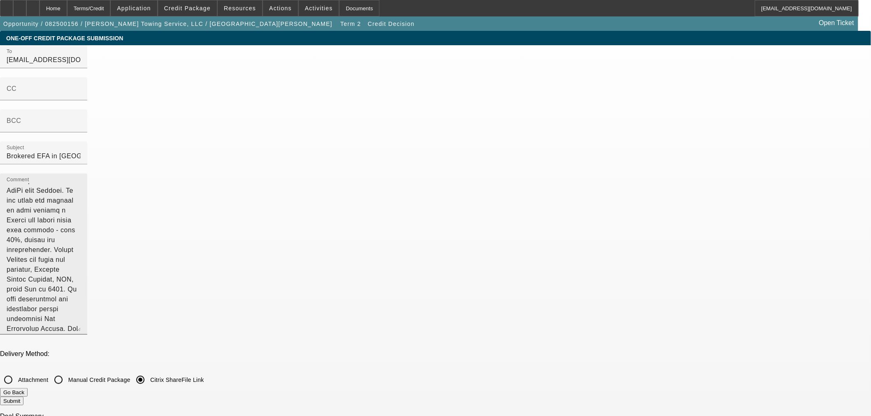
scroll to position [9, 0]
click at [81, 202] on textarea "Comment" at bounding box center [44, 258] width 74 height 148
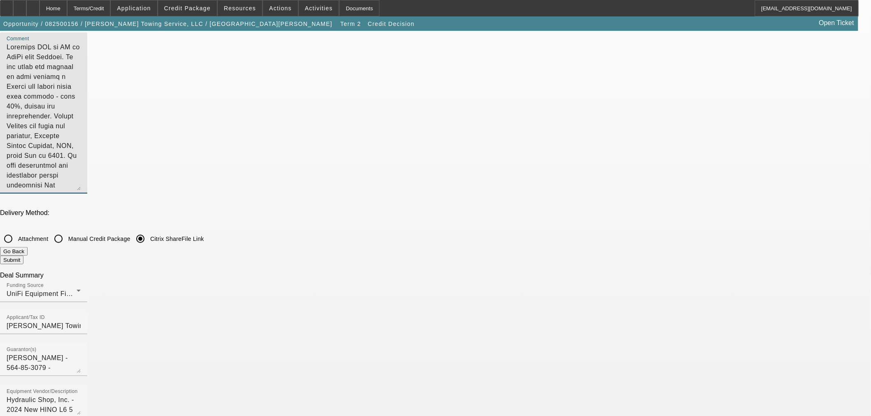
scroll to position [228, 0]
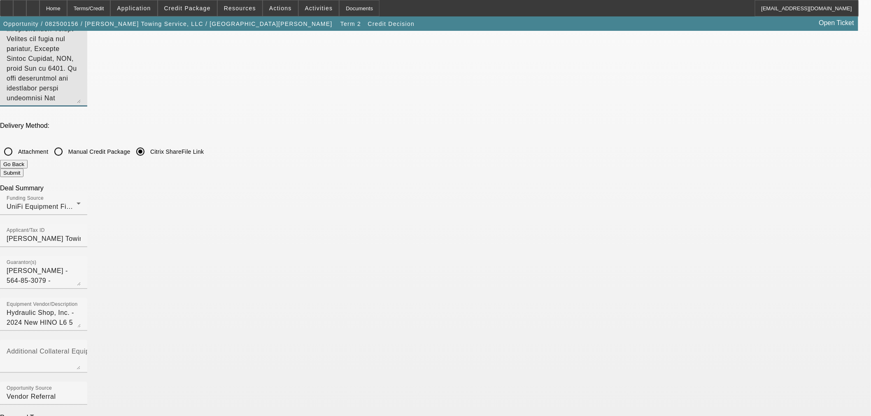
type textarea "Brokered EFA in CA on UniFi docs Request. We are aware the profile is weak with…"
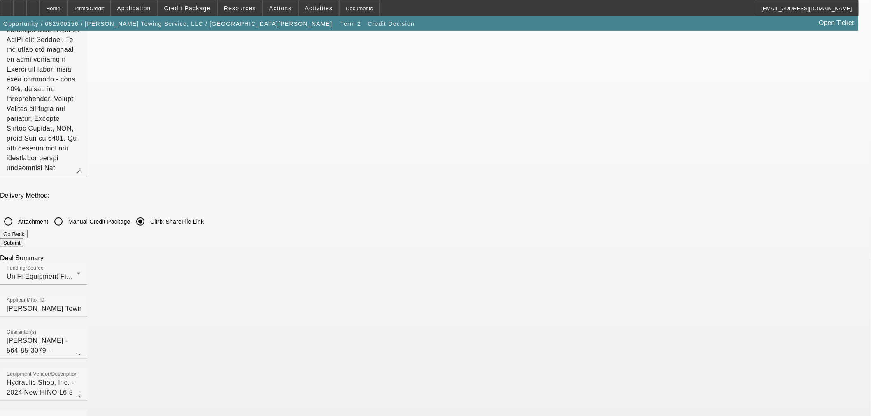
scroll to position [0, 0]
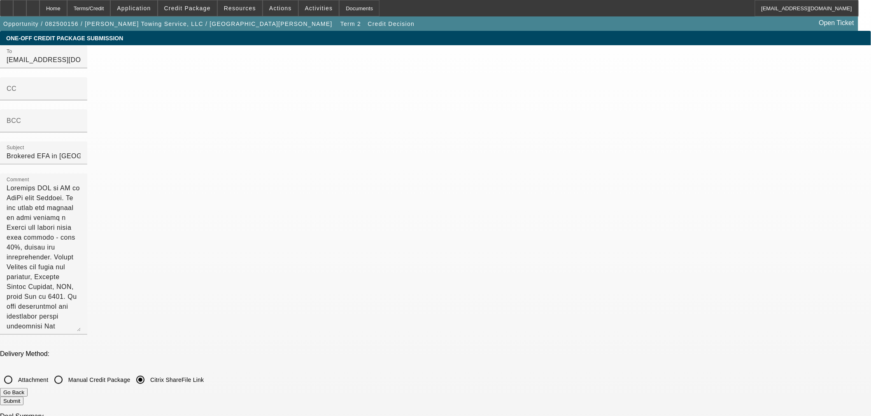
click at [23, 397] on button "Submit" at bounding box center [11, 401] width 23 height 9
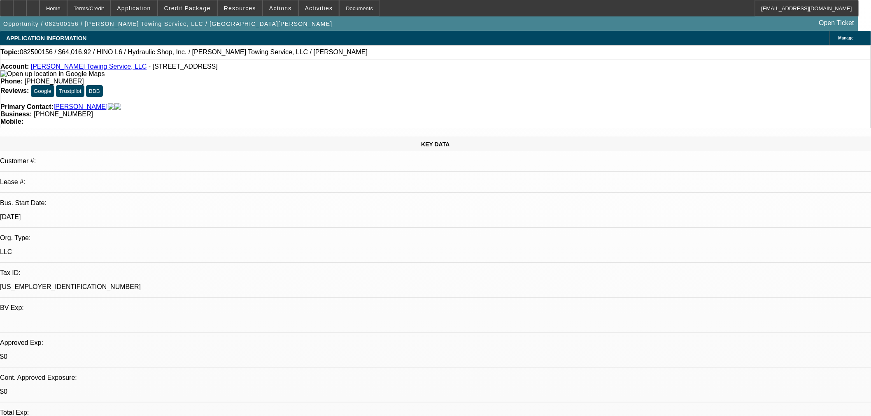
select select "0"
select select "6"
select select "0"
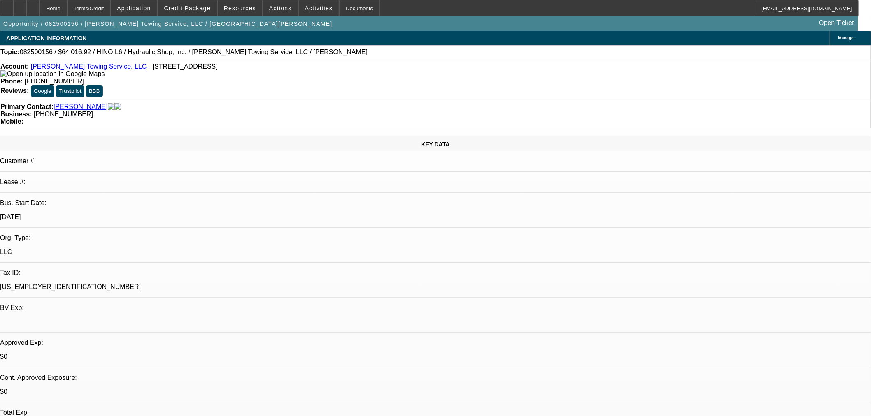
select select "0"
select select "6"
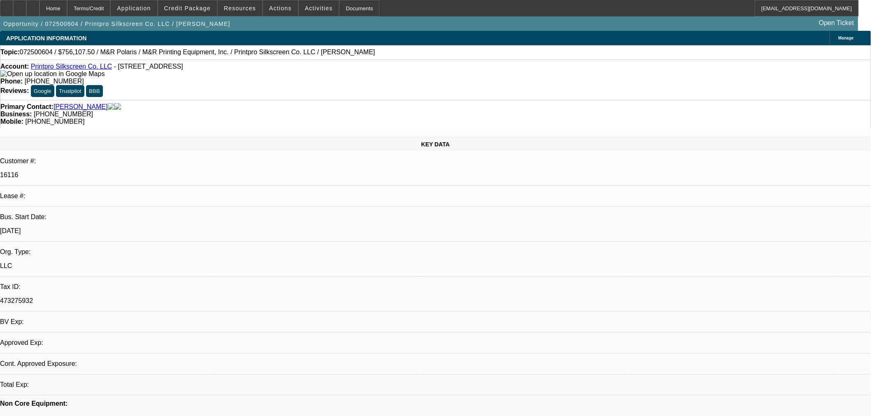
select select "0"
select select "2"
select select "0"
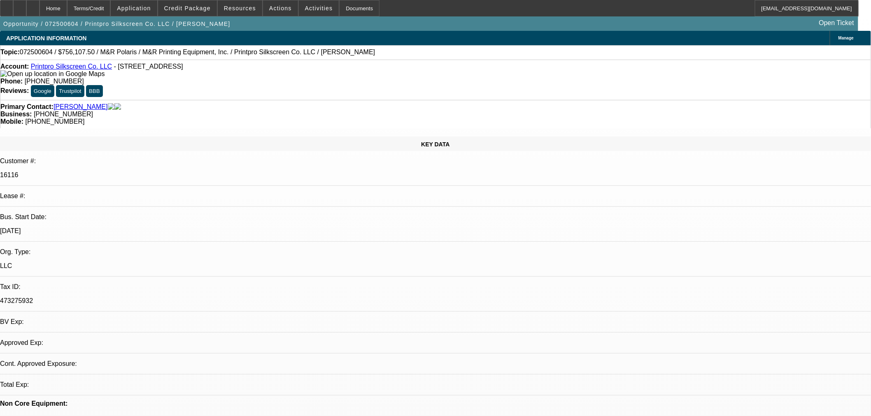
select select "0"
select select "2"
click at [193, 10] on span "Credit Package" at bounding box center [187, 8] width 46 height 7
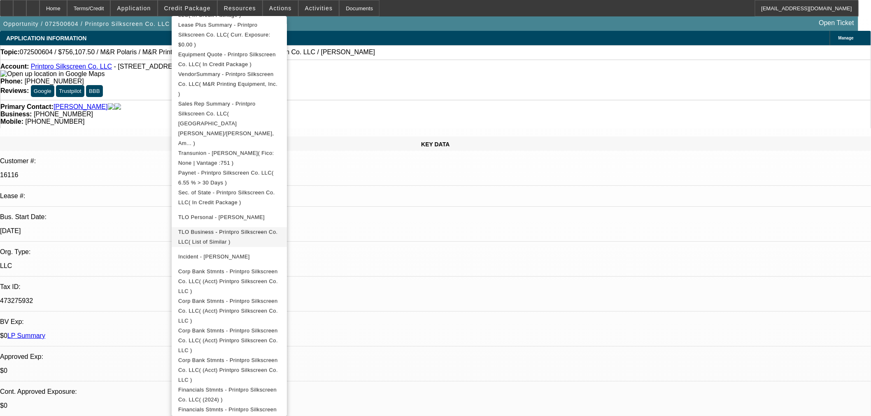
scroll to position [216, 0]
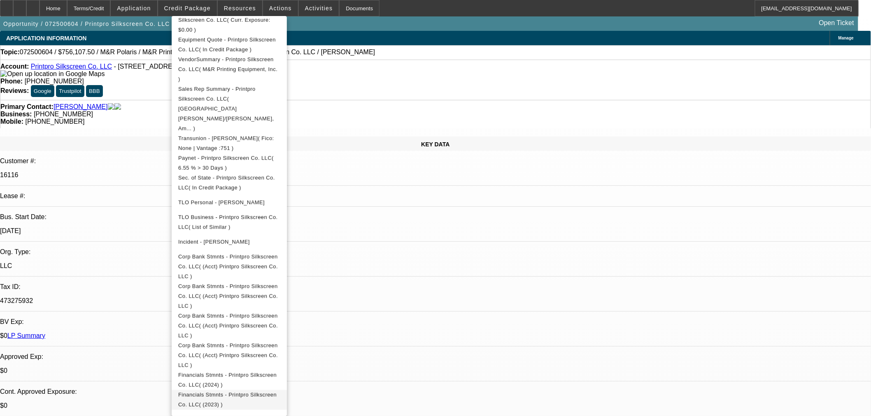
click at [277, 392] on span "Financials Stmnts - Printpro Silkscreen Co. LLC( (2023) )" at bounding box center [227, 400] width 98 height 16
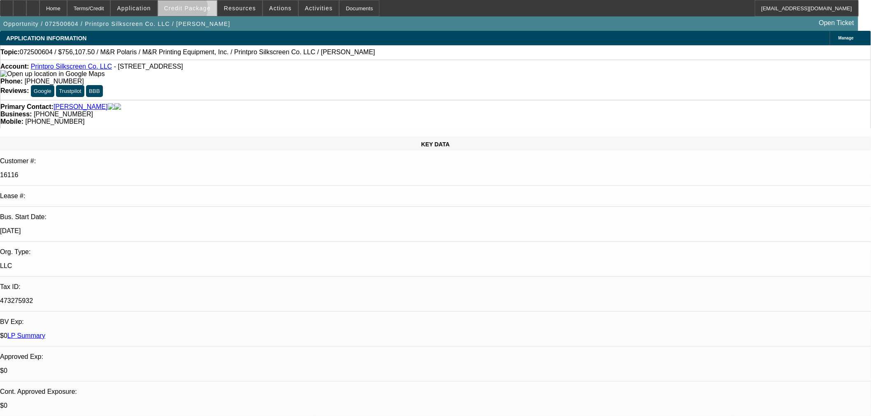
click at [195, 10] on span "Credit Package" at bounding box center [187, 8] width 46 height 7
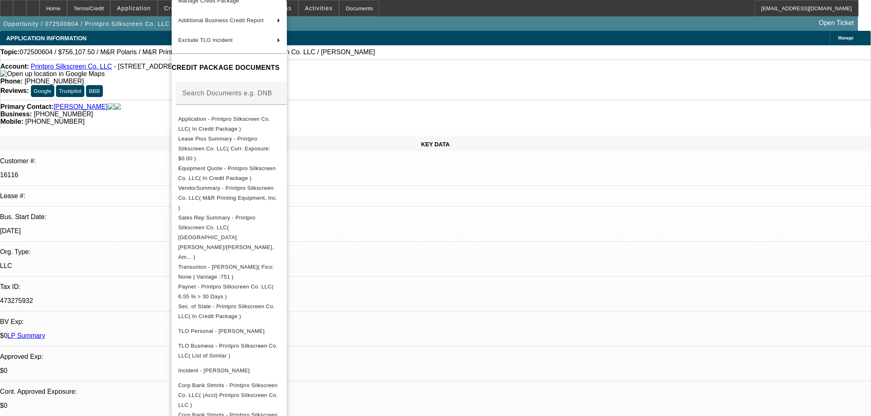
scroll to position [200, 0]
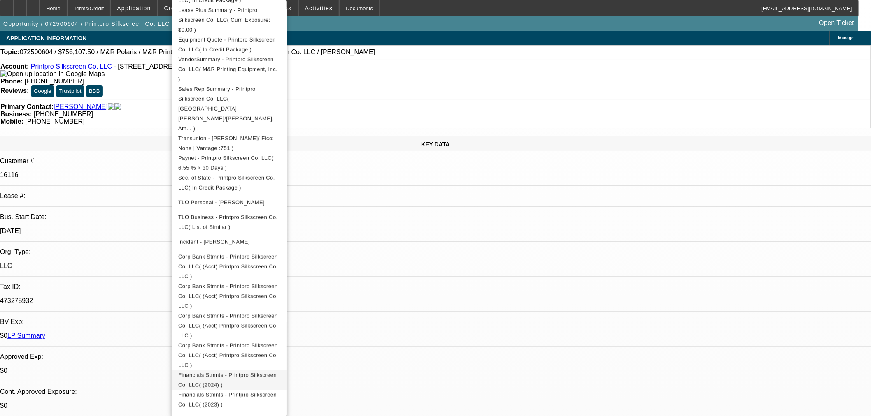
click at [287, 371] on button "Financials Stmnts - Printpro Silkscreen Co. LLC( (2024) )" at bounding box center [229, 381] width 115 height 20
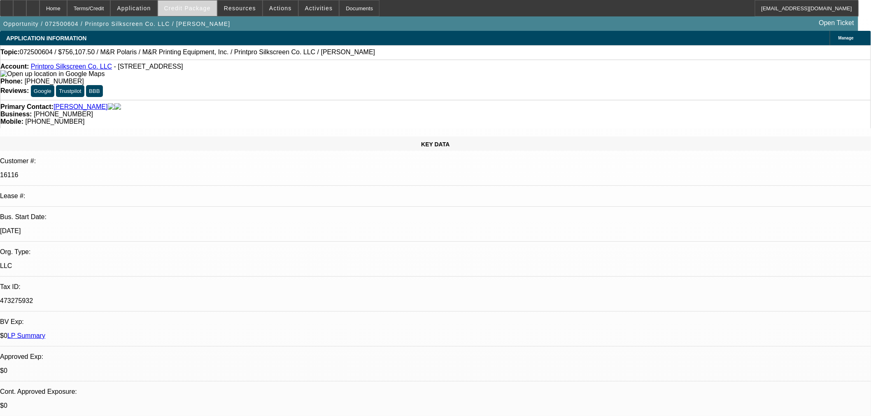
click at [176, 2] on span at bounding box center [187, 8] width 59 height 20
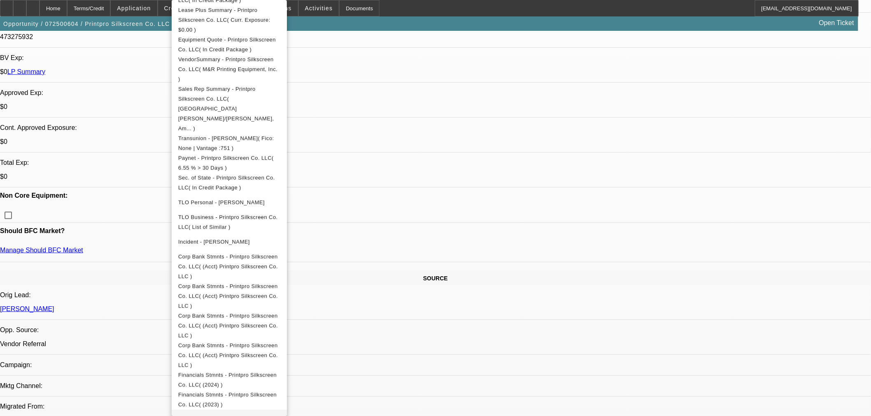
scroll to position [274, 0]
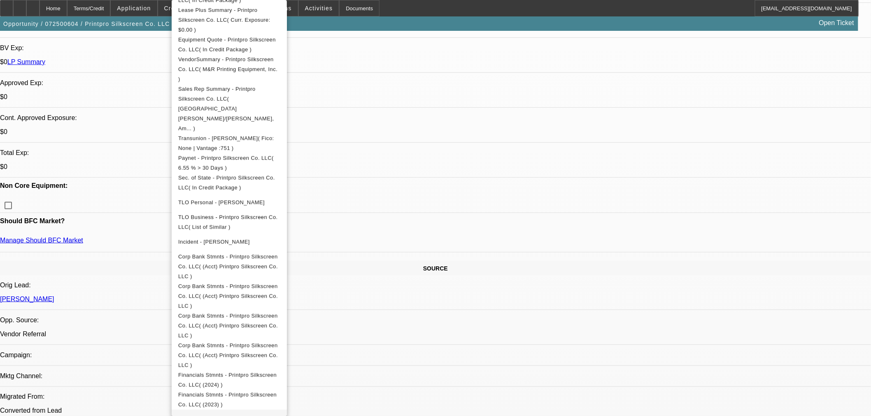
click at [267, 415] on span "PFS - Coughlin, Derek( (2024) )" at bounding box center [229, 420] width 102 height 10
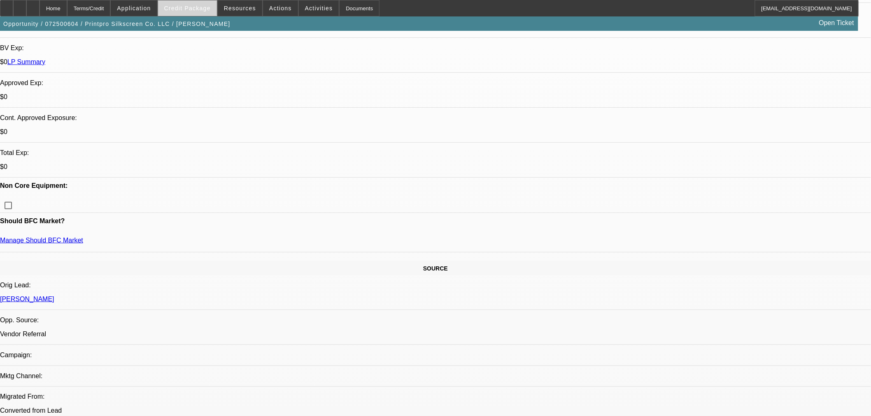
click at [184, 7] on span "Credit Package" at bounding box center [187, 8] width 46 height 7
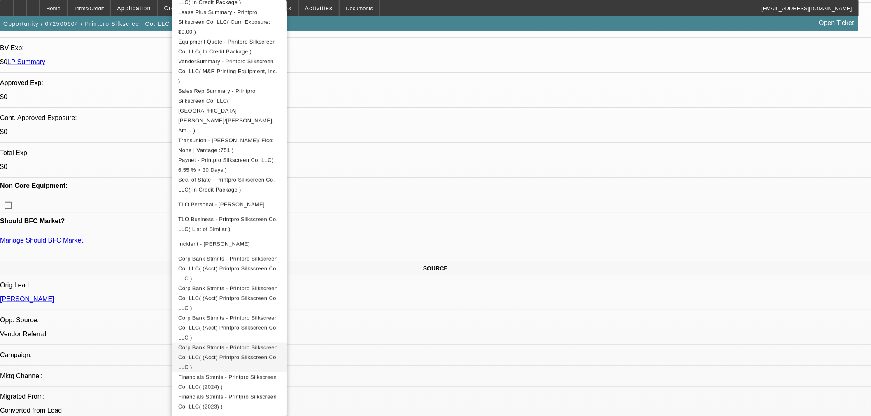
scroll to position [200, 0]
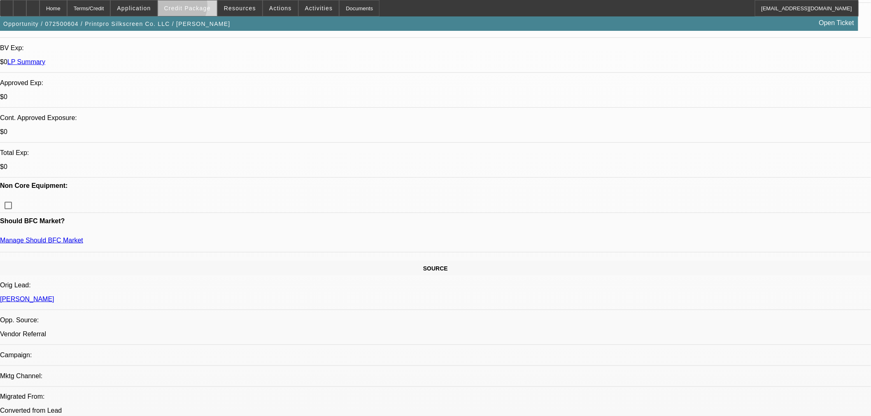
click at [191, 7] on span "Credit Package" at bounding box center [187, 8] width 46 height 7
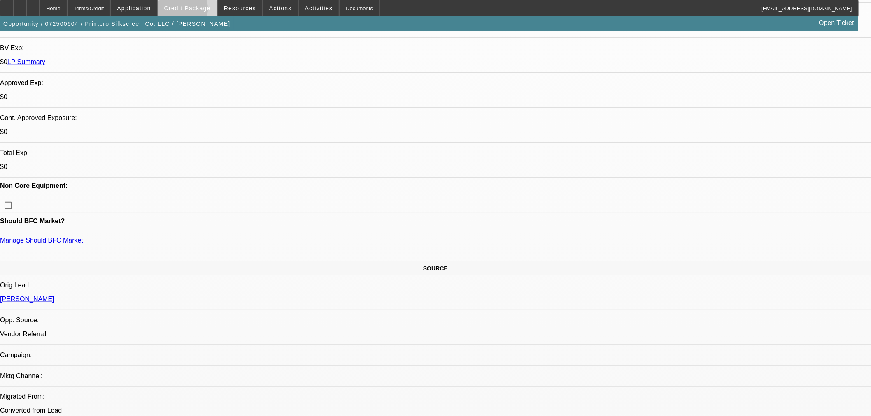
click at [187, 11] on span "Credit Package" at bounding box center [187, 8] width 46 height 7
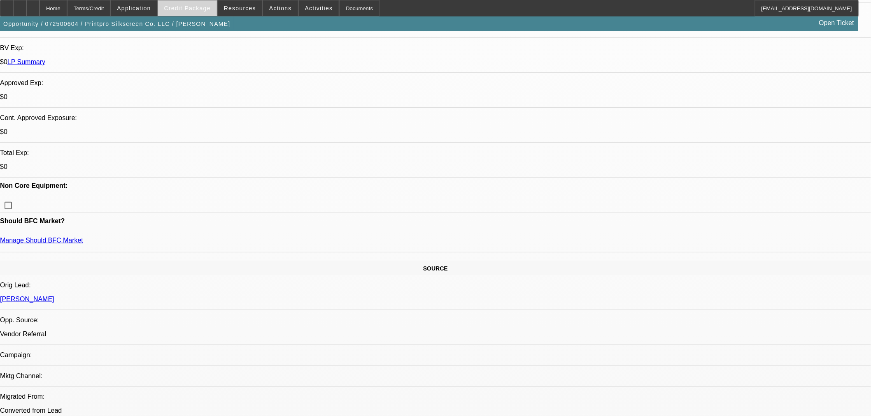
click at [193, 12] on span at bounding box center [187, 8] width 59 height 20
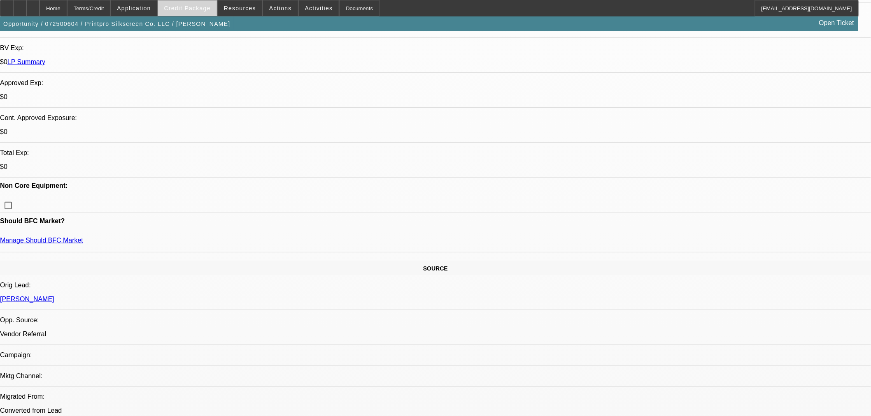
click at [204, 10] on span "Credit Package" at bounding box center [187, 8] width 46 height 7
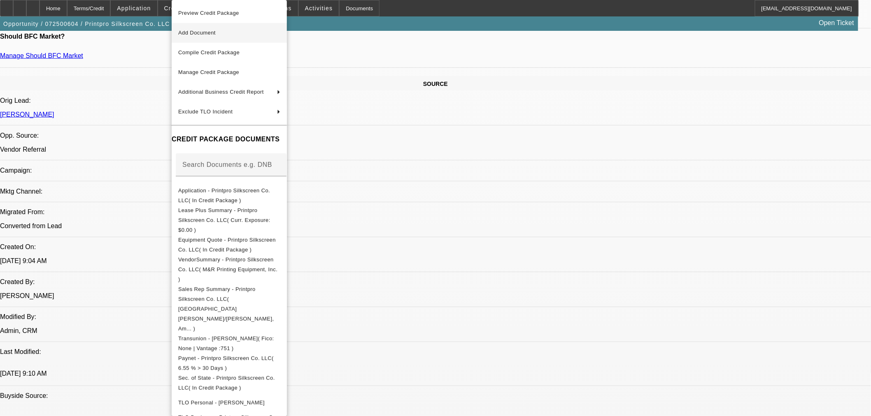
scroll to position [320, 0]
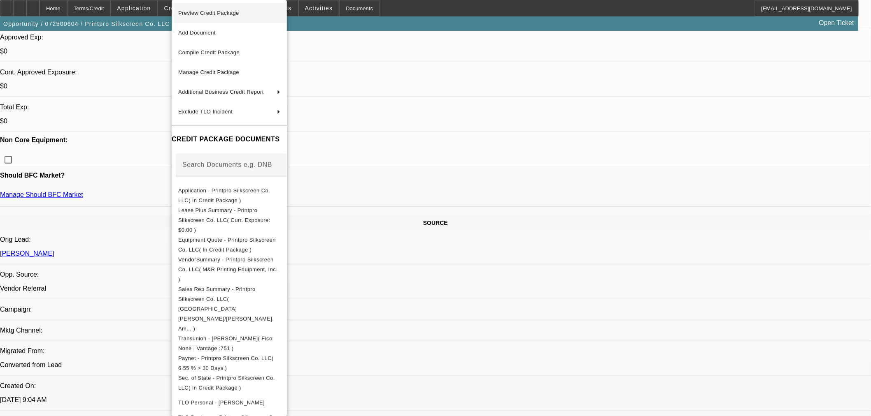
click at [234, 12] on span "Preview Credit Package" at bounding box center [208, 13] width 61 height 6
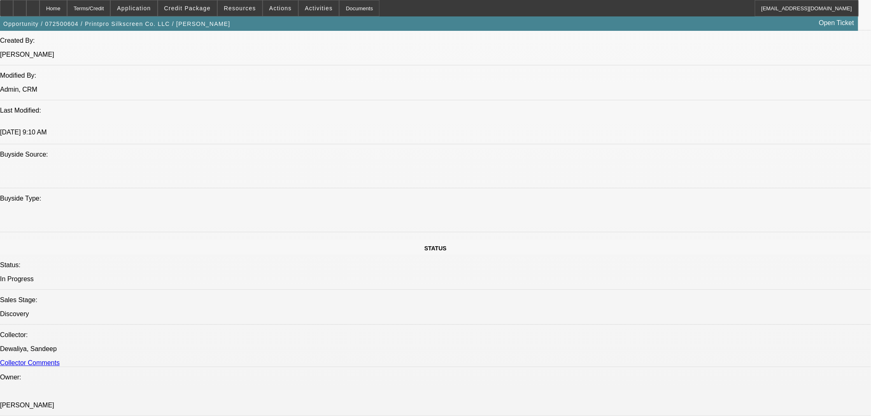
scroll to position [686, 0]
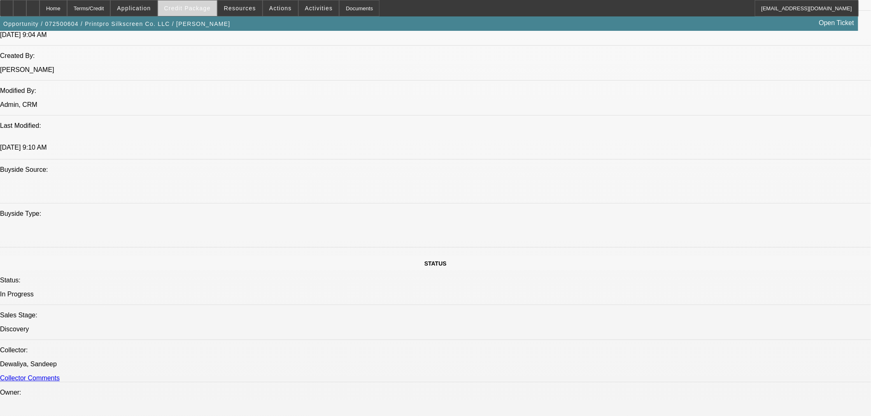
click at [188, 14] on span at bounding box center [187, 8] width 59 height 20
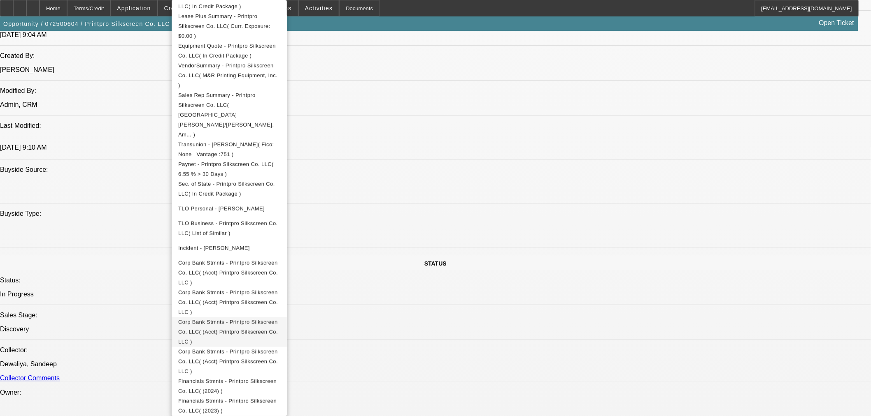
scroll to position [200, 0]
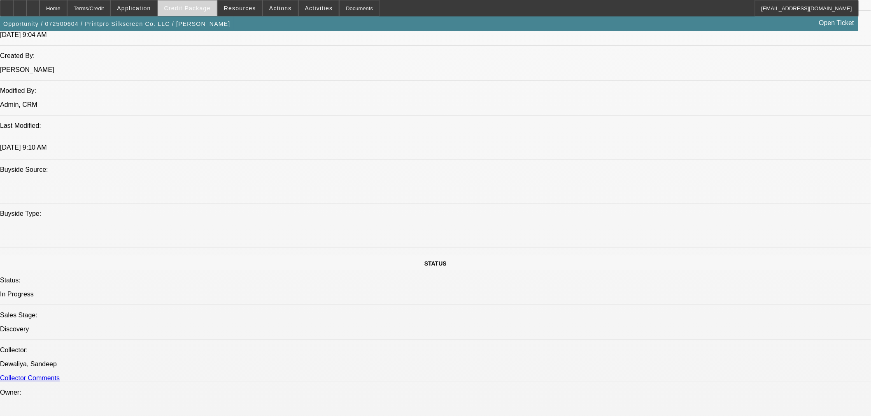
click at [201, 2] on span at bounding box center [187, 8] width 59 height 20
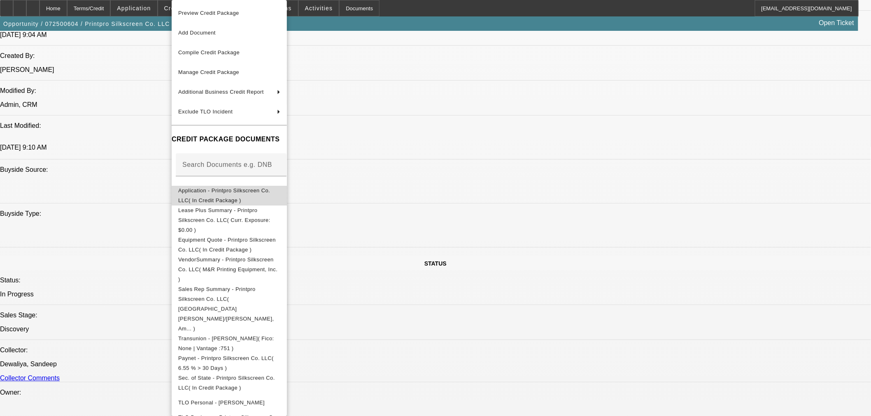
click at [242, 186] on button "Application - Printpro Silkscreen Co. LLC( In Credit Package )" at bounding box center [229, 196] width 115 height 20
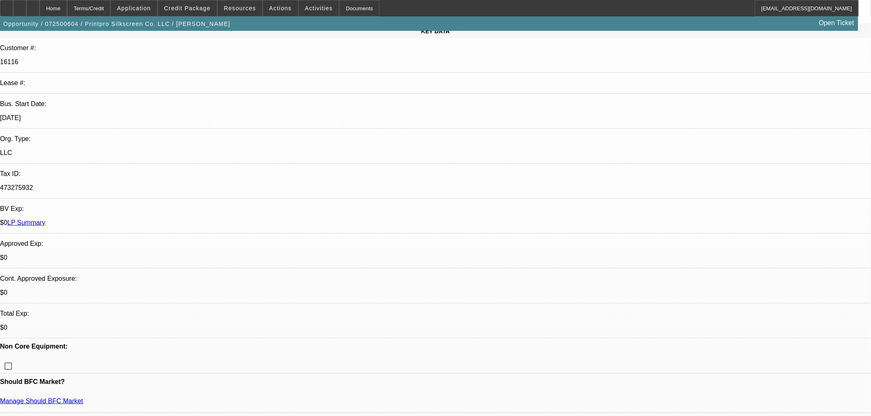
scroll to position [0, 0]
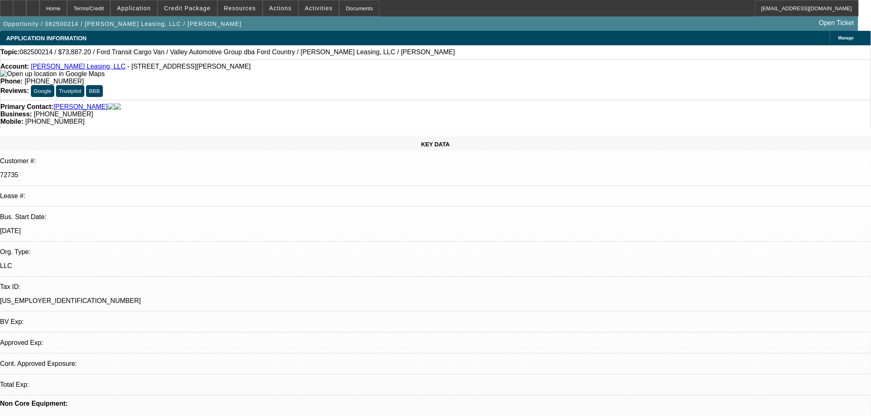
select select "0"
select select "2"
select select "0"
select select "6"
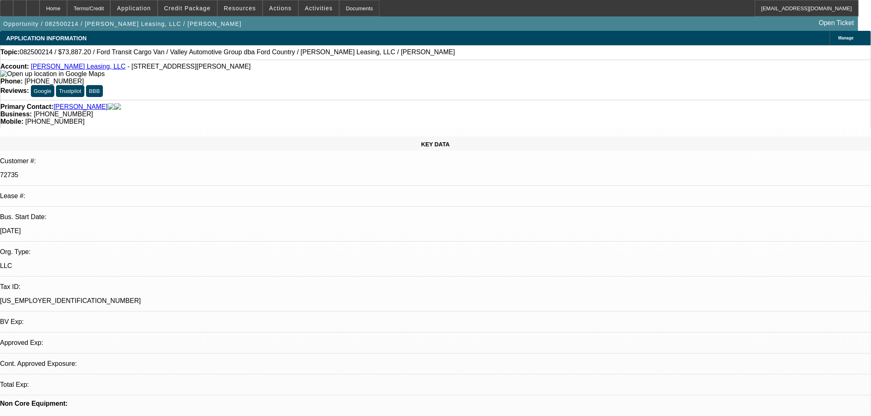
select select "0"
select select "2"
select select "0"
select select "6"
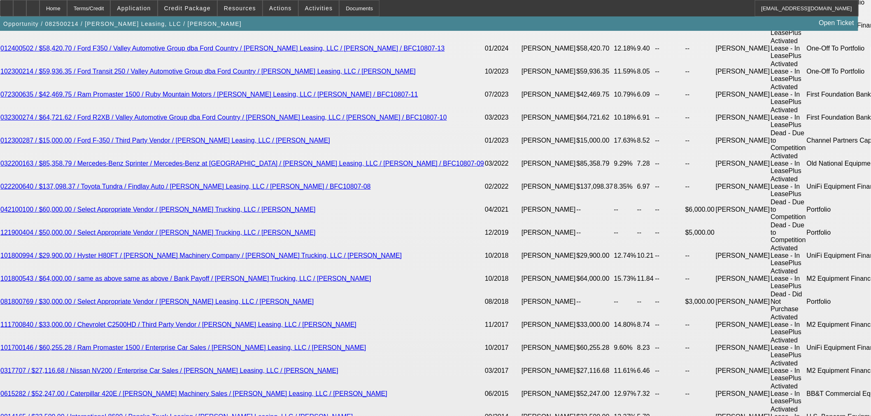
scroll to position [1692, 0]
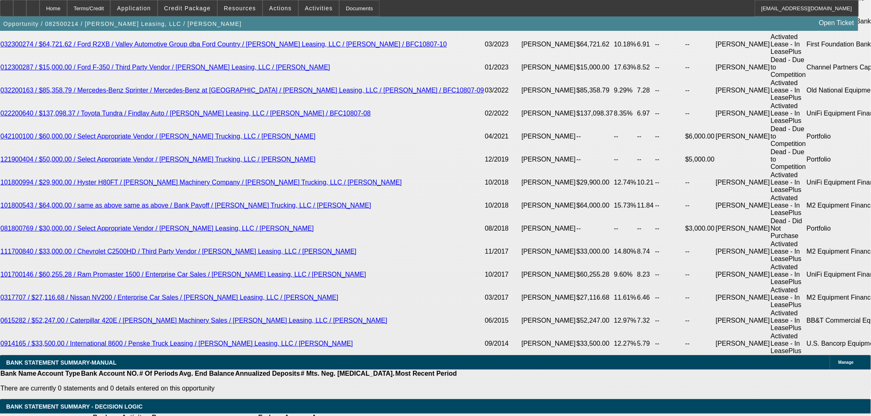
select select "3"
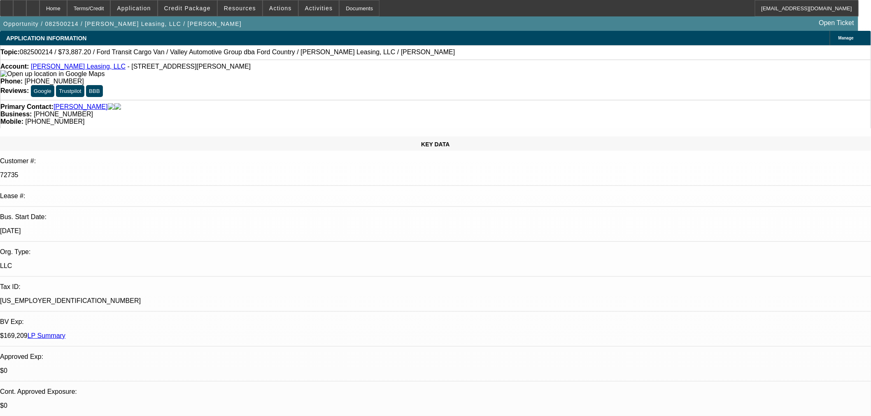
type input "11/9/2025"
radio input "true"
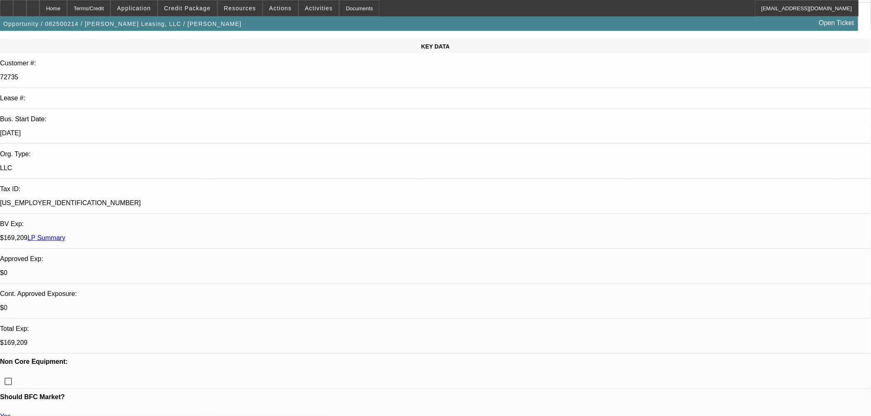
scroll to position [137, 0]
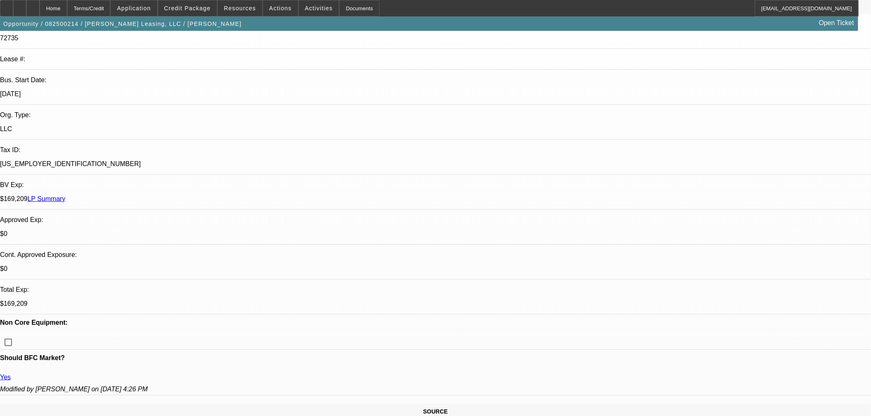
paste input "195237-0007"
type input "195237-0007"
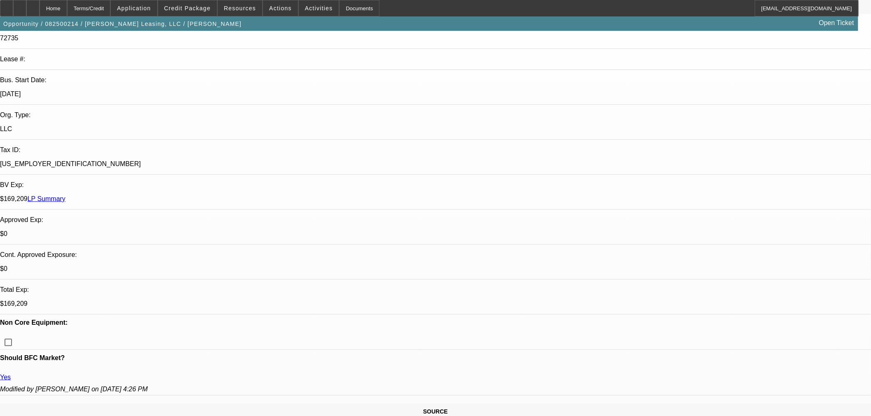
paste input "195237-0007"
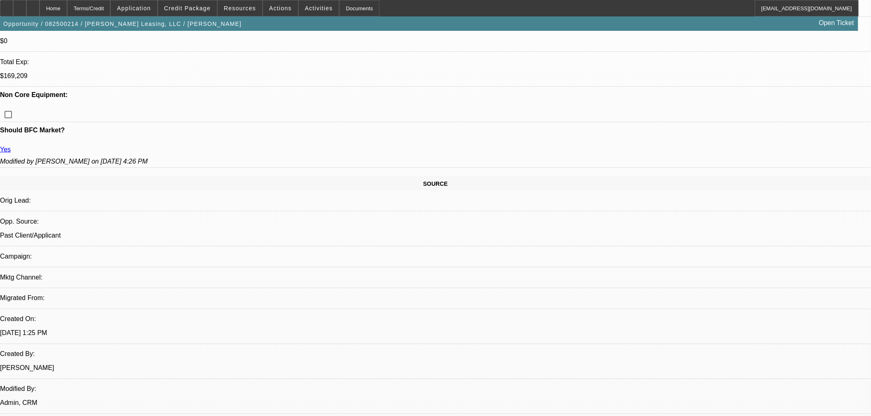
scroll to position [365, 0]
type input "195237-0007"
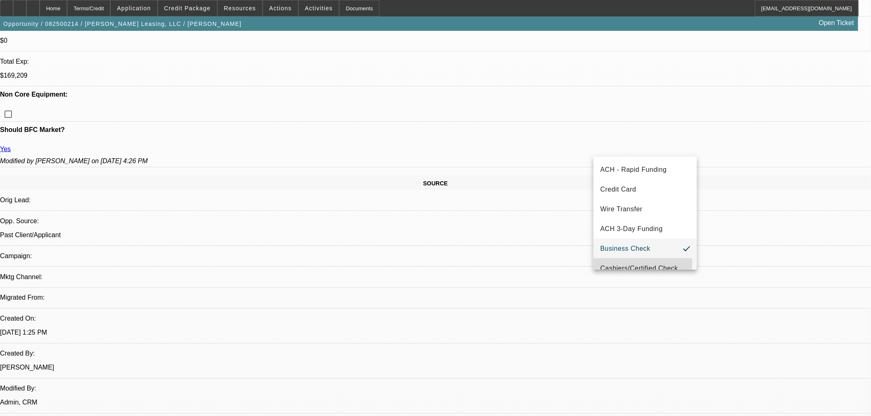
click at [634, 262] on mat-option "Cashiers/Certified Check" at bounding box center [644, 269] width 103 height 20
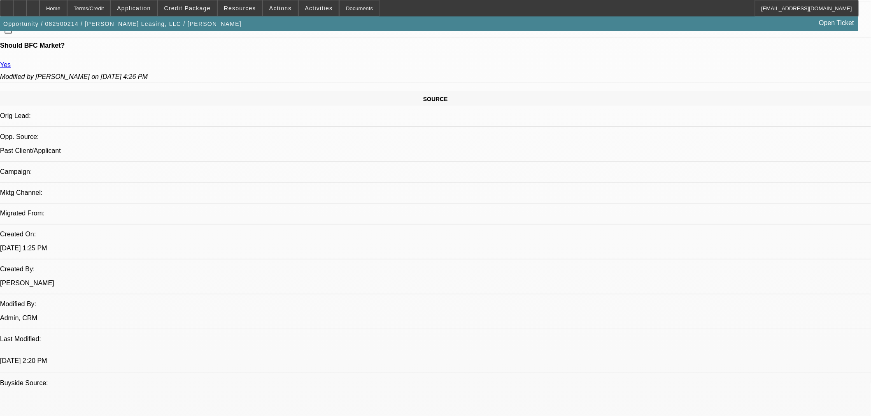
scroll to position [503, 0]
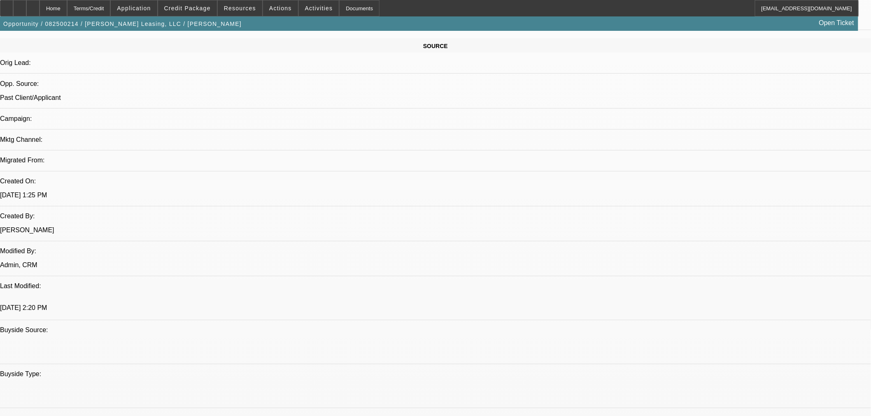
paste textarea "APPROVED COST: $73,887.20 EQUIPMENT DESCRIPTION: 2025 New Ford Transit Cargo Va…"
paste textarea "TERM: 60 Months"
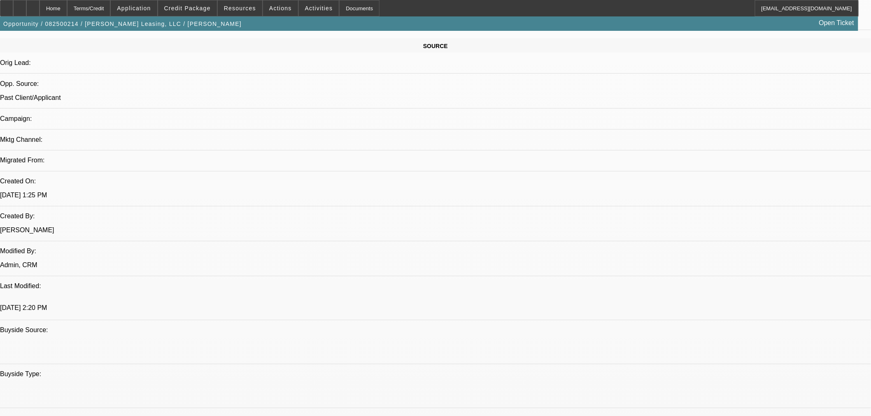
paste textarea "Credit Grade - B"
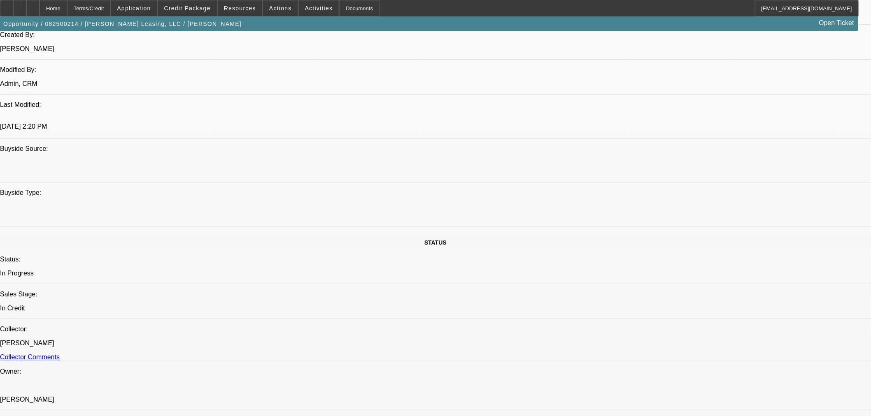
scroll to position [686, 0]
paste textarea "Corp. Guaranty Required WEBER TRUCKING LLC"
type textarea "APPROVED BY UNIFI: APPROVED COST: $73,887.20. EQUIPMENT DESCRIPTION: 2025 New F…"
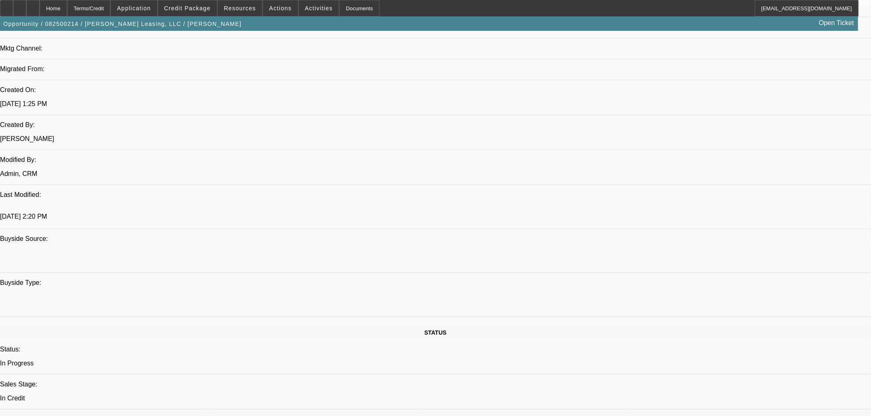
scroll to position [823, 0]
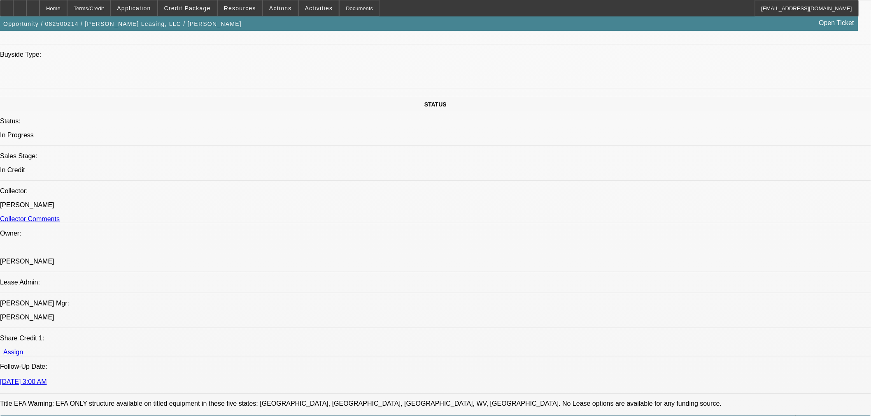
drag, startPoint x: 698, startPoint y: 159, endPoint x: 693, endPoint y: 161, distance: 5.9
click at [689, 238] on span "8" at bounding box center [693, 237] width 15 height 15
type input "8/8/2025"
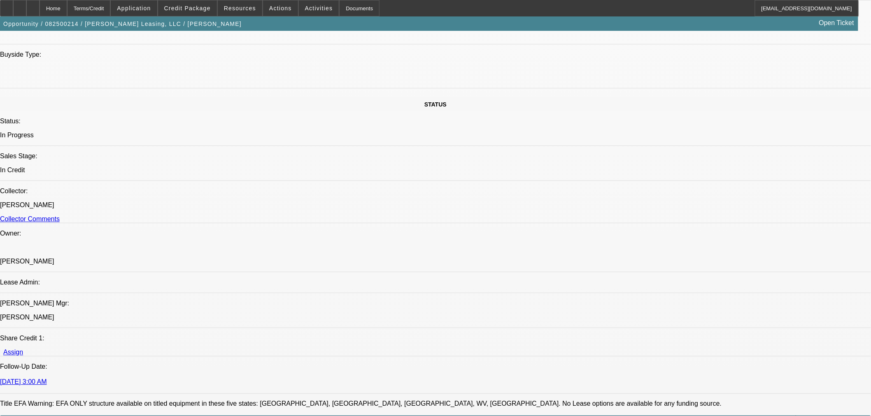
type input "02:13"
type input "09:15"
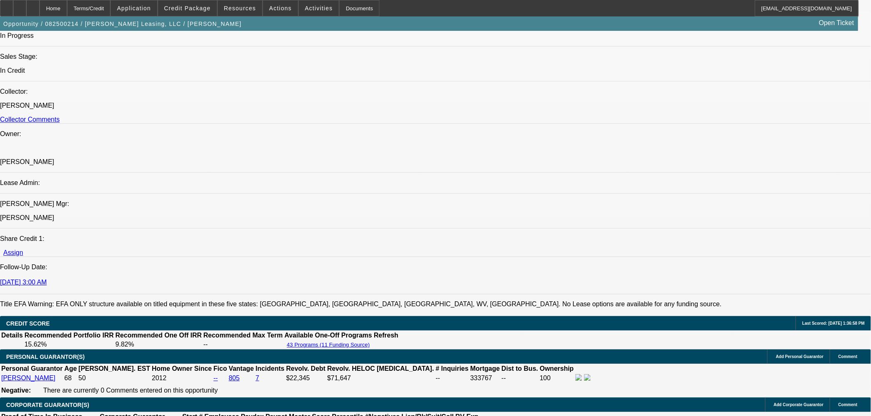
scroll to position [914, 0]
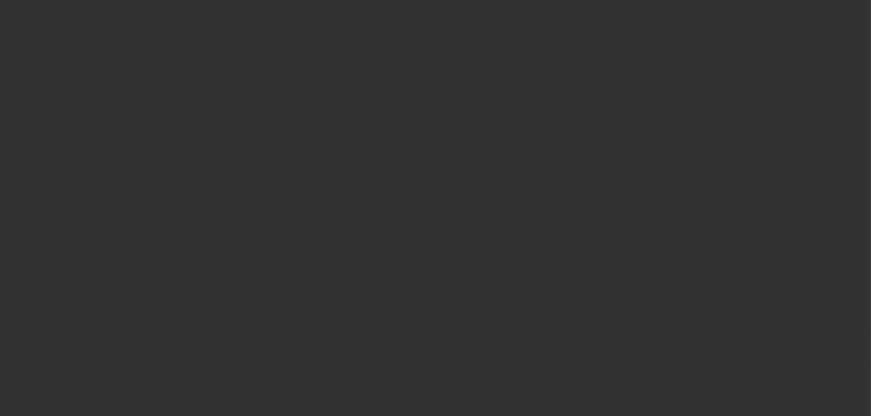
scroll to position [0, 0]
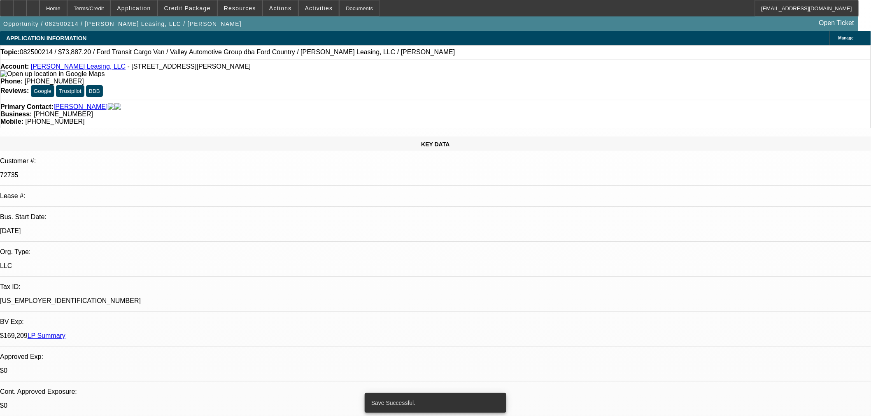
select select "0"
select select "2"
select select "0"
select select "6"
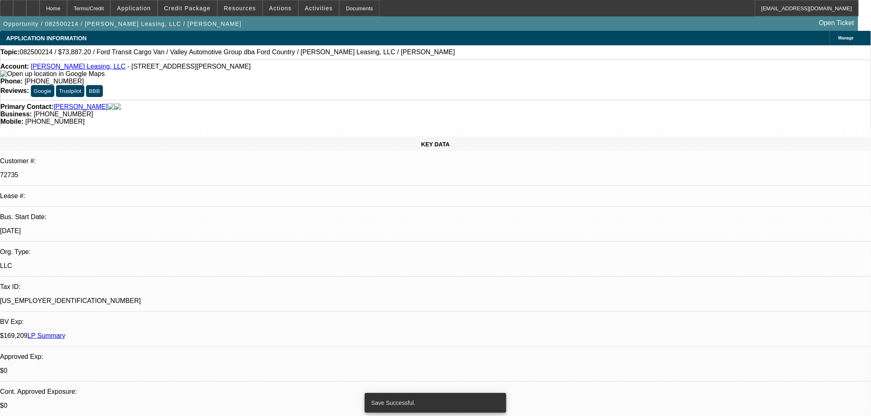
select select "0"
select select "2"
select select "0"
select select "6"
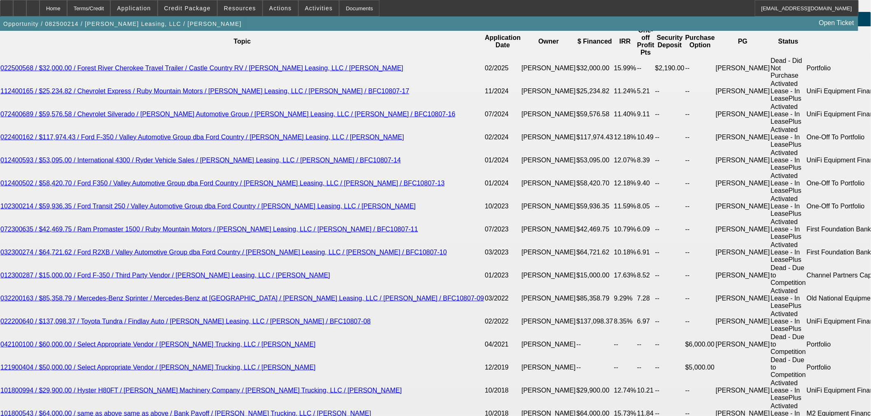
scroll to position [1463, 0]
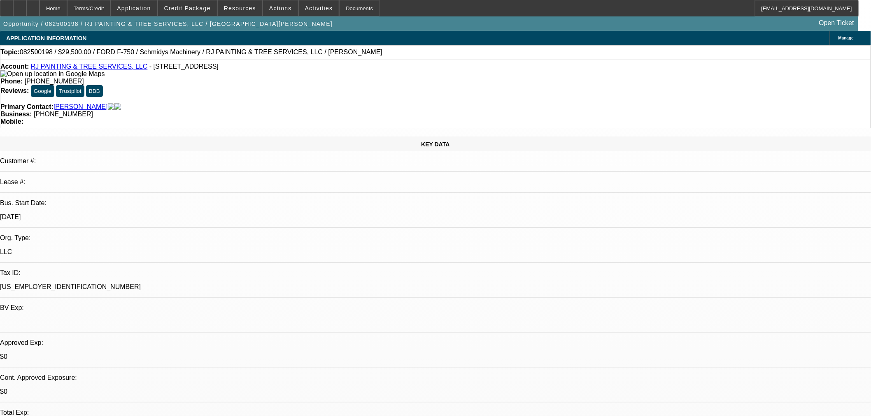
select select "0"
select select "2"
select select "0"
select select "6"
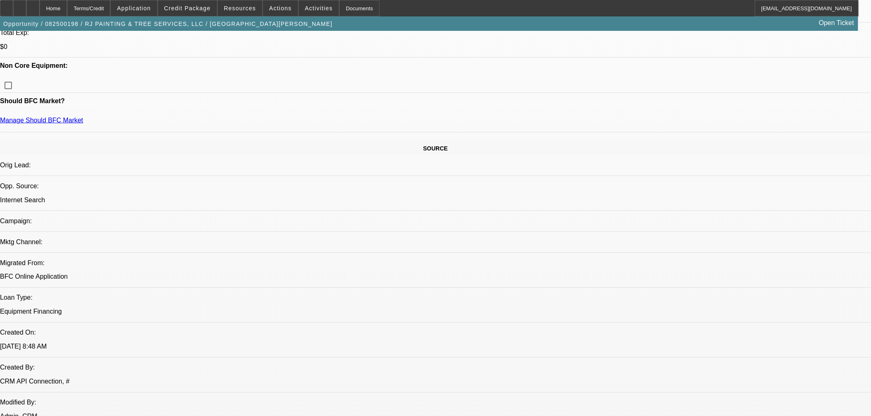
scroll to position [260, 0]
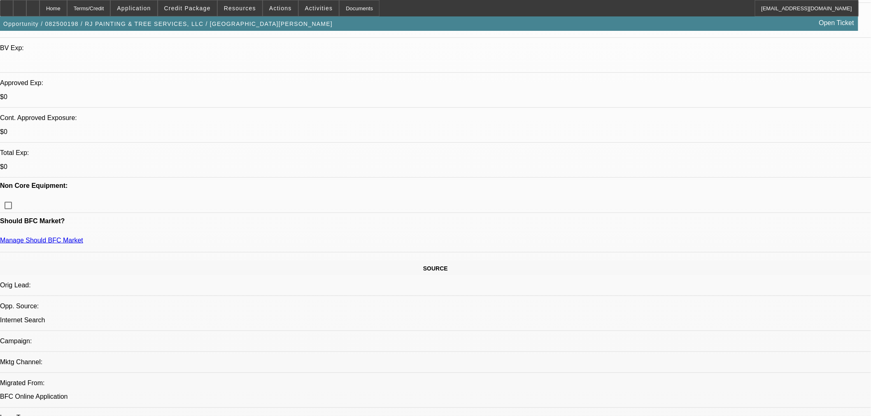
click at [193, 14] on span at bounding box center [187, 8] width 59 height 20
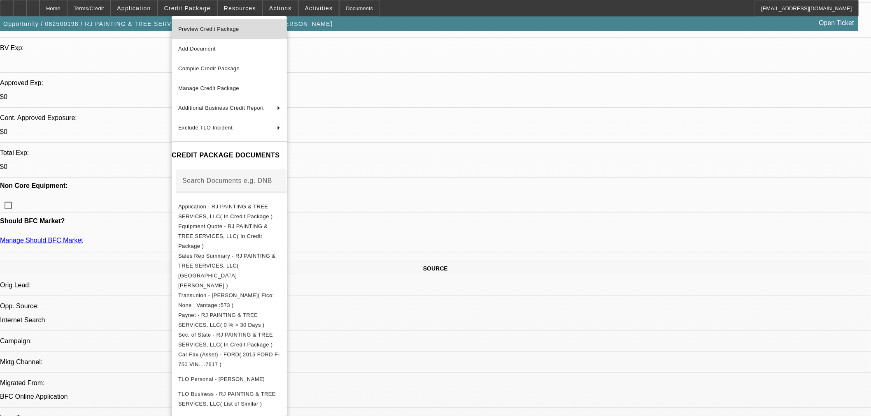
click at [220, 30] on span "Preview Credit Package" at bounding box center [208, 29] width 61 height 6
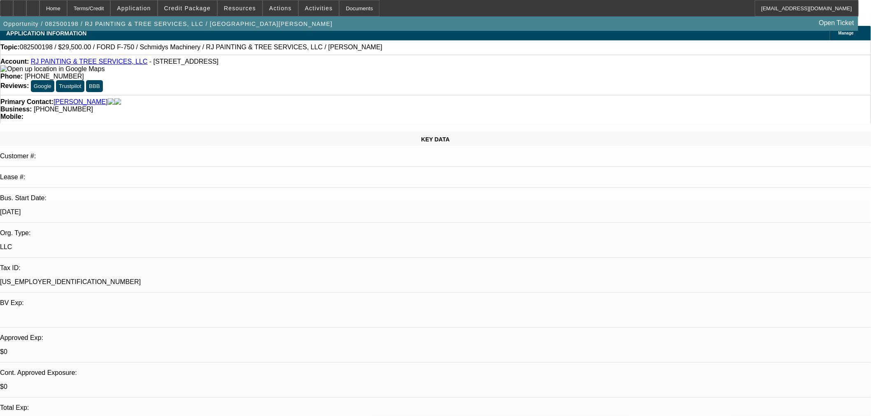
scroll to position [0, 0]
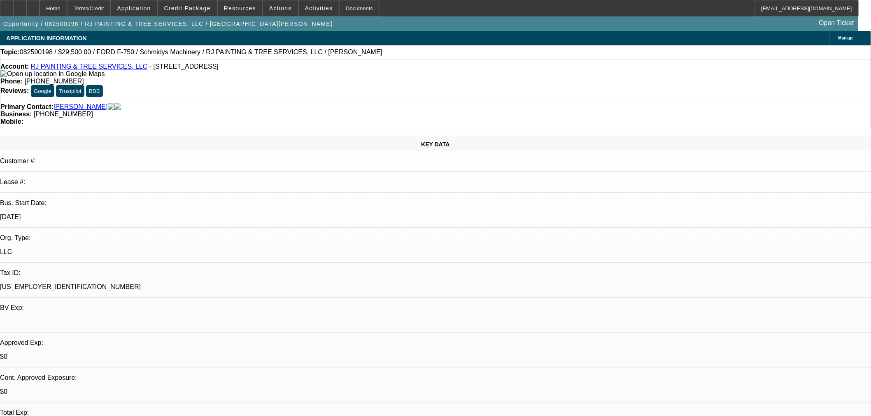
type textarea "p"
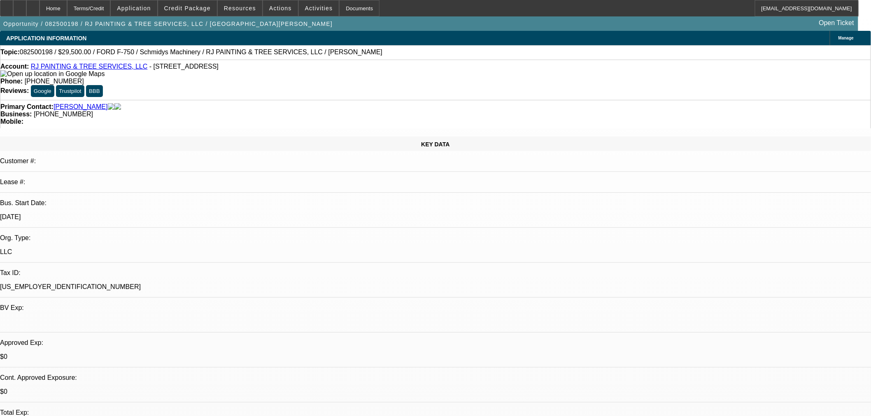
drag, startPoint x: 776, startPoint y: 150, endPoint x: 771, endPoint y: 150, distance: 5.4
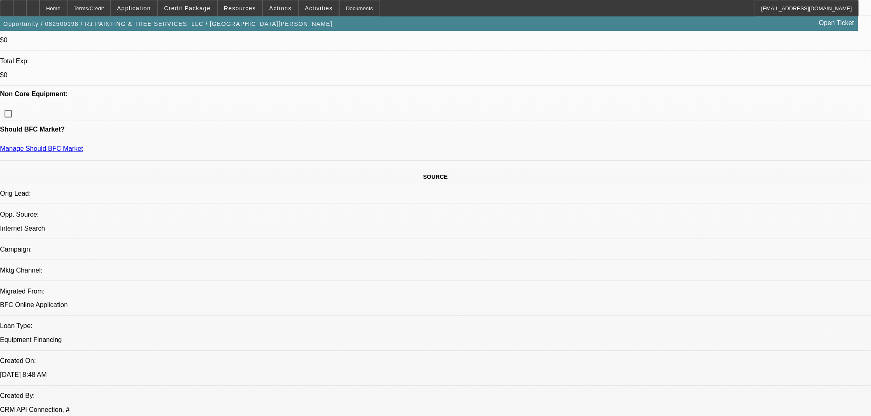
scroll to position [503, 0]
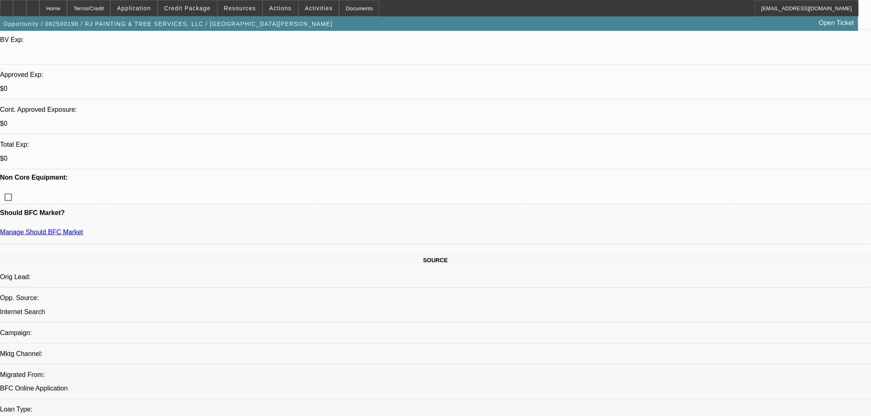
scroll to position [228, 0]
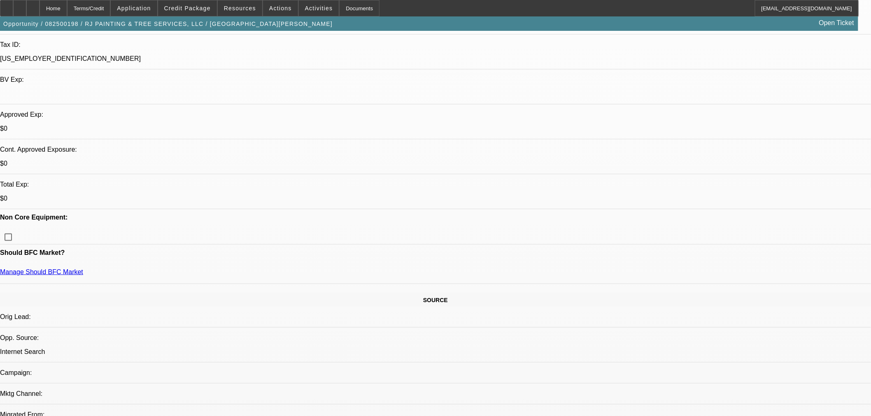
type textarea "POS [PERSON_NAME];; CURRENTLY PAST DUE MORTGAGE WITH TERRIBLE HISTORY PRESENT A…"
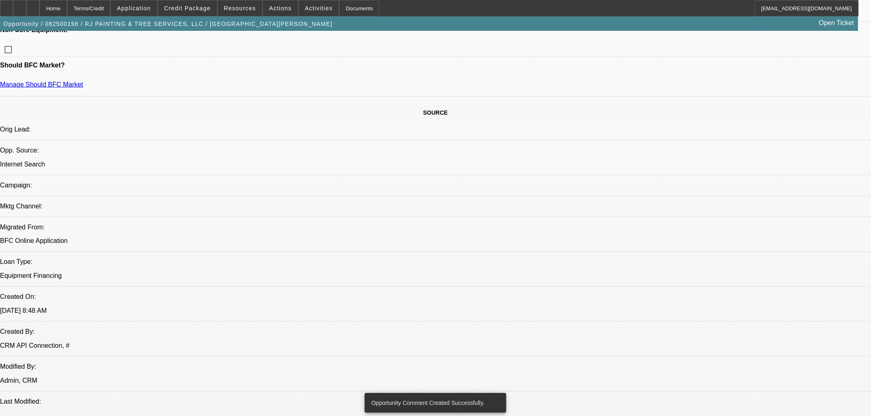
scroll to position [320, 0]
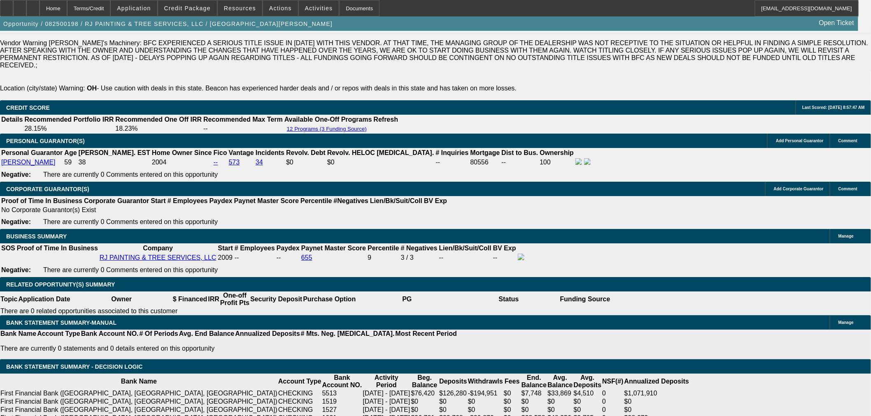
scroll to position [1280, 0]
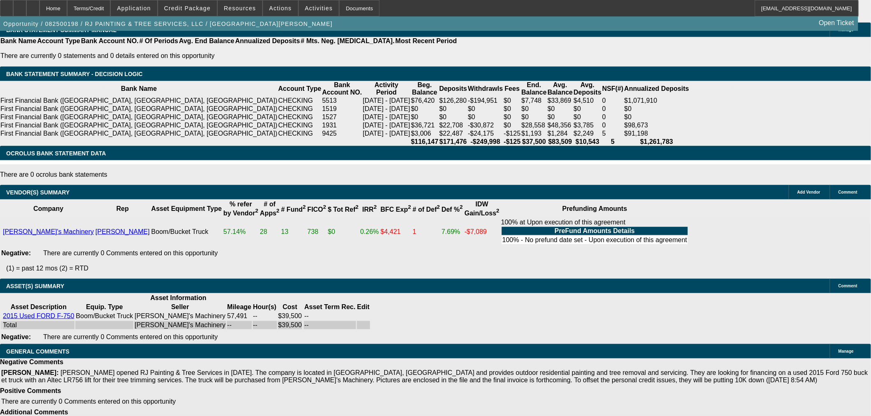
select select "4"
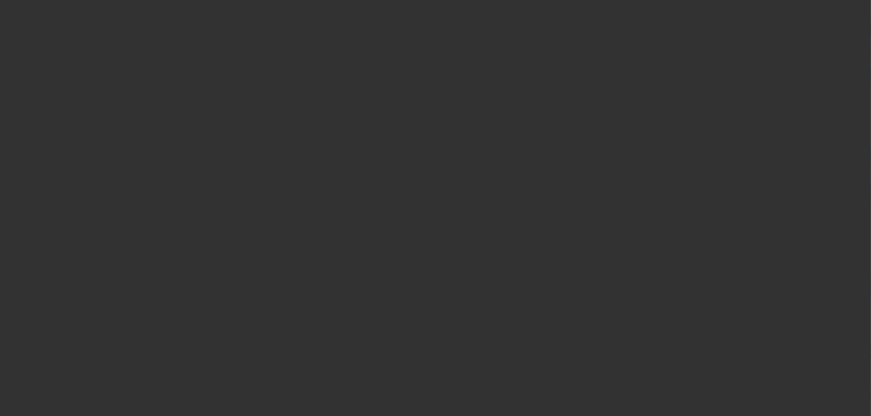
scroll to position [0, 0]
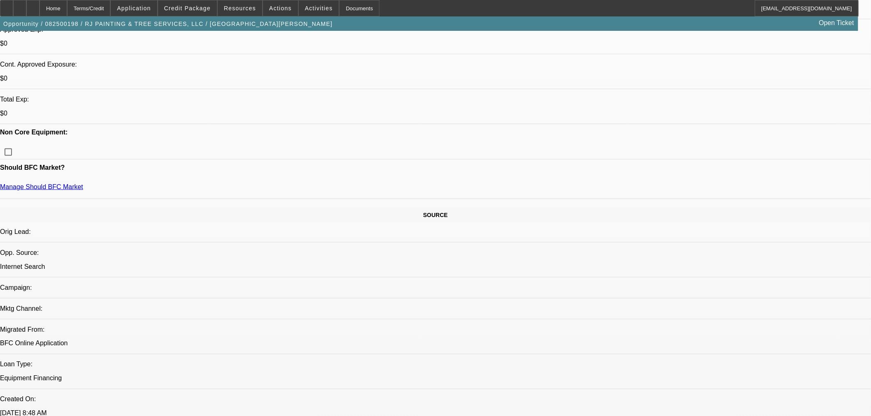
scroll to position [183, 0]
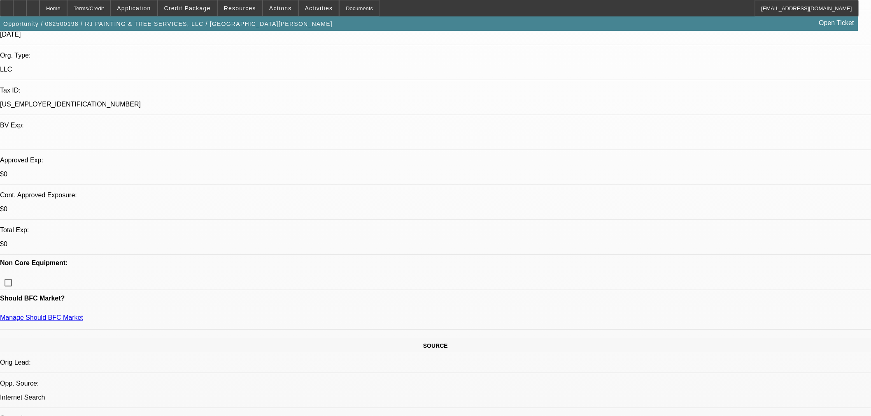
click at [195, 11] on span "Credit Package" at bounding box center [187, 8] width 46 height 7
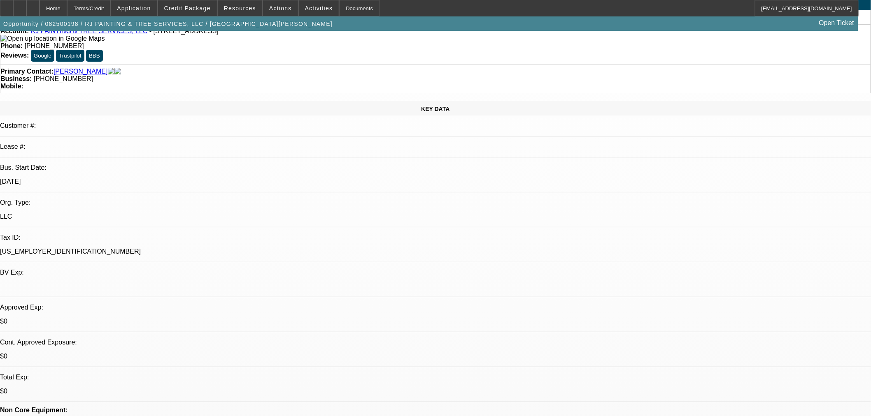
scroll to position [0, 0]
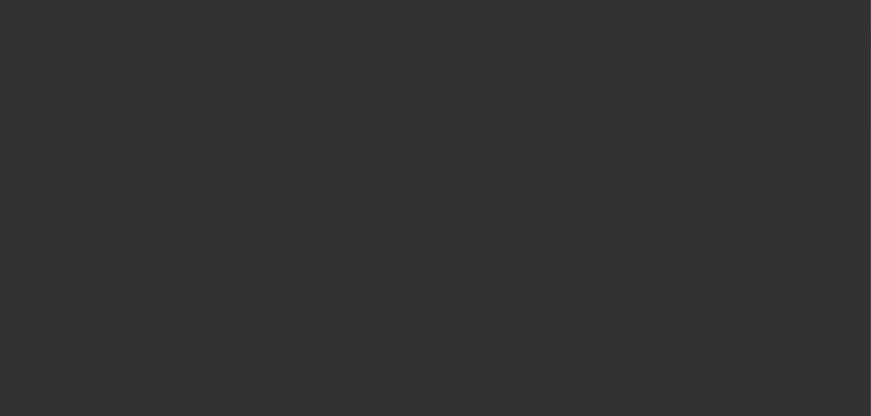
select select "0"
select select "2"
select select "0"
select select "6"
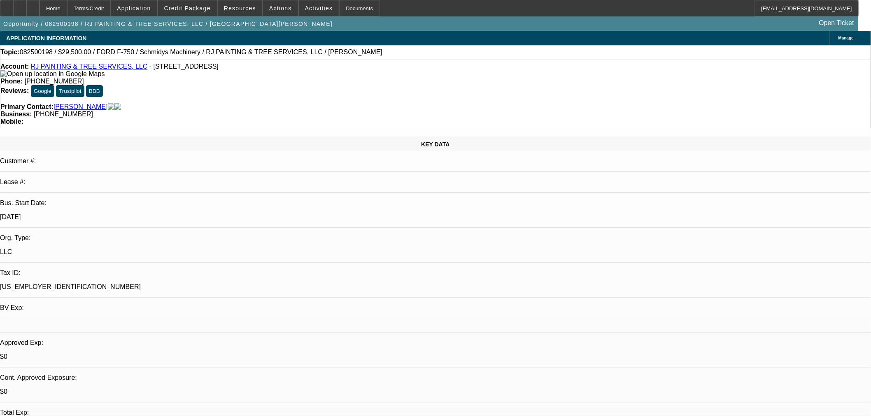
type textarea "LOTS OF TRANSFERS BETWEEN ACCOUNTS INFLATING DEPOSIT SPREAD"
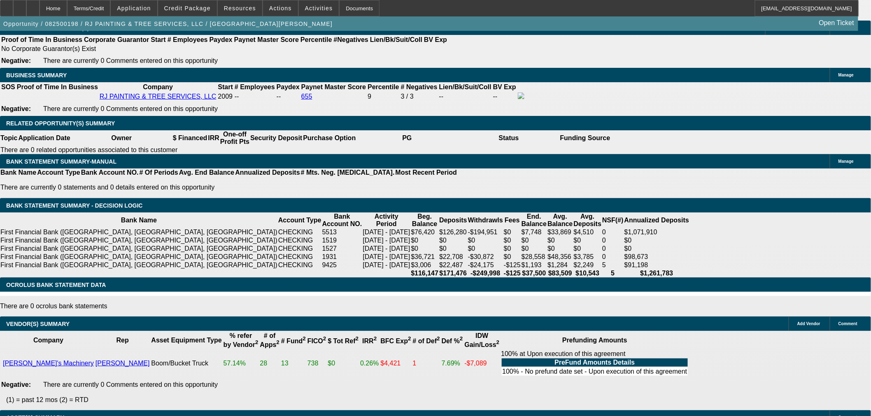
scroll to position [1463, 0]
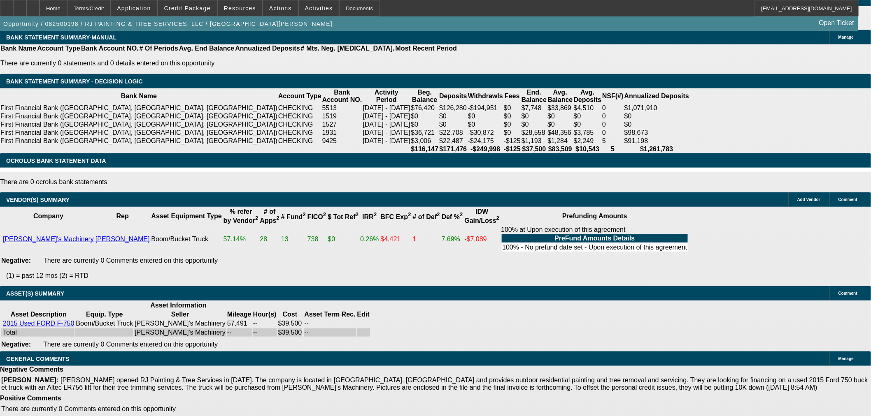
select select "4"
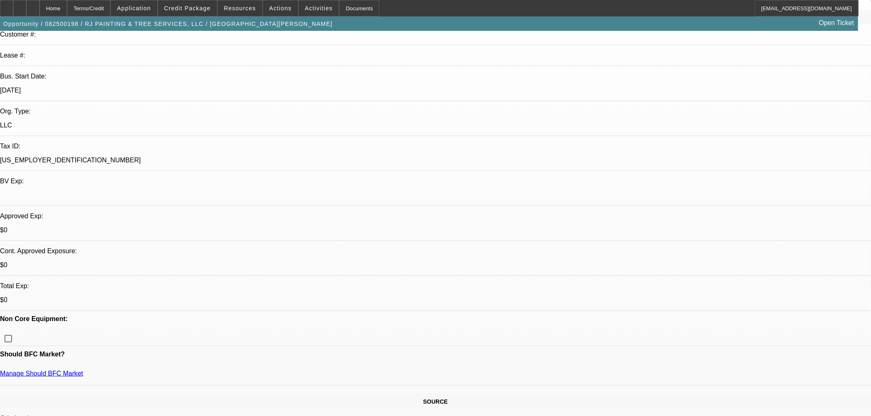
scroll to position [137, 0]
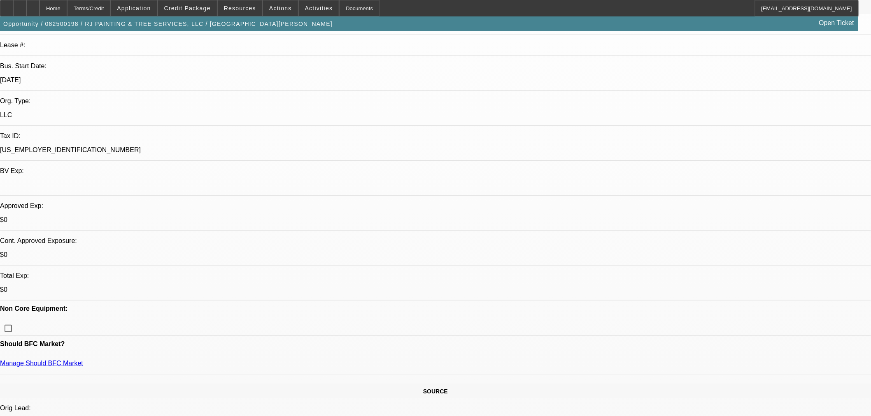
type textarea "HE CAN'T EVEN PAY HIS MORTGAGE ON TIME FOR SEVERAL MONTHS, PASS."
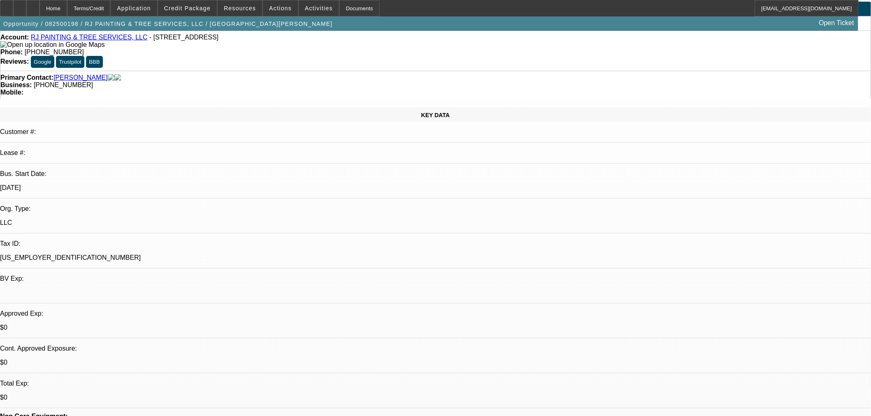
scroll to position [0, 0]
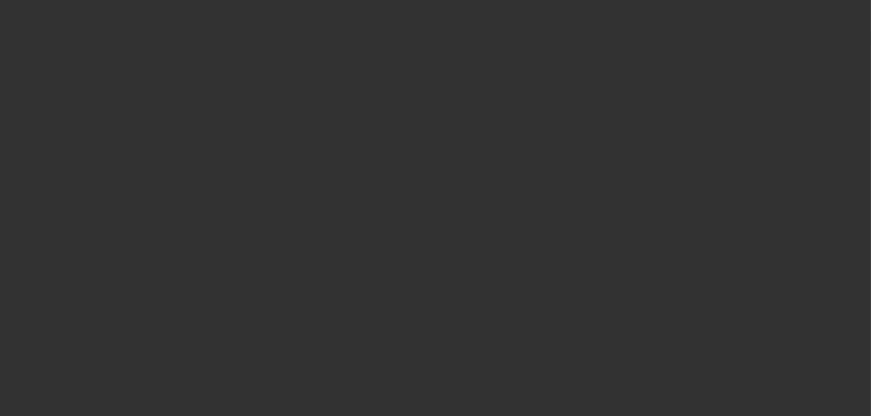
select select "0"
select select "2"
select select "0"
select select "6"
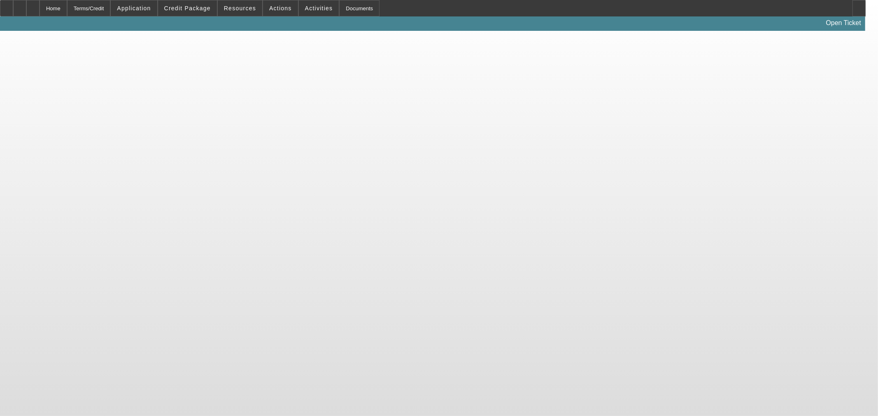
select select "0"
select select "2"
select select "0.1"
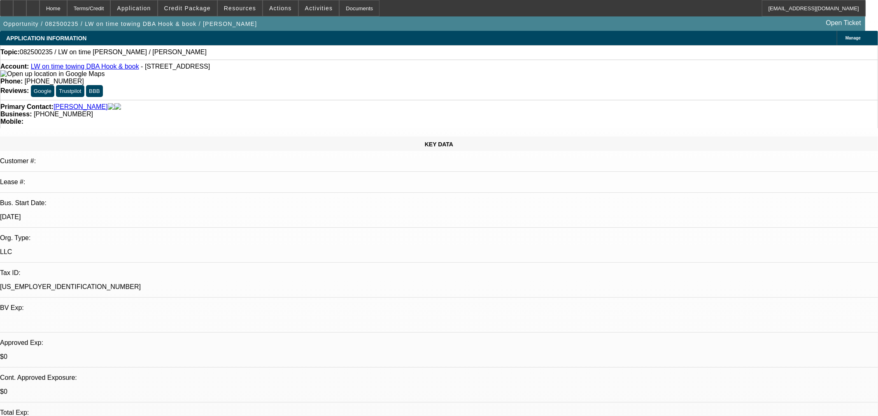
select select "1"
select select "2"
select select "4"
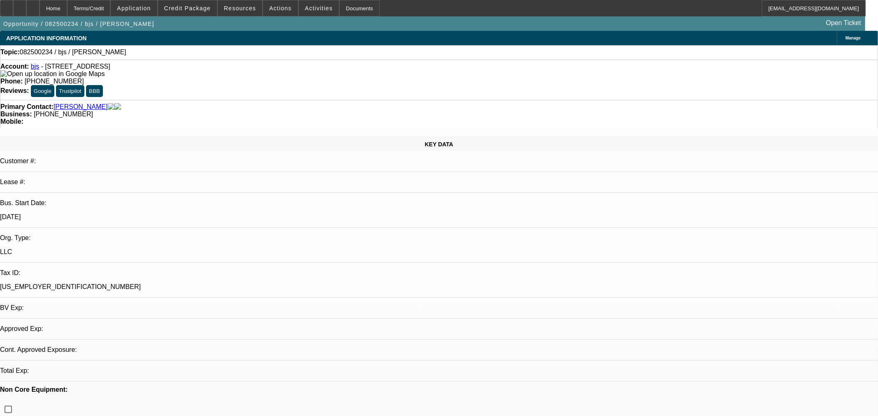
select select "0"
select select "2"
select select "0.1"
select select "4"
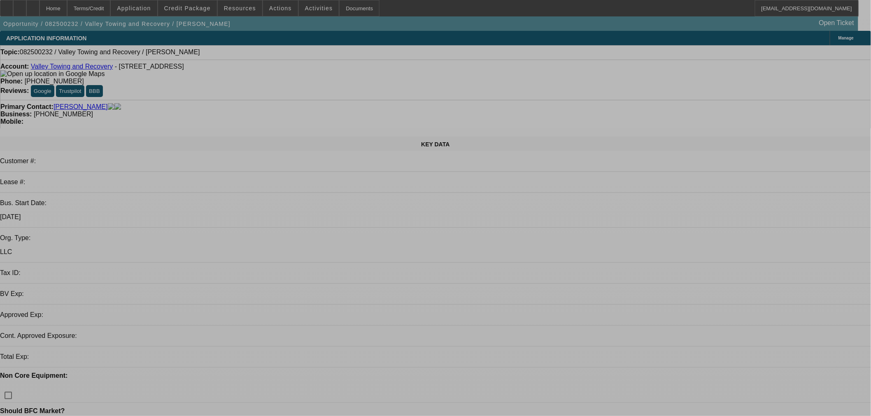
select select "0"
select select "2"
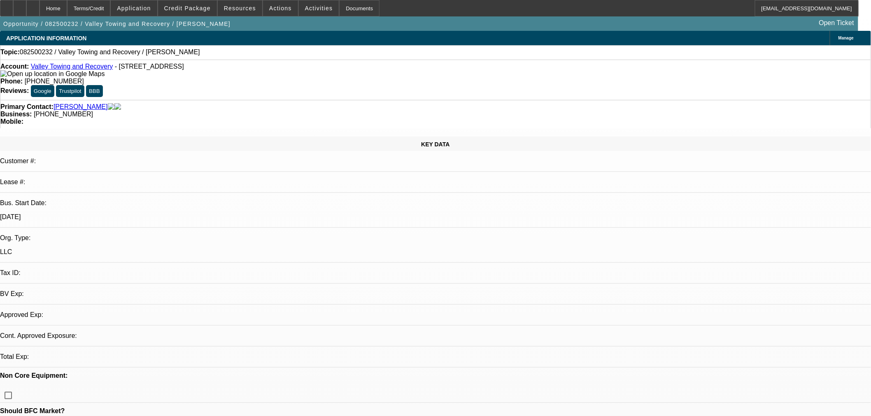
select select "0.1"
select select "4"
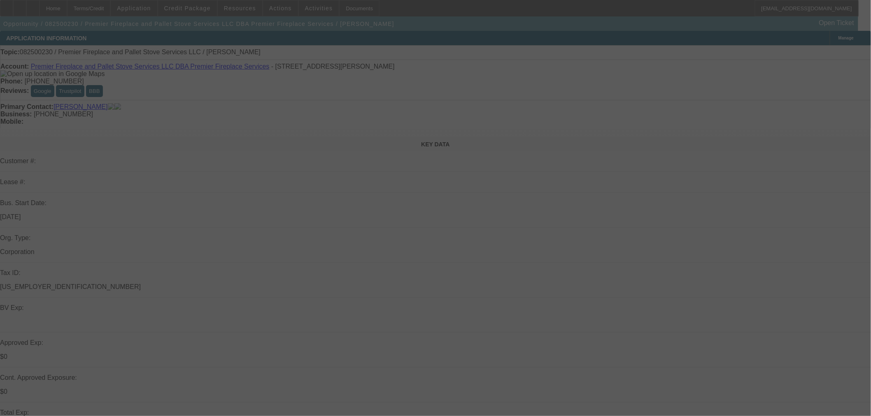
select select "0"
select select "2"
select select "0.1"
select select "4"
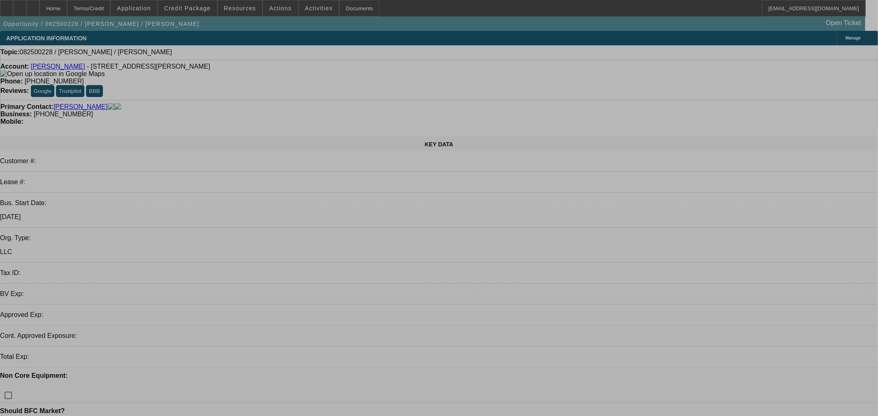
select select "0"
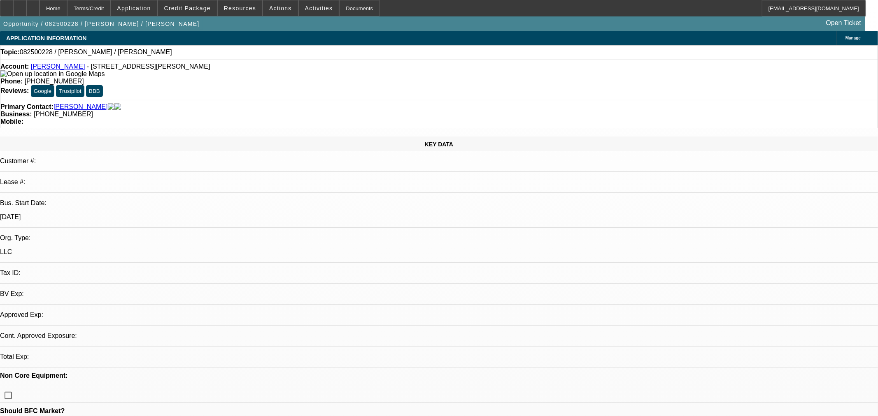
select select "2"
select select "0.1"
select select "4"
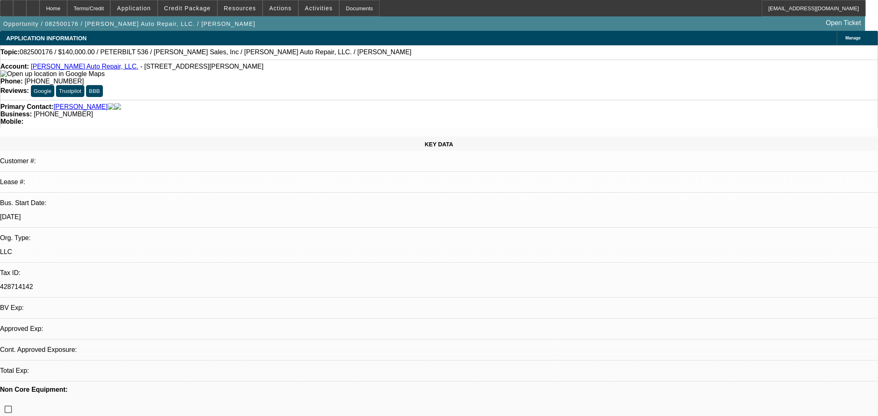
select select "0"
select select "2"
select select "0.1"
select select "4"
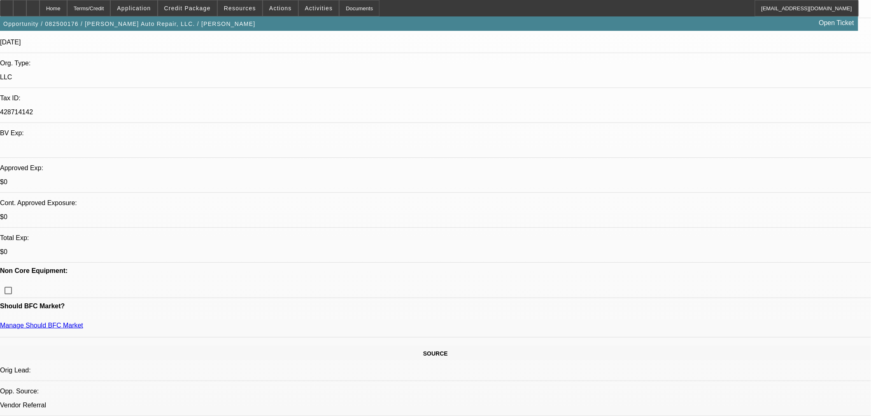
scroll to position [228, 0]
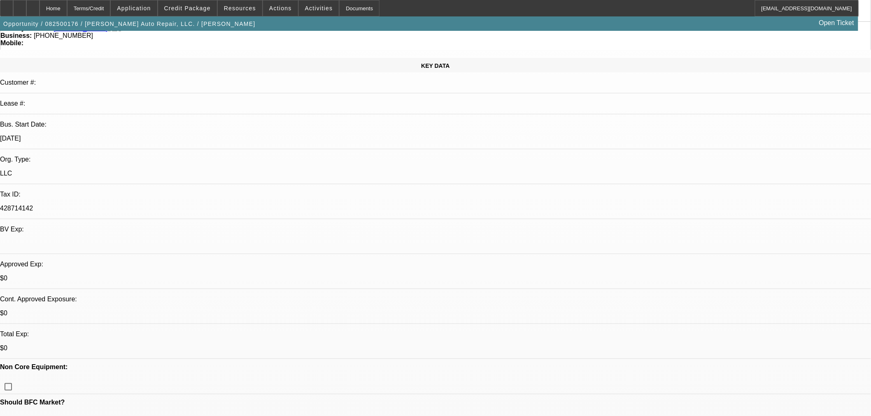
scroll to position [0, 0]
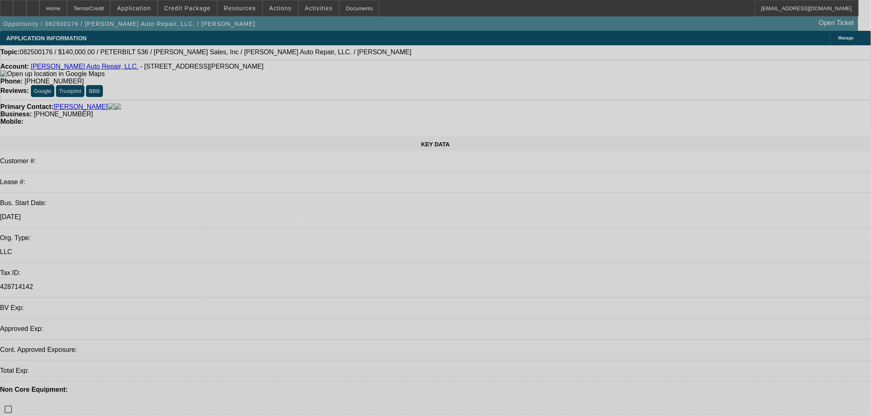
select select "0"
select select "2"
select select "0.1"
select select "4"
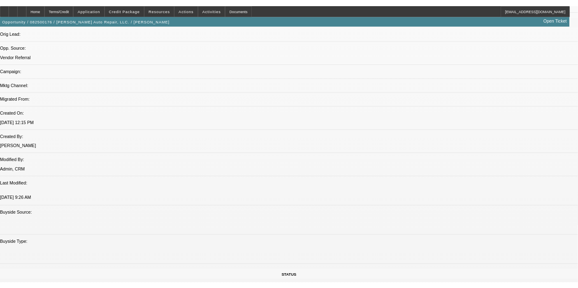
scroll to position [559, 0]
